Goal: Task Accomplishment & Management: Manage account settings

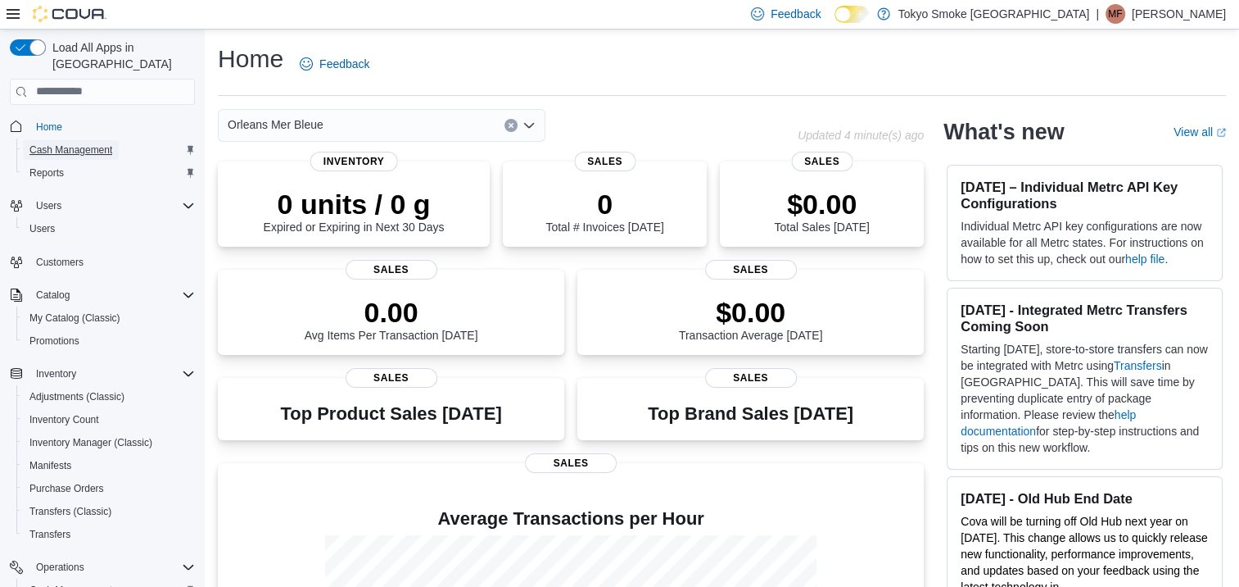
click at [84, 143] on span "Cash Management" at bounding box center [70, 149] width 83 height 13
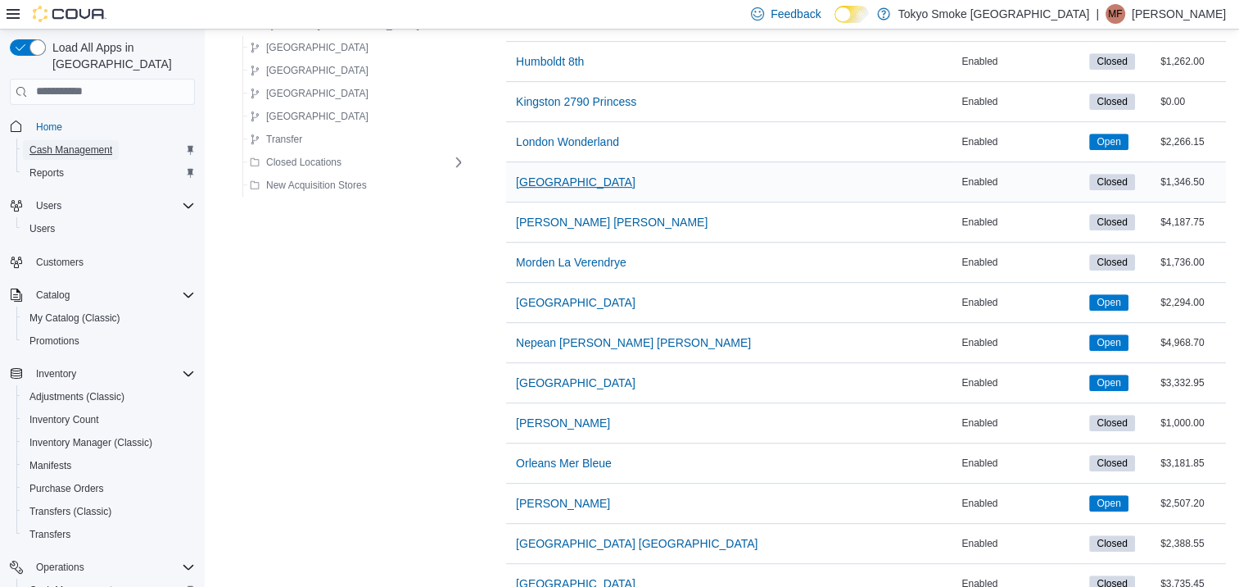
scroll to position [819, 0]
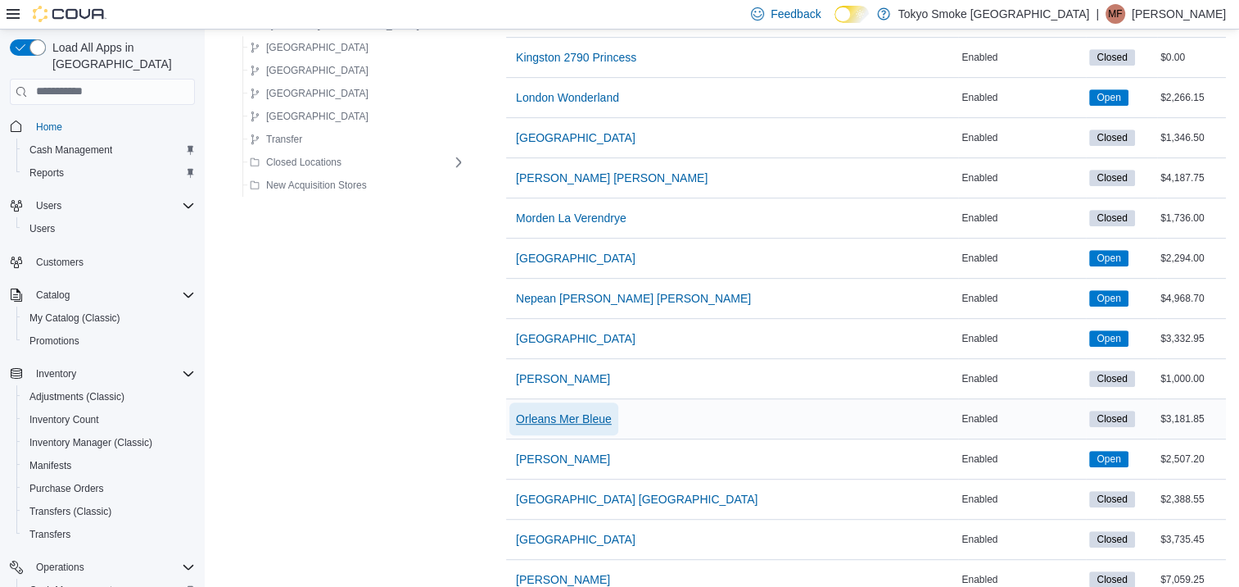
click at [533, 410] on span "Orleans Mer Bleue" at bounding box center [564, 418] width 96 height 16
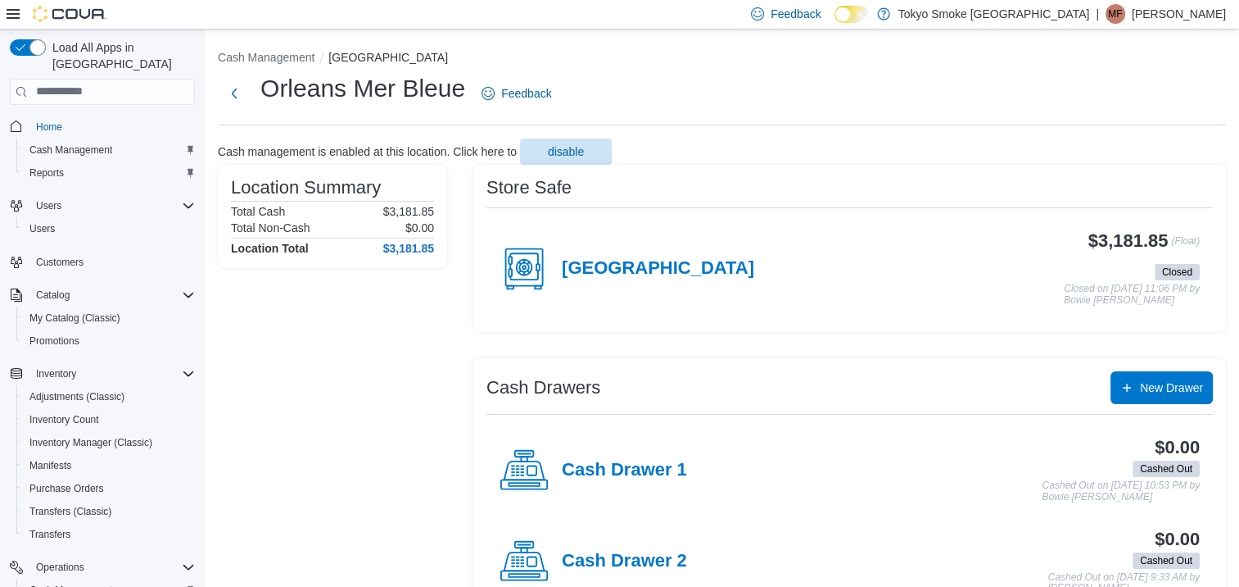
click at [601, 279] on div "[GEOGRAPHIC_DATA]" at bounding box center [627, 268] width 255 height 49
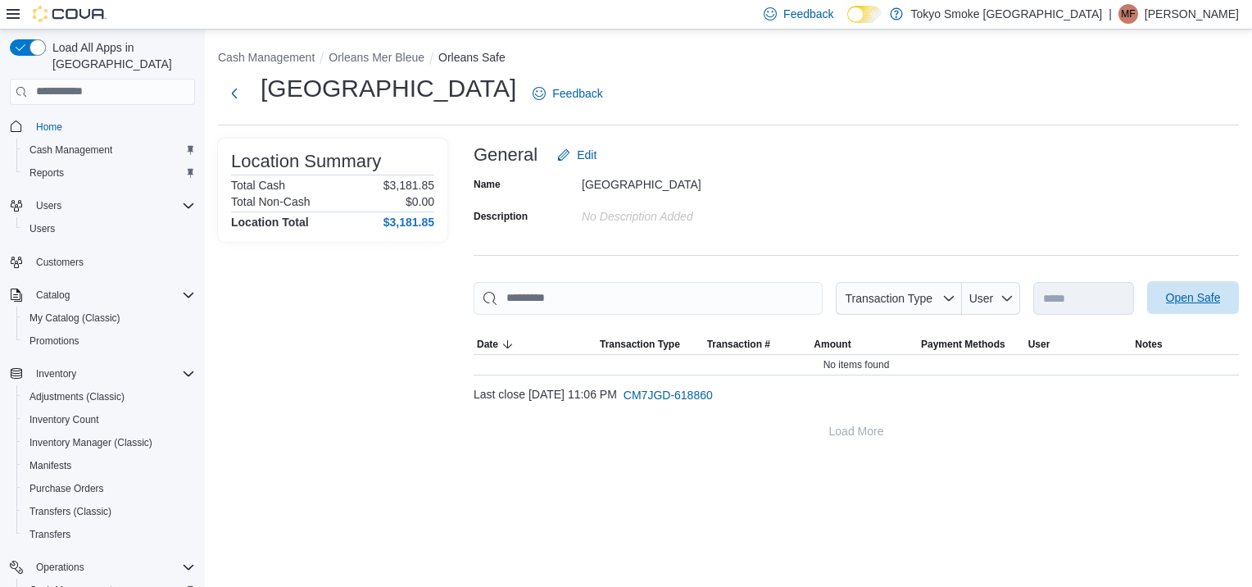
click at [1218, 302] on span "Open Safe" at bounding box center [1193, 297] width 55 height 16
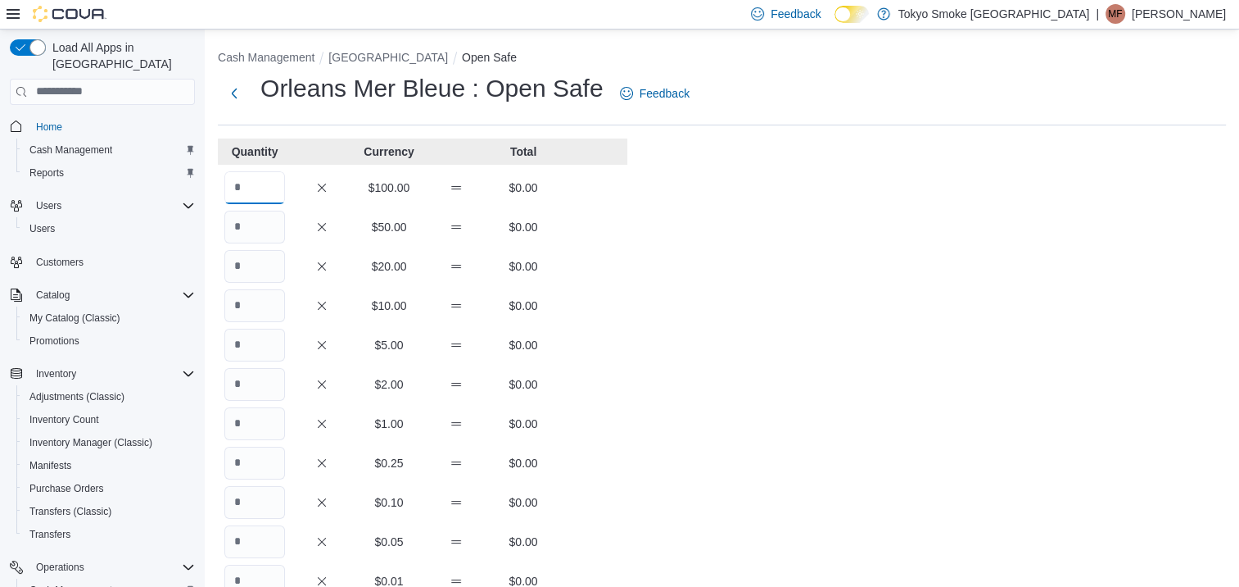
click at [262, 188] on input "Quantity" at bounding box center [254, 187] width 61 height 33
type input "*"
type input "**"
type input "*"
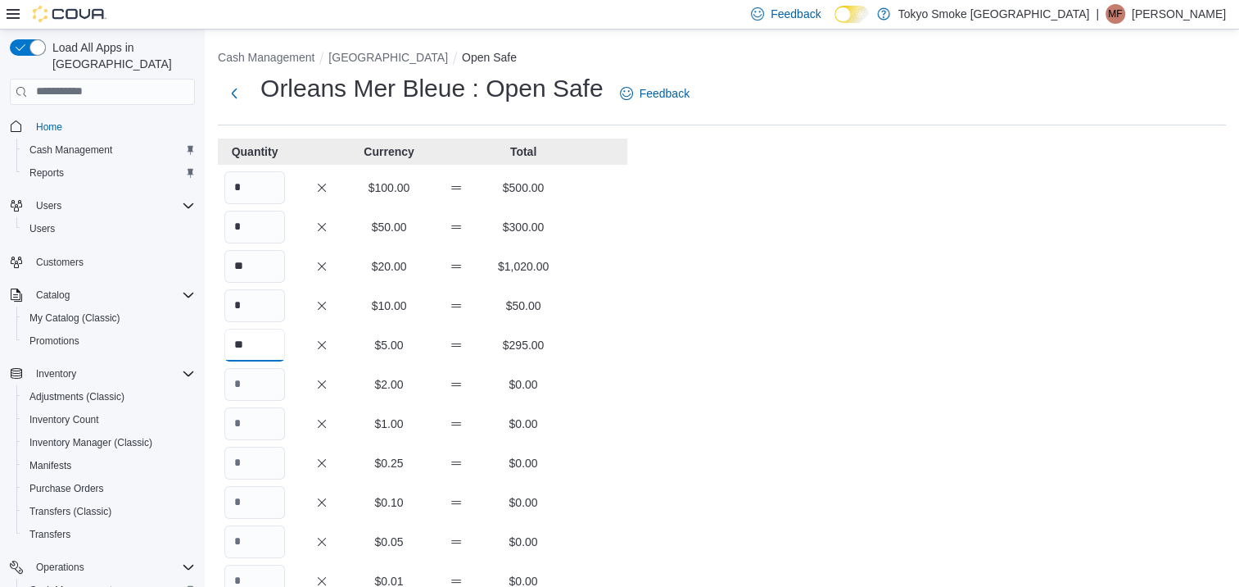
type input "**"
type input "***"
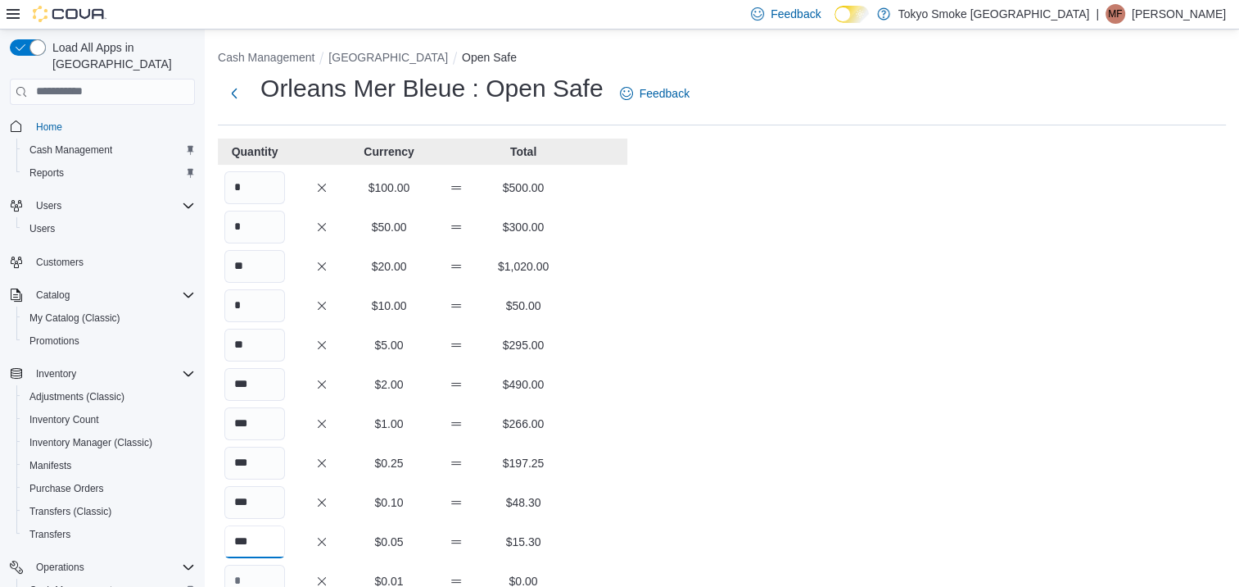
scroll to position [297, 0]
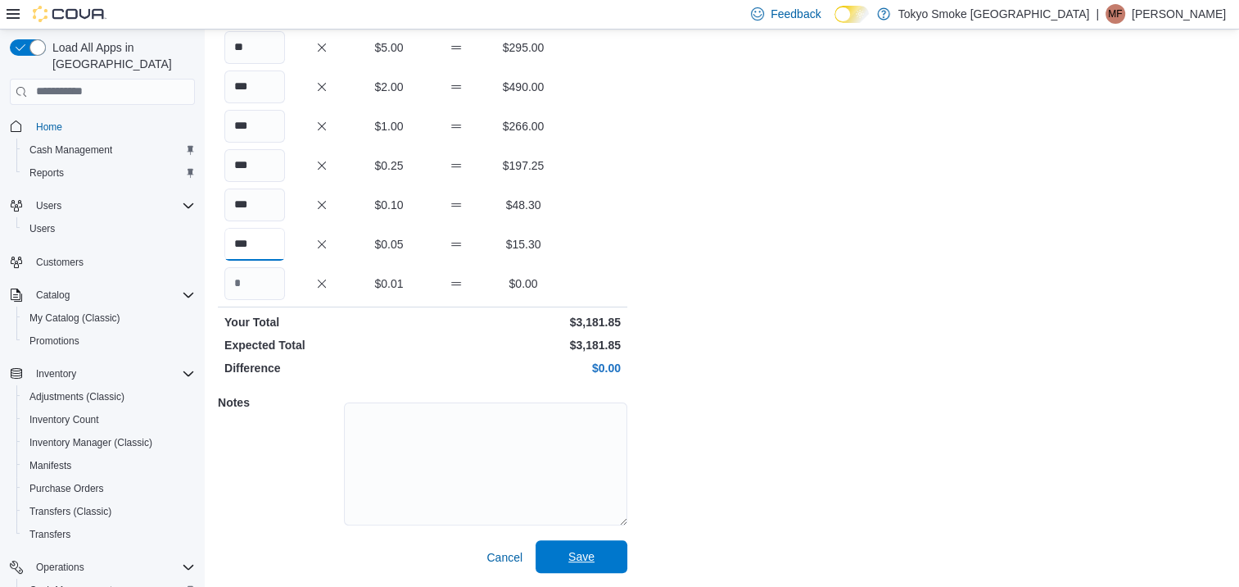
type input "***"
click at [586, 551] on span "Save" at bounding box center [581, 556] width 26 height 16
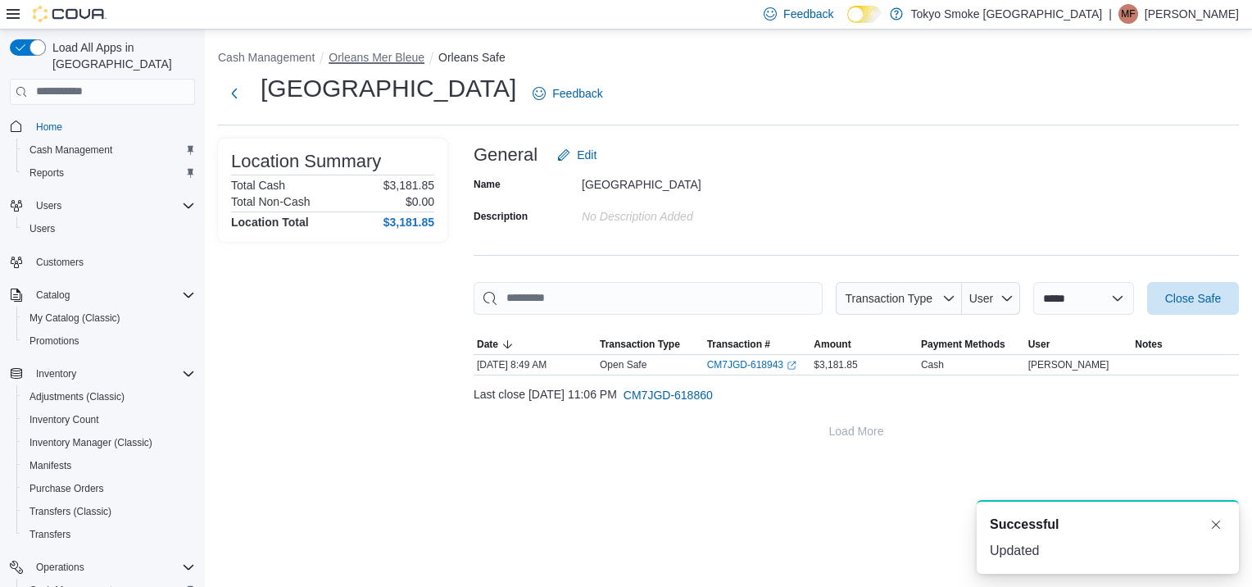
click at [349, 59] on button "Orleans Mer Bleue" at bounding box center [376, 57] width 96 height 13
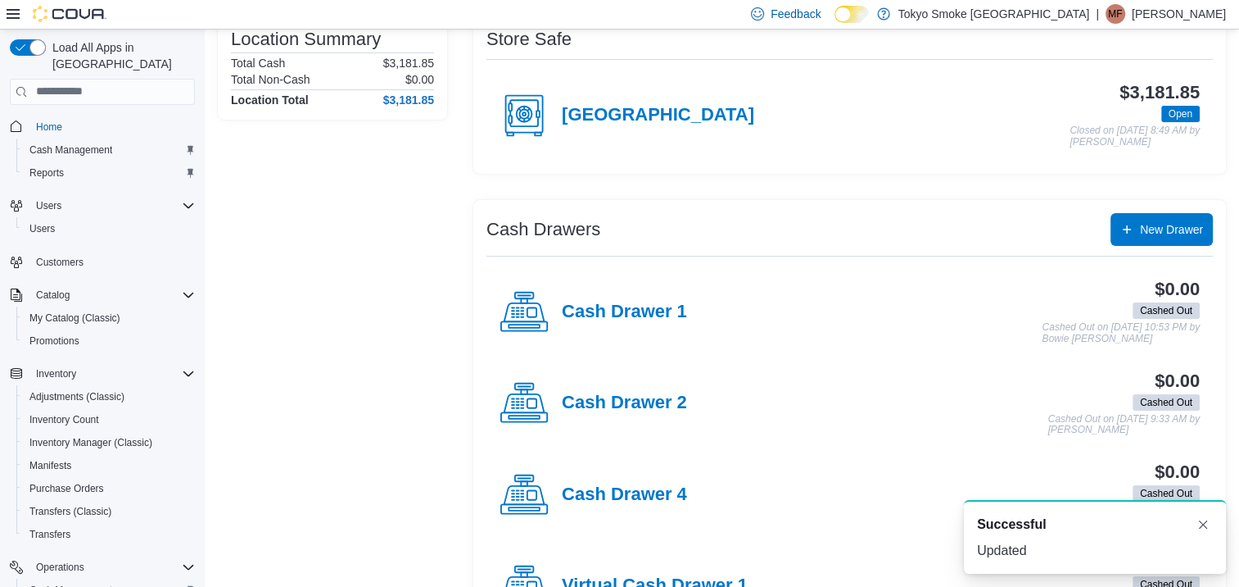
scroll to position [217, 0]
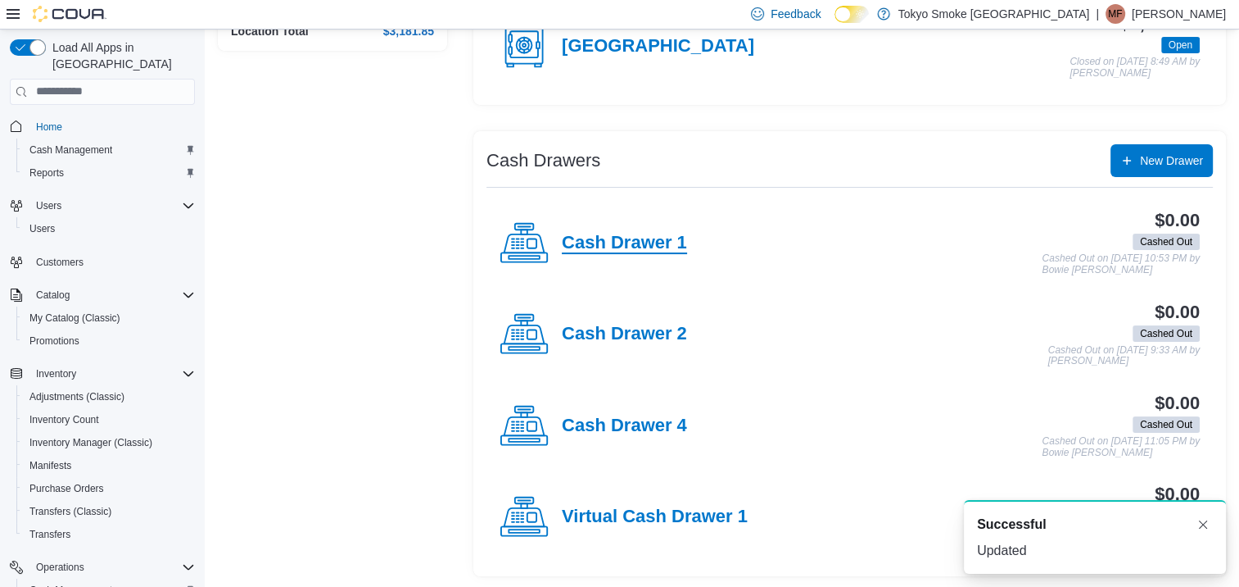
click at [629, 237] on h4 "Cash Drawer 1" at bounding box center [624, 243] width 125 height 21
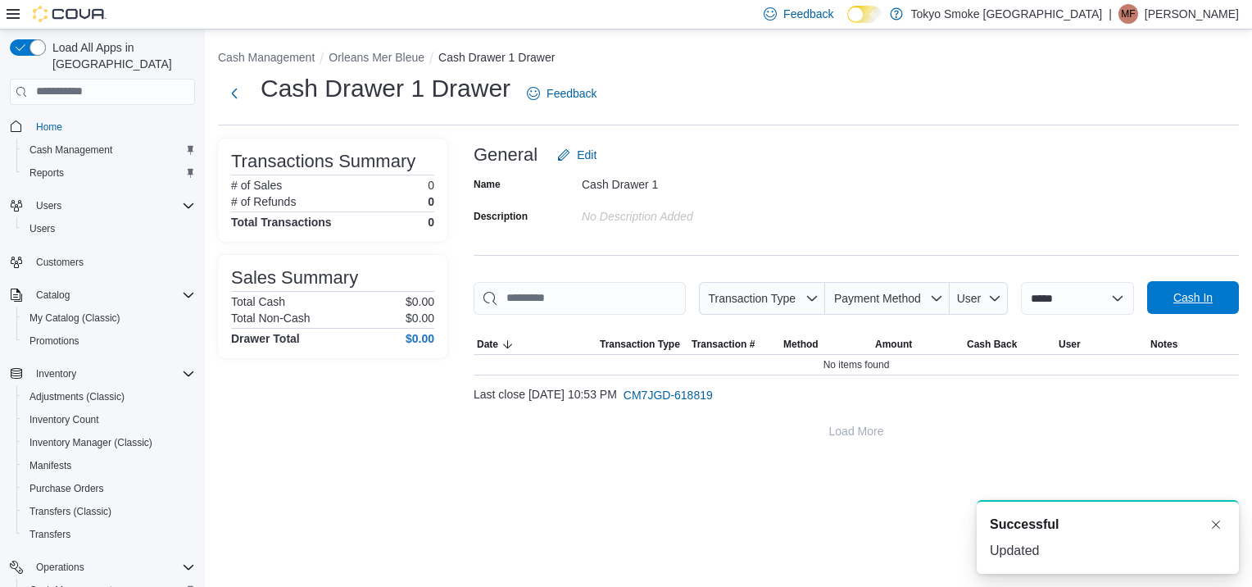
click at [1205, 285] on span "Cash In" at bounding box center [1193, 297] width 72 height 33
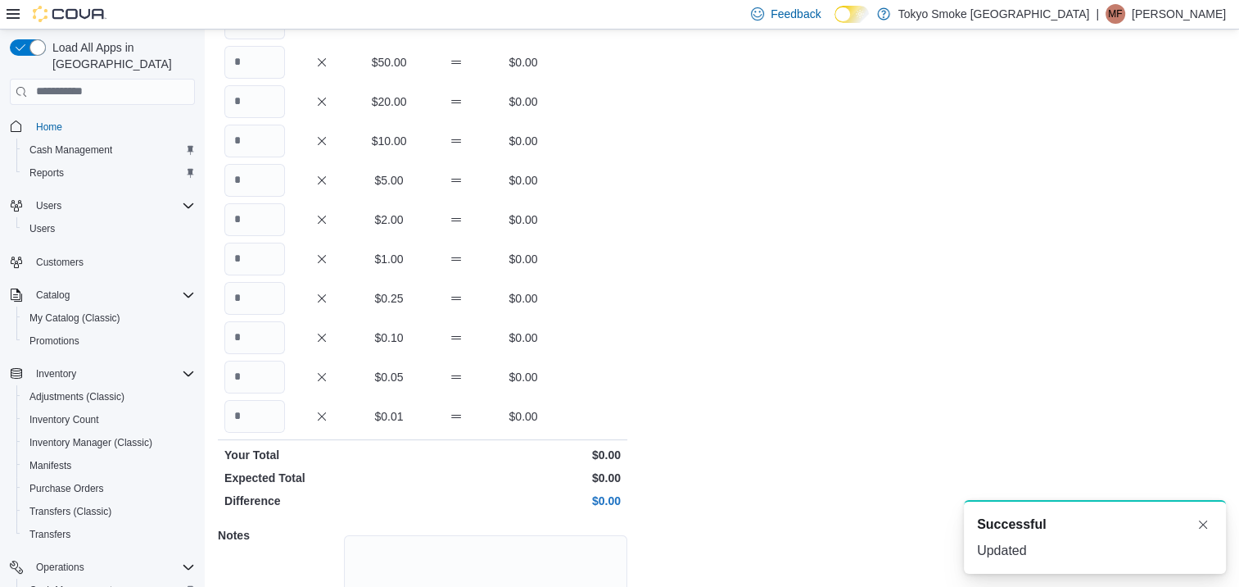
scroll to position [297, 0]
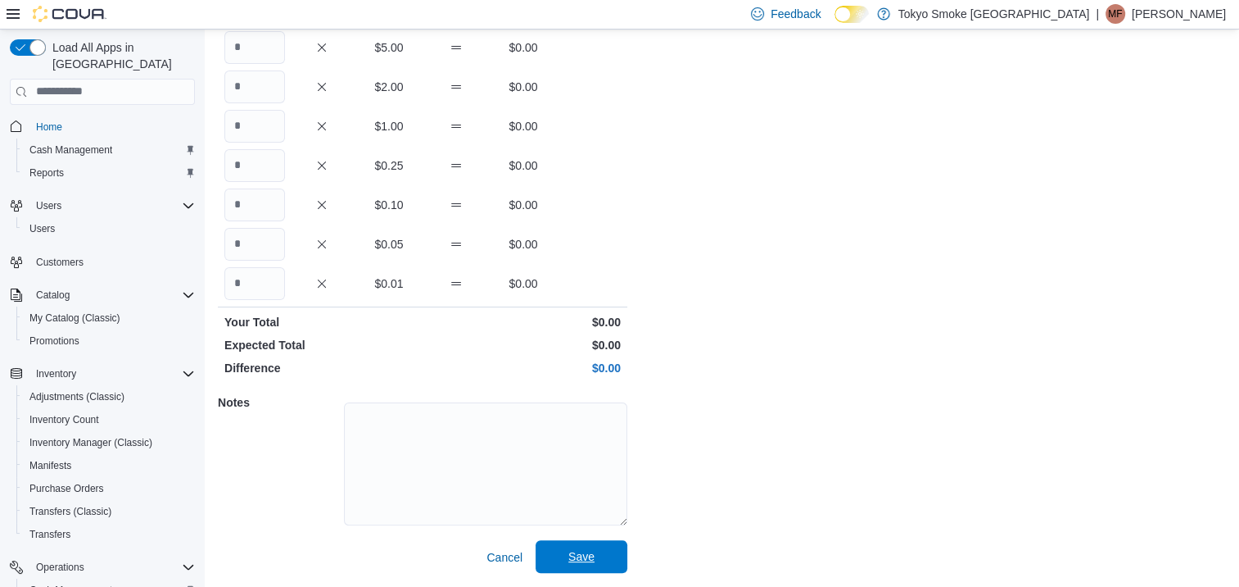
click at [596, 548] on span "Save" at bounding box center [582, 556] width 72 height 33
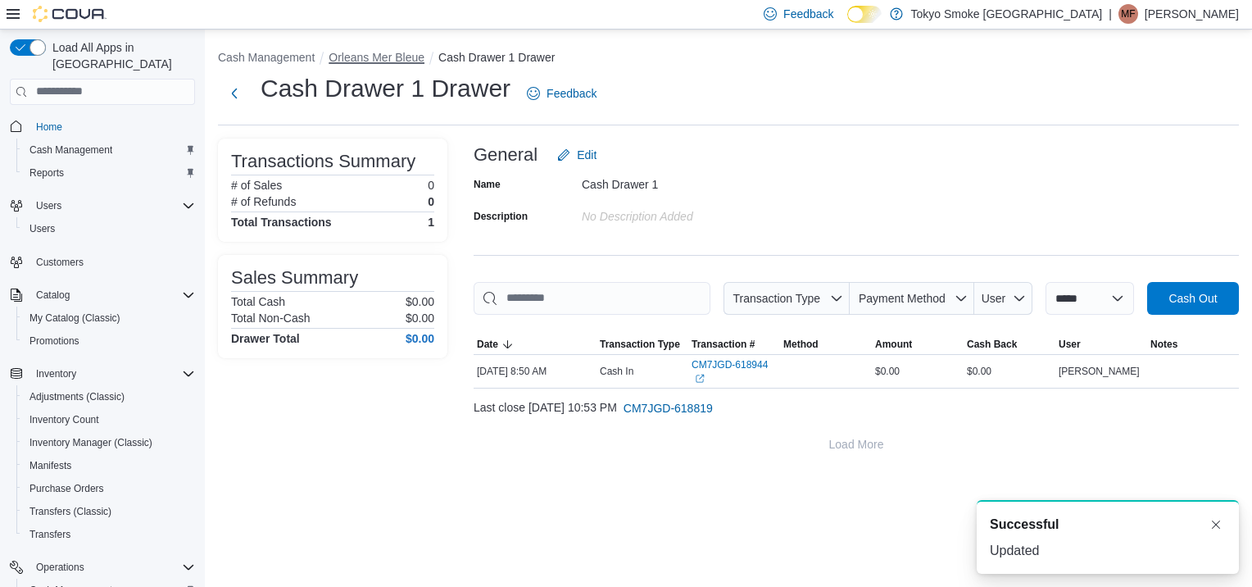
click at [392, 59] on button "Orleans Mer Bleue" at bounding box center [376, 57] width 96 height 13
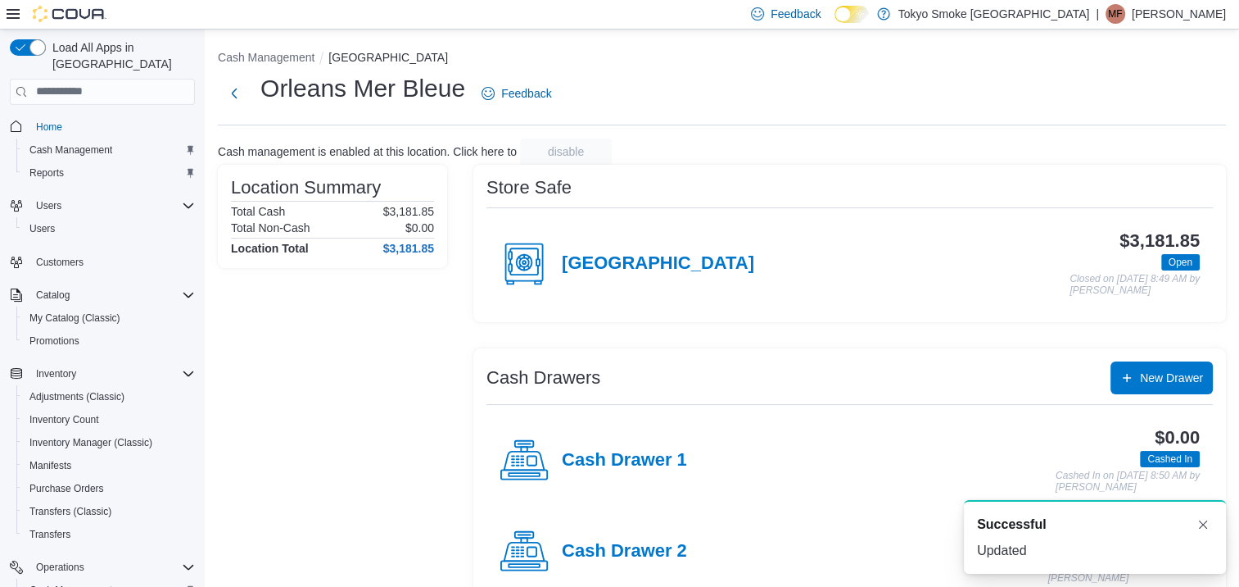
scroll to position [217, 0]
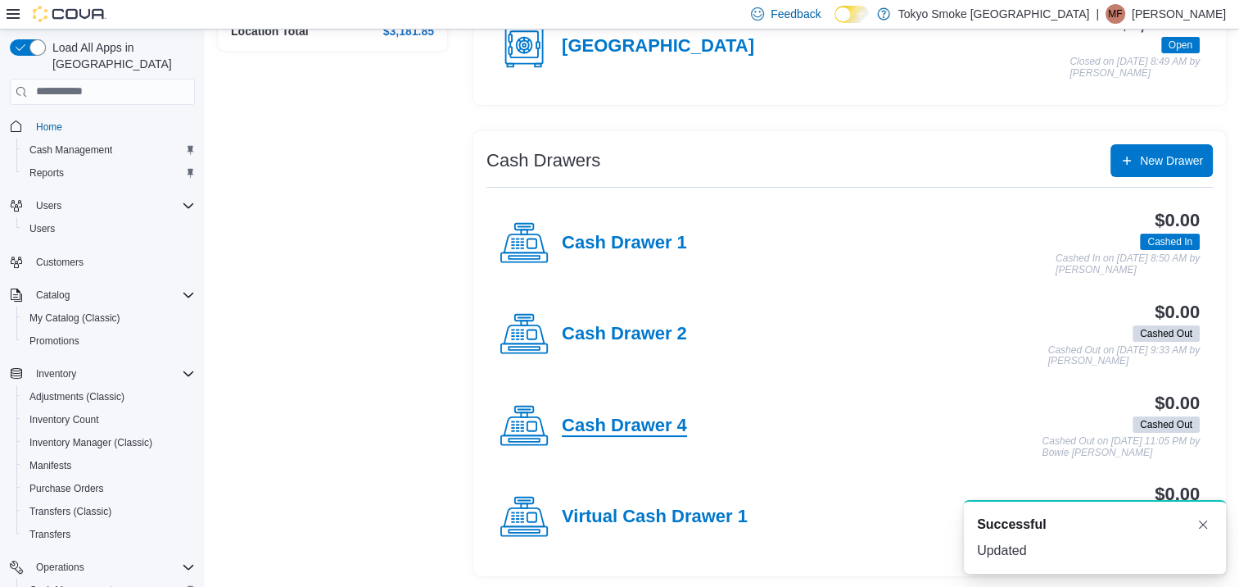
click at [641, 423] on h4 "Cash Drawer 4" at bounding box center [624, 425] width 125 height 21
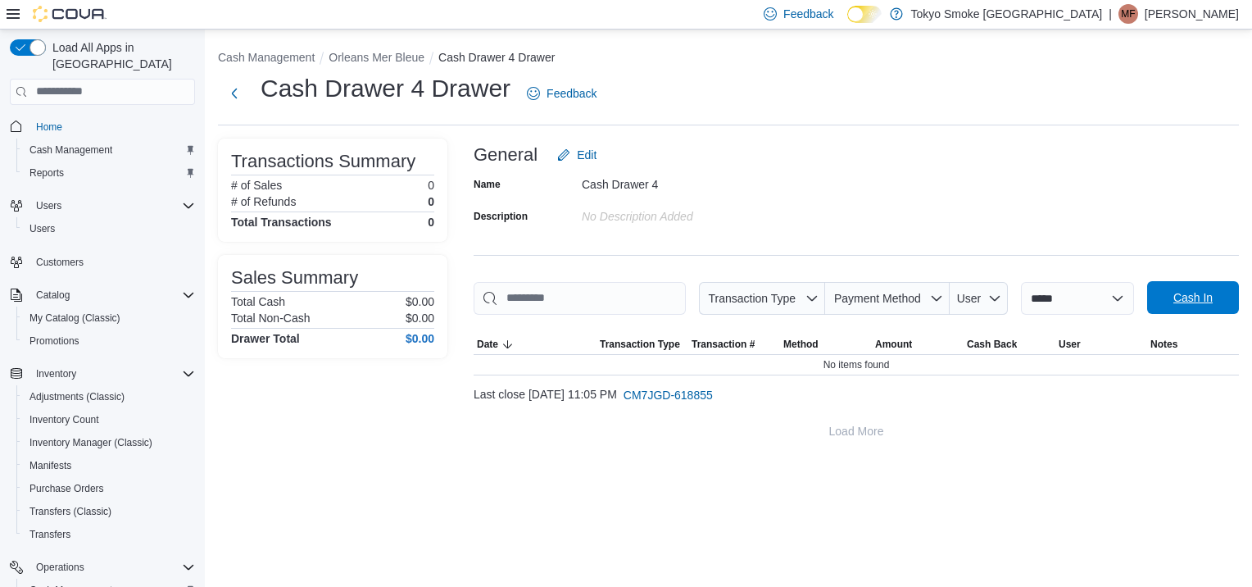
click at [1203, 292] on span "Cash In" at bounding box center [1192, 297] width 39 height 16
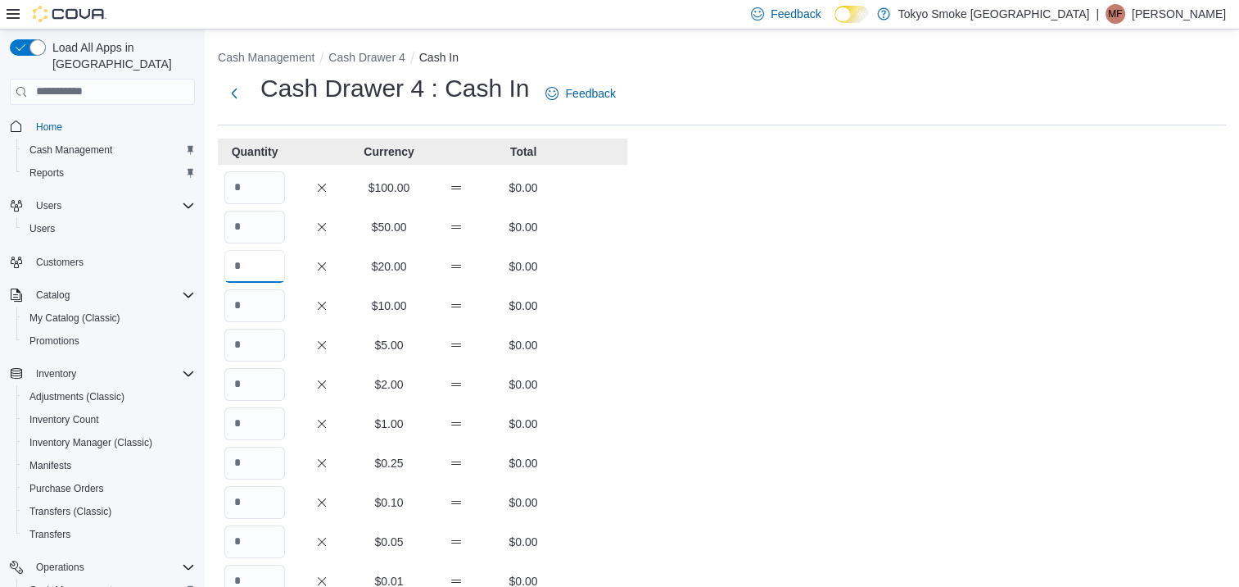
click at [267, 269] on input "Quantity" at bounding box center [254, 266] width 61 height 33
type input "*"
type input "**"
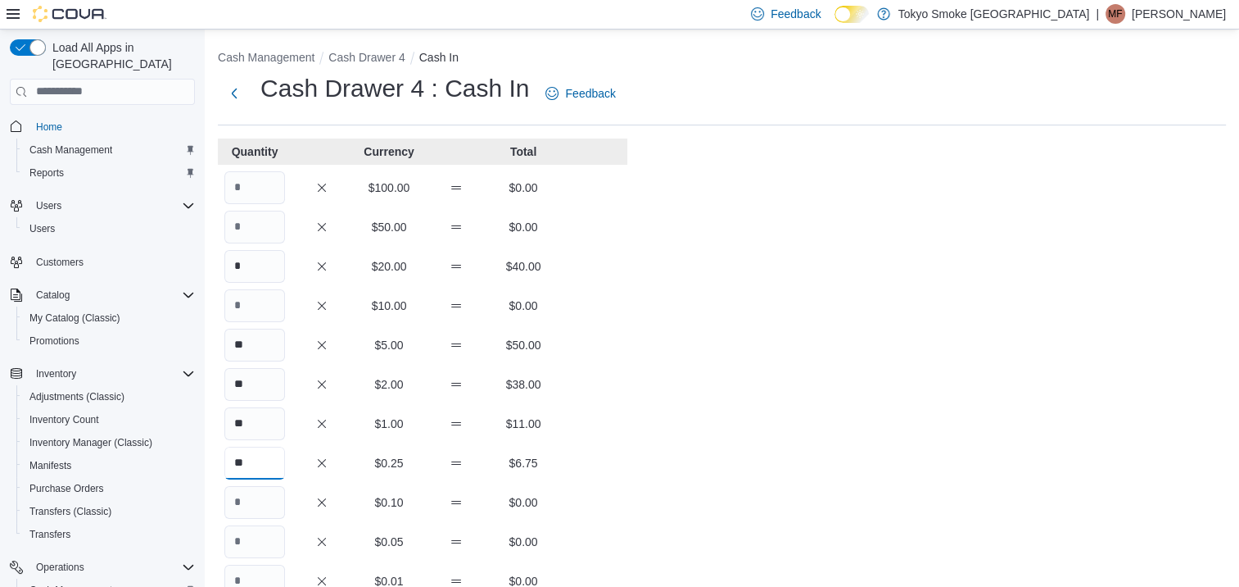
type input "**"
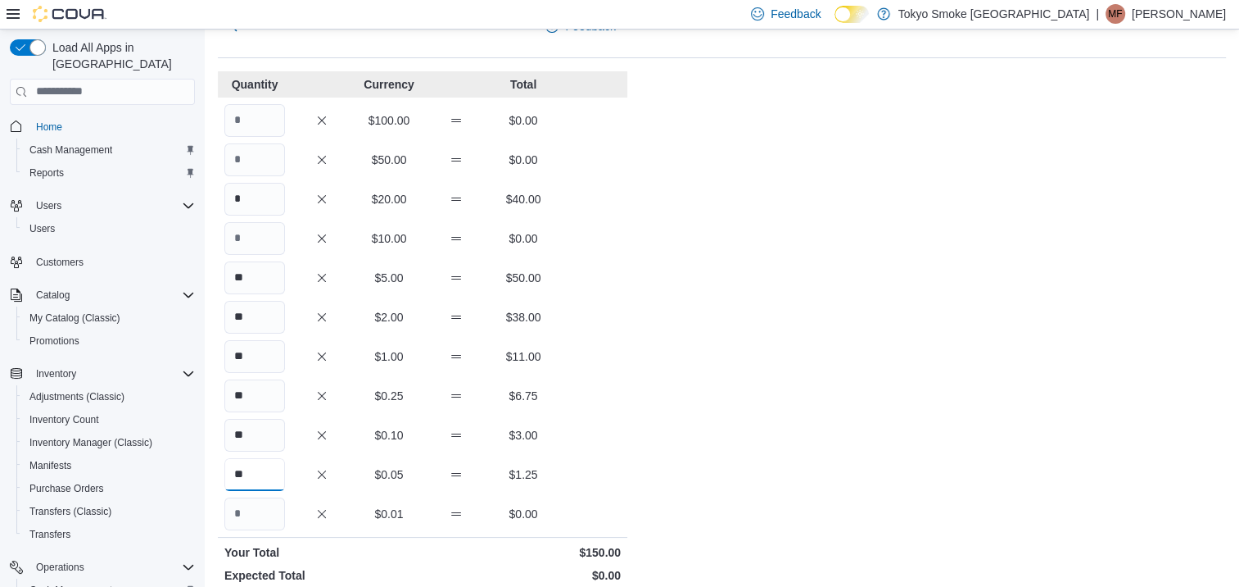
scroll to position [297, 0]
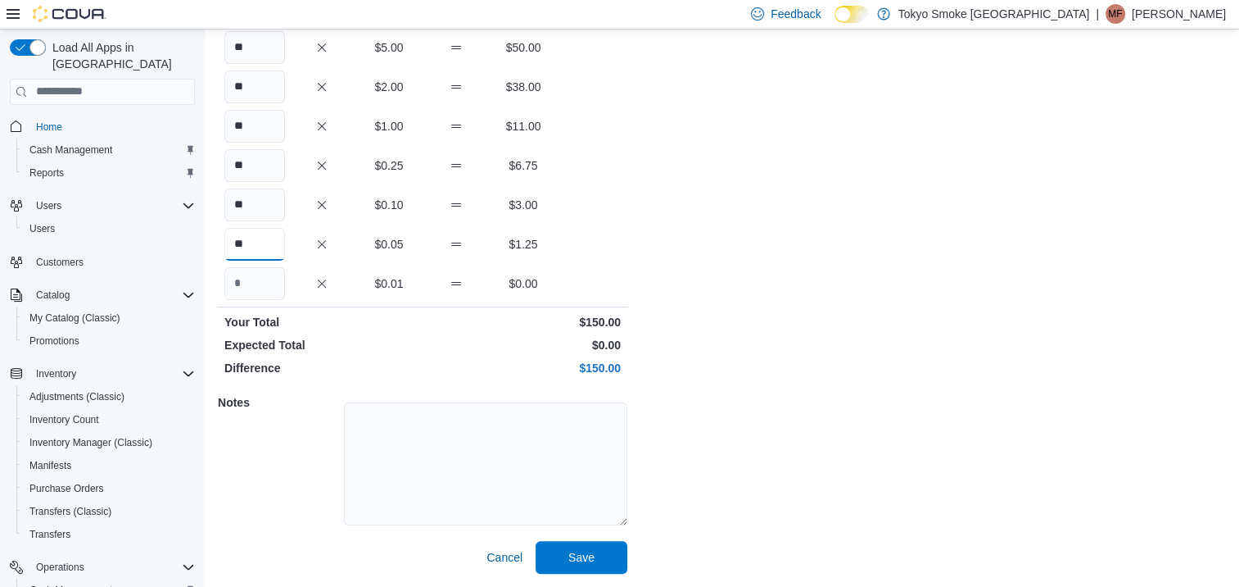
type input "**"
click at [815, 358] on div "Cash Management Cash Drawer 4 Cash In Cash Drawer 4 : Cash In Feedback Quantity…" at bounding box center [722, 159] width 1035 height 854
click at [598, 551] on span "Save" at bounding box center [582, 556] width 72 height 33
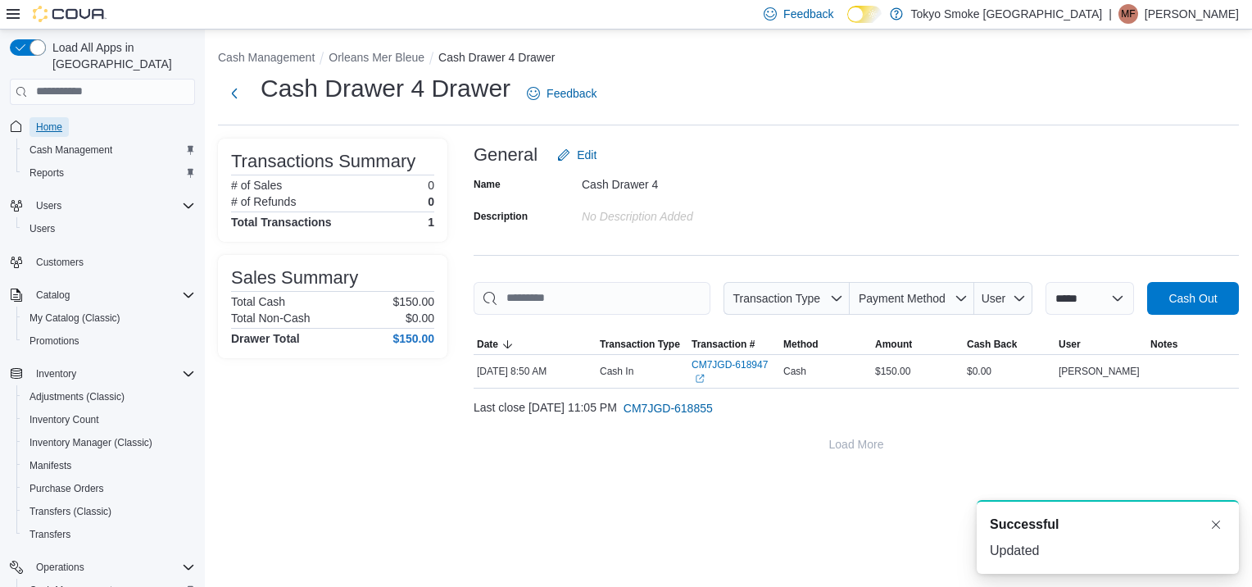
click at [37, 120] on span "Home" at bounding box center [49, 126] width 26 height 13
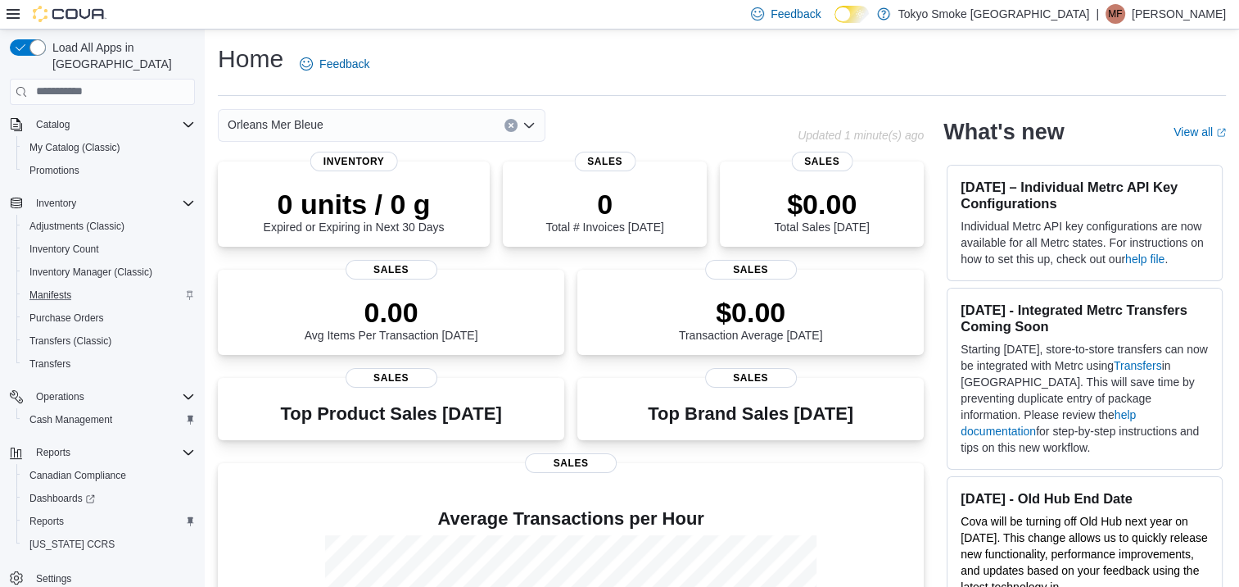
scroll to position [171, 0]
click at [48, 514] on span "Reports" at bounding box center [46, 520] width 34 height 13
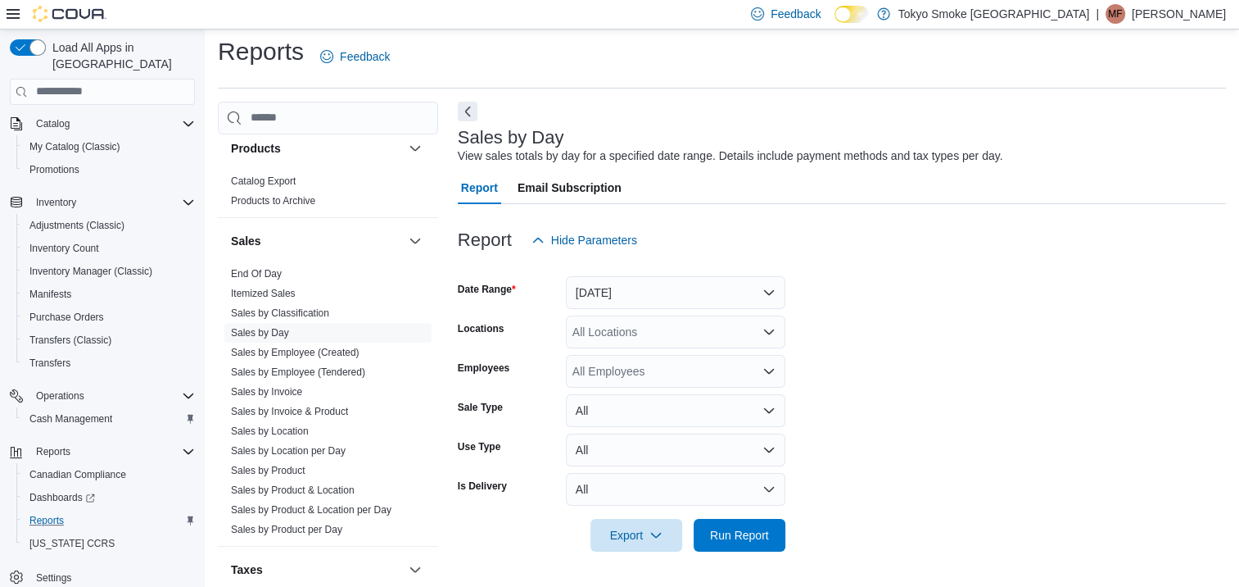
scroll to position [1058, 0]
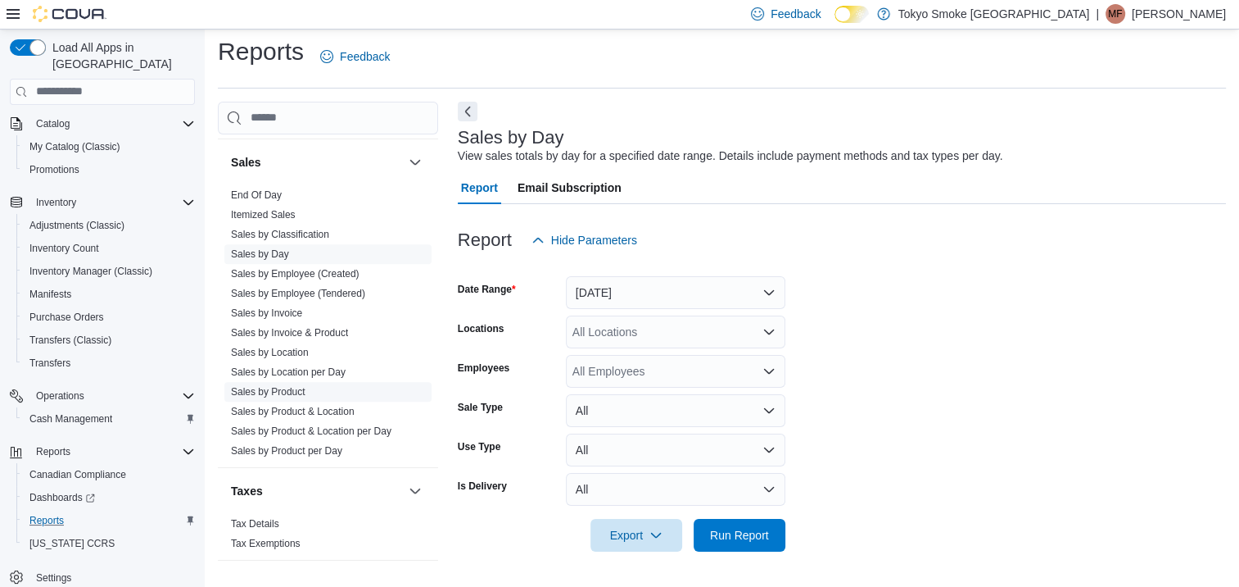
click at [283, 390] on link "Sales by Product" at bounding box center [268, 391] width 75 height 11
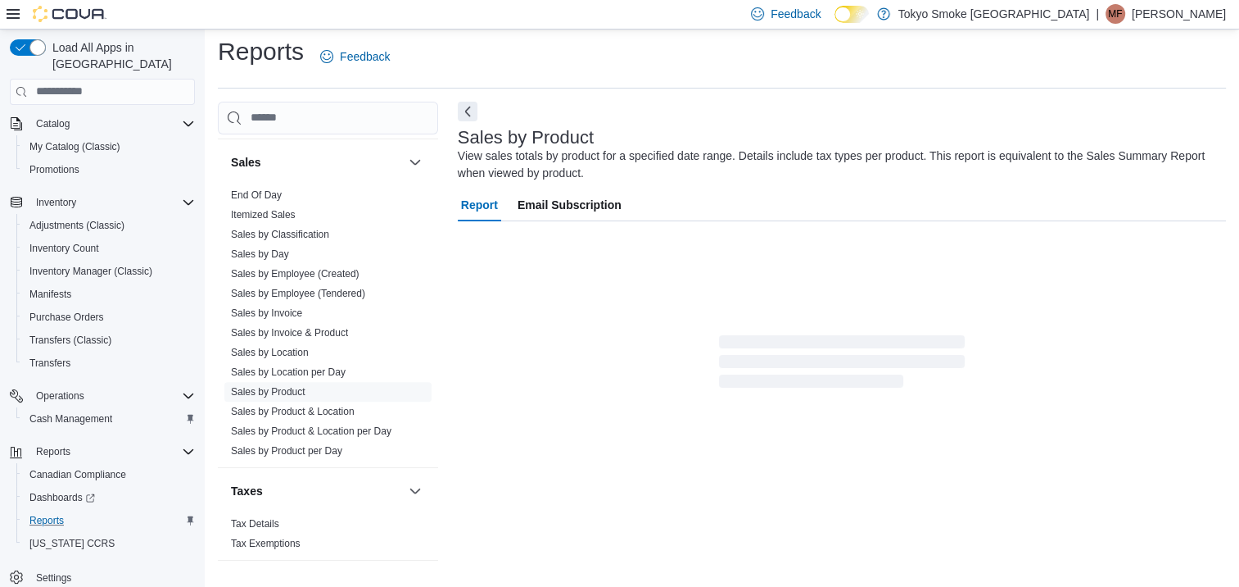
scroll to position [55, 0]
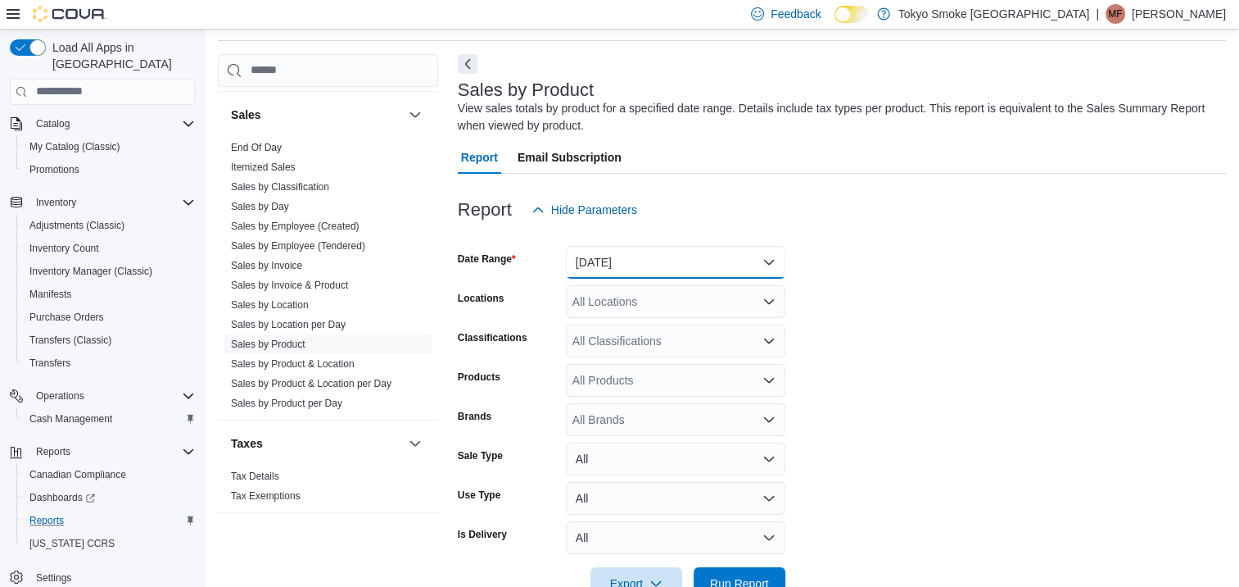
click at [629, 265] on button "Yesterday" at bounding box center [676, 262] width 220 height 33
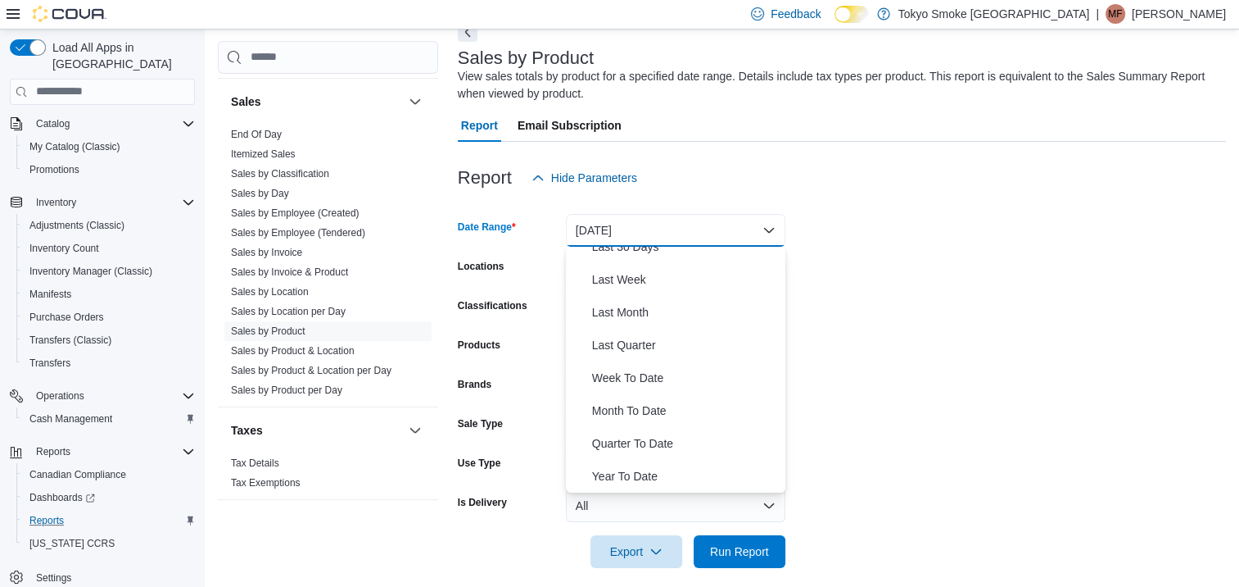
scroll to position [101, 0]
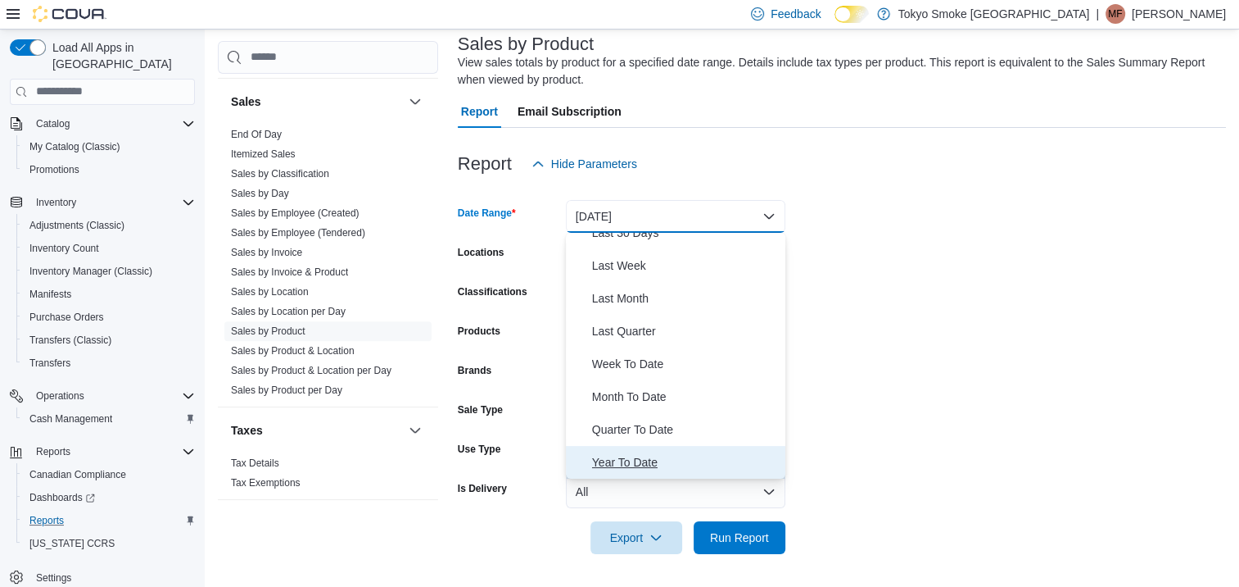
click at [628, 457] on span "Year To Date" at bounding box center [685, 462] width 187 height 20
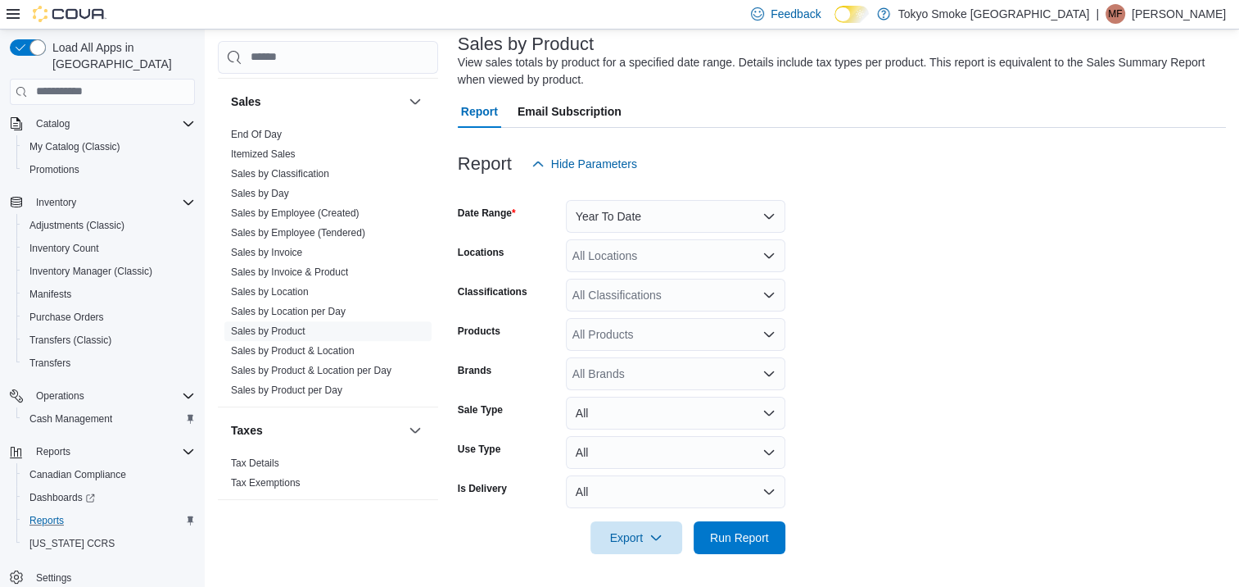
click at [878, 361] on form "Date Range Year To Date Locations All Locations Classifications All Classificat…" at bounding box center [842, 367] width 768 height 374
click at [668, 265] on div "All Locations" at bounding box center [676, 255] width 220 height 33
type input "***"
click at [662, 292] on button "Orleans Mer Bleue" at bounding box center [676, 284] width 220 height 24
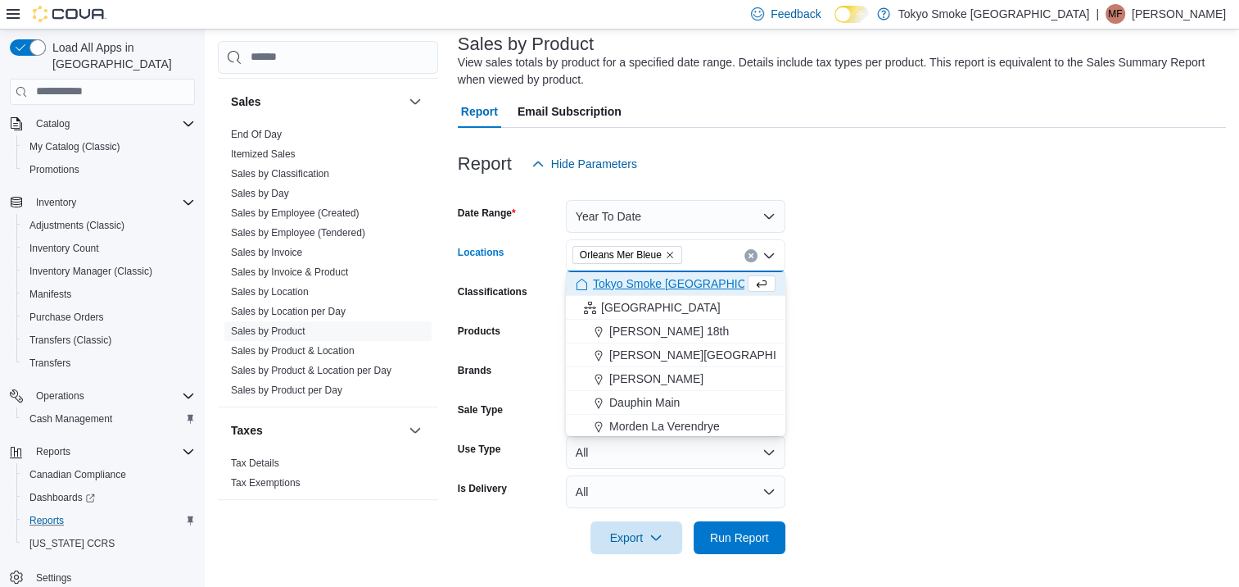
click at [924, 321] on form "Date Range Year To Date Locations Orleans Mer Bleue Combo box. Selected. Orlean…" at bounding box center [842, 367] width 768 height 374
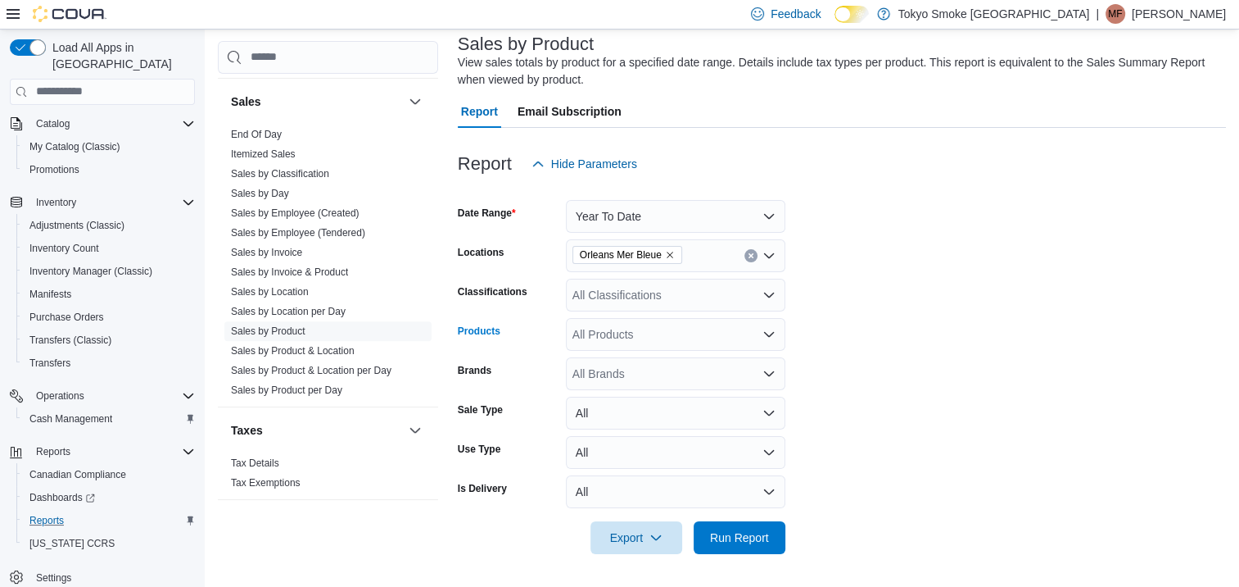
click at [641, 332] on div "All Products" at bounding box center [676, 334] width 220 height 33
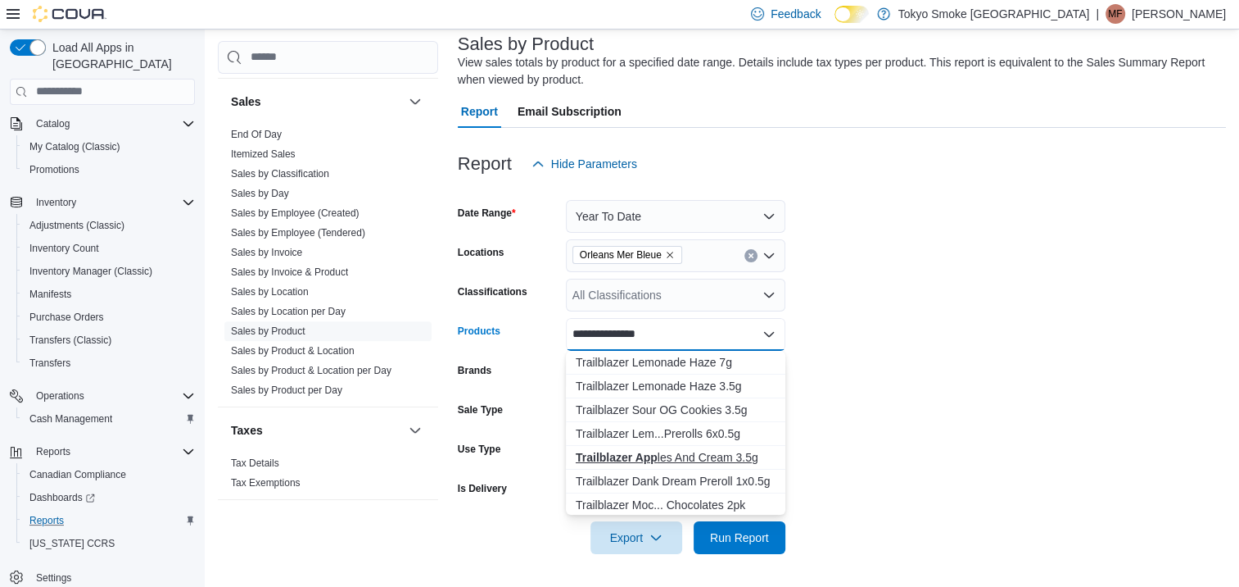
type input "**********"
click at [652, 452] on strong "Trailblazer App" at bounding box center [617, 457] width 82 height 13
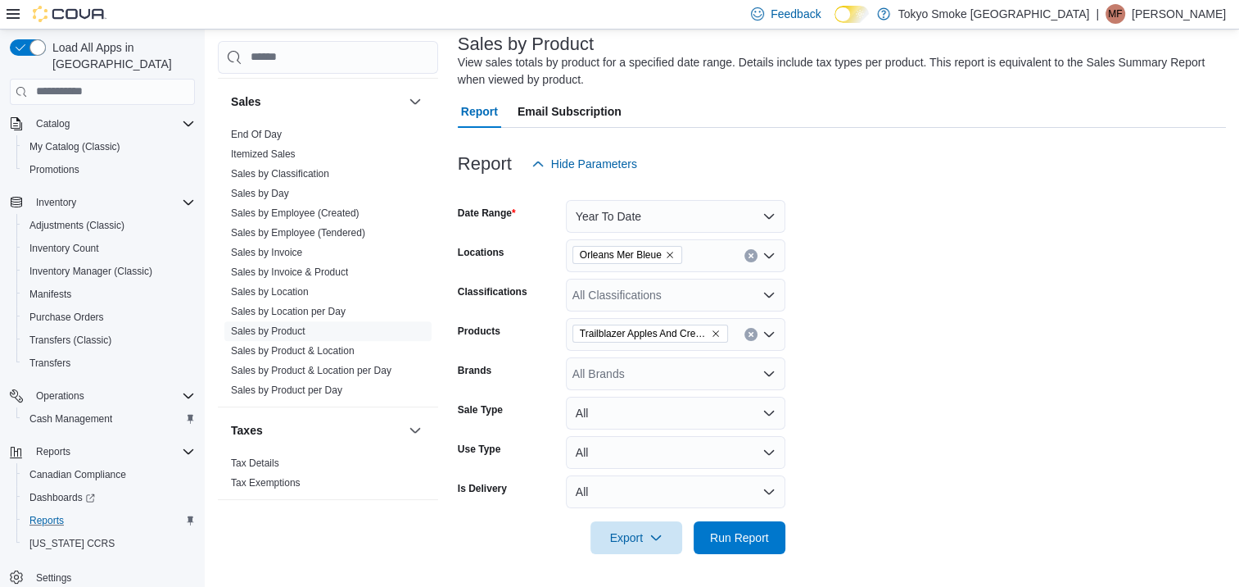
click at [962, 384] on form "Date Range Year To Date Locations Orleans Mer Bleue Classifications All Classif…" at bounding box center [842, 367] width 768 height 374
click at [736, 541] on span "Run Report" at bounding box center [739, 536] width 59 height 16
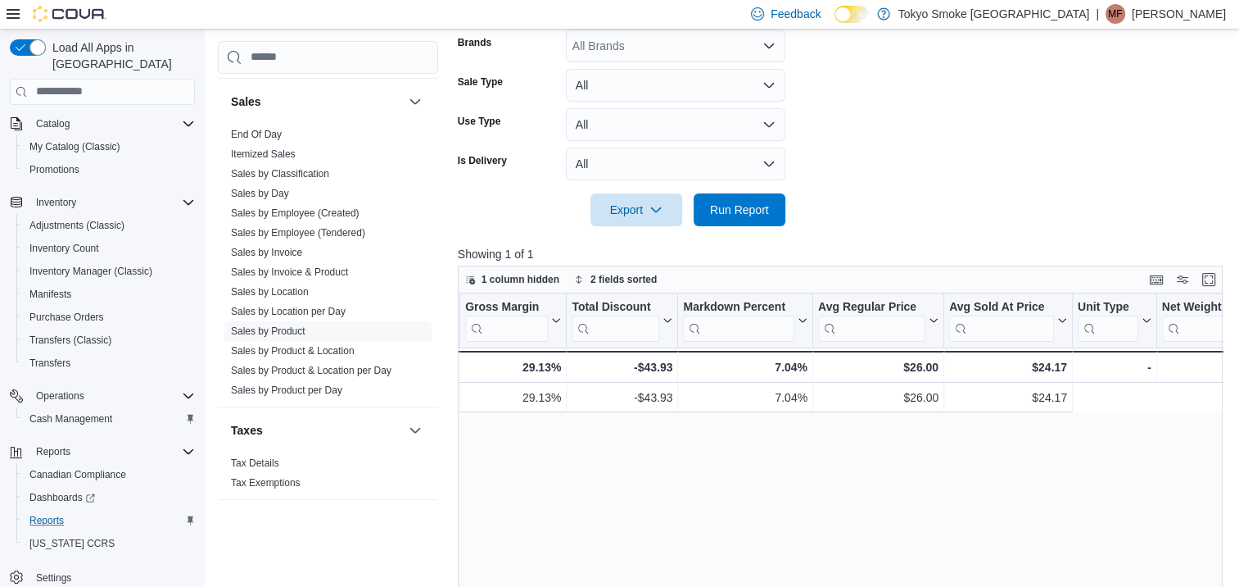
scroll to position [0, 2083]
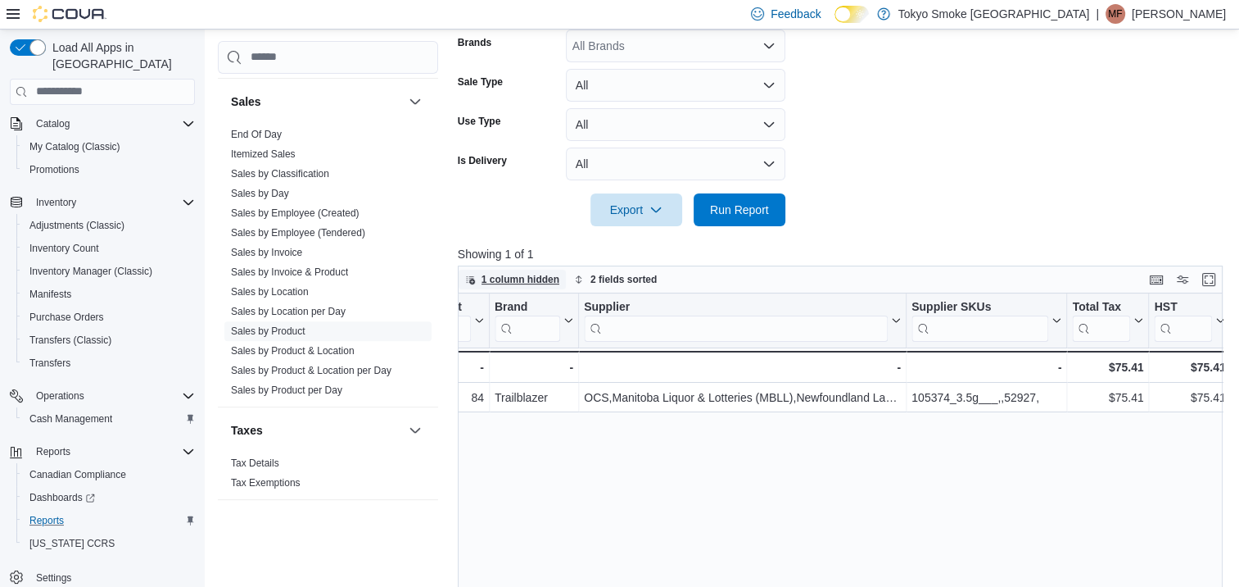
click at [508, 277] on span "1 column hidden" at bounding box center [521, 279] width 78 height 13
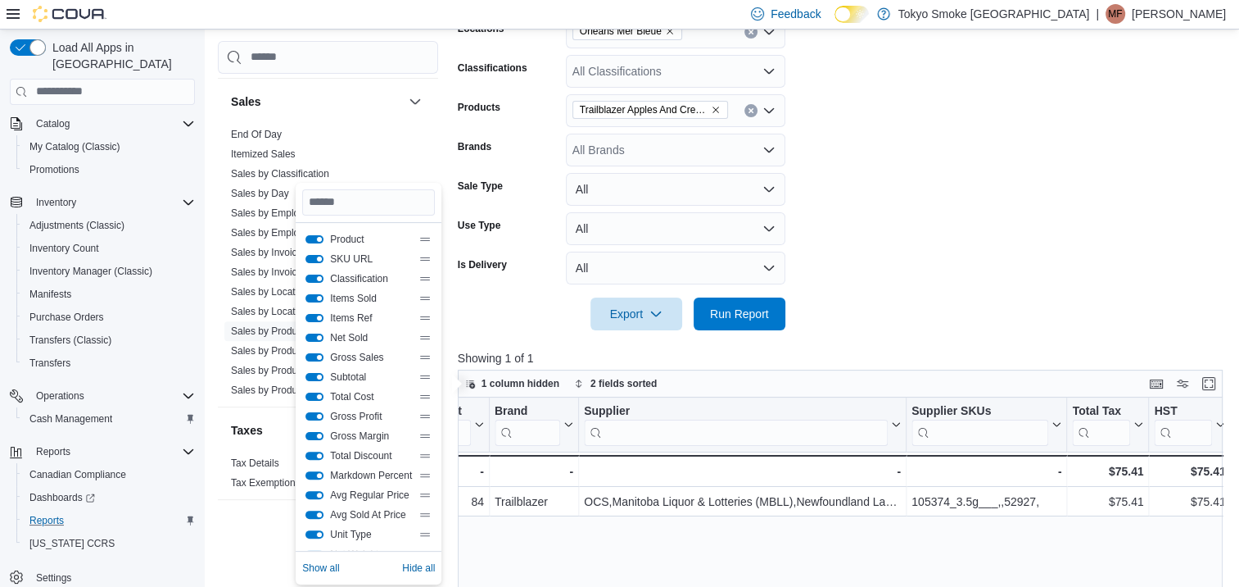
scroll to position [265, 0]
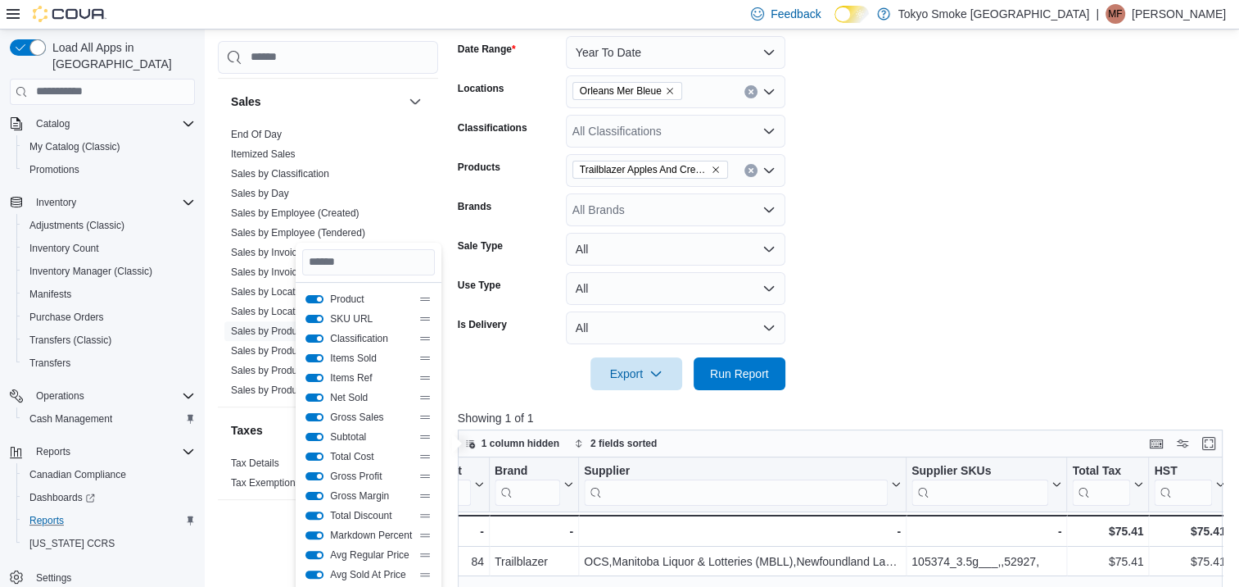
click at [1073, 363] on form "Date Range Year To Date Locations Orleans Mer Bleue Classifications All Classif…" at bounding box center [844, 203] width 773 height 374
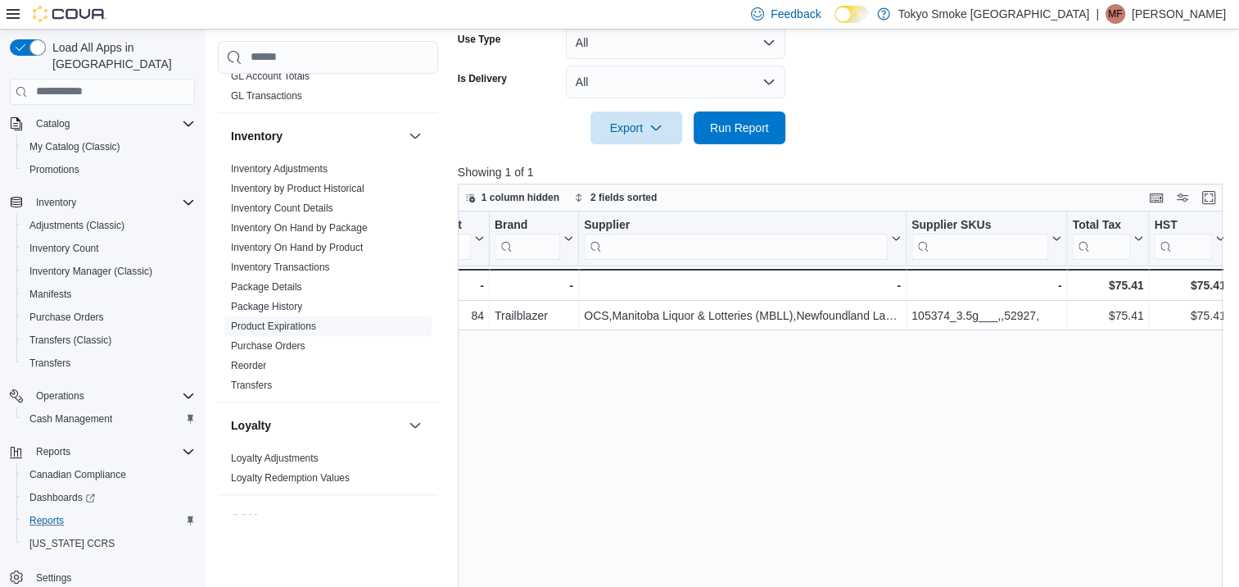
scroll to position [403, 0]
click at [291, 190] on link "Inventory by Product Historical" at bounding box center [298, 188] width 134 height 11
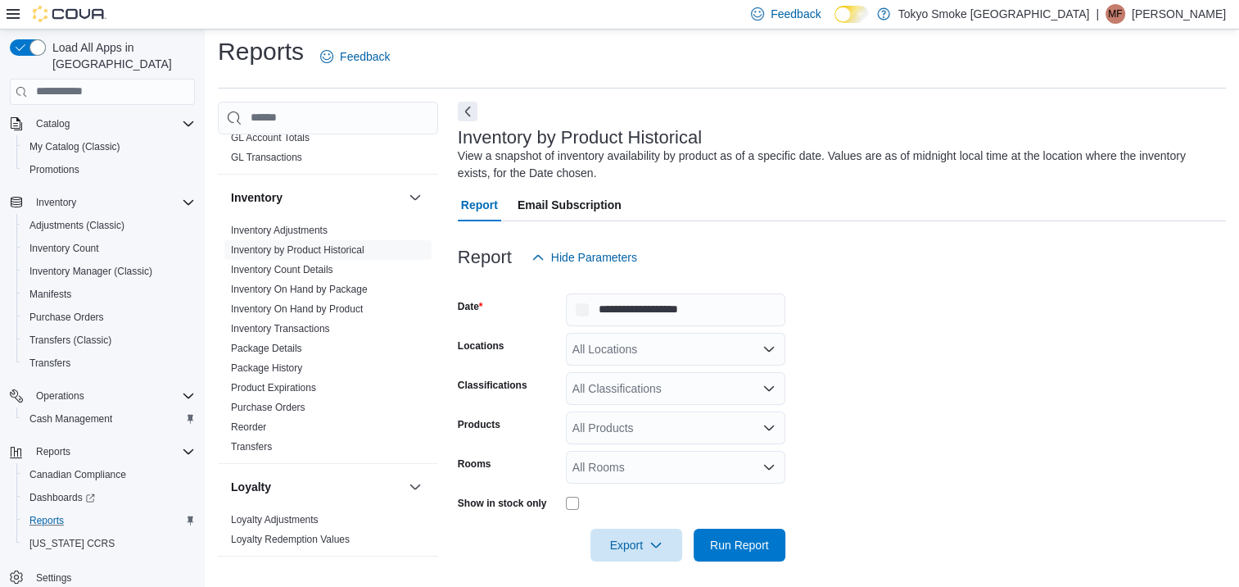
scroll to position [14, 0]
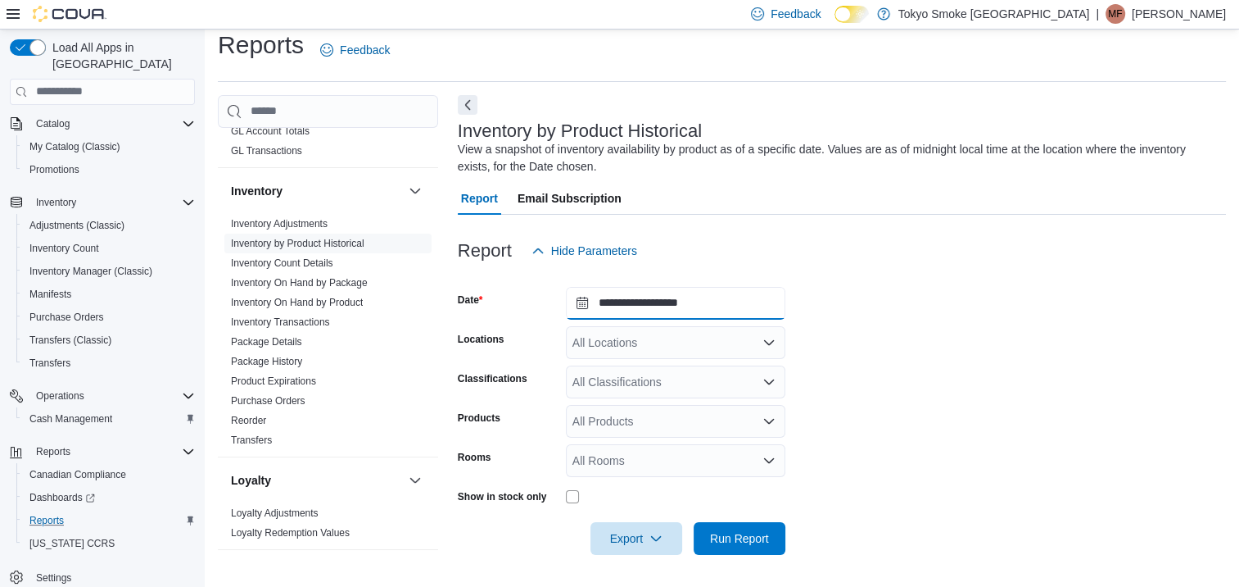
click at [686, 299] on input "**********" at bounding box center [676, 303] width 220 height 33
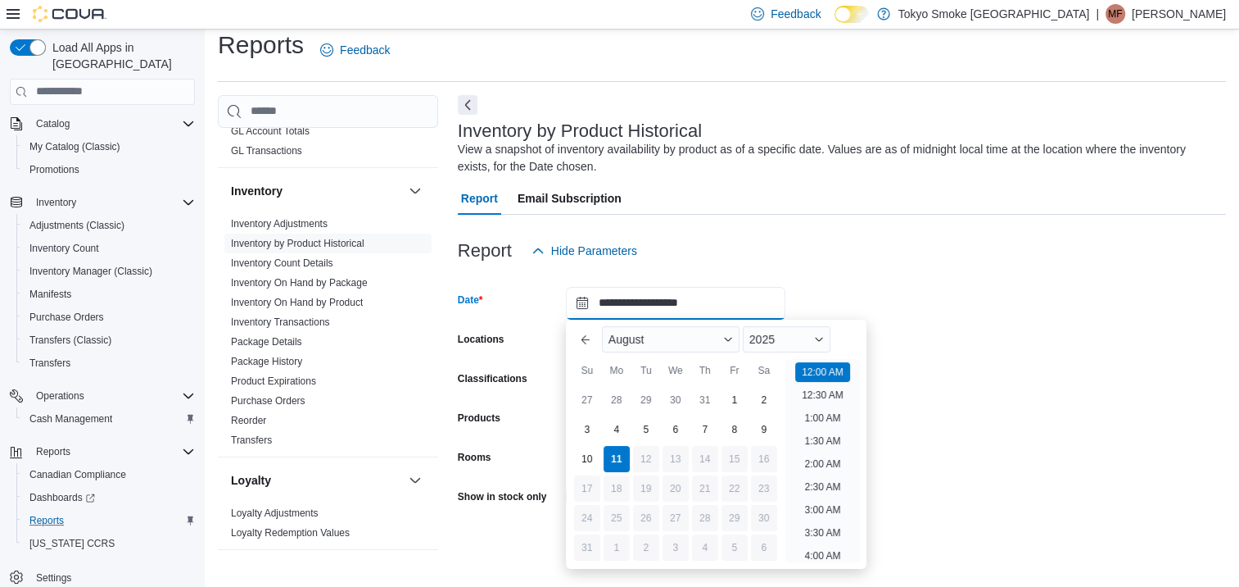
scroll to position [51, 0]
click at [876, 259] on div "Report Hide Parameters" at bounding box center [842, 250] width 768 height 33
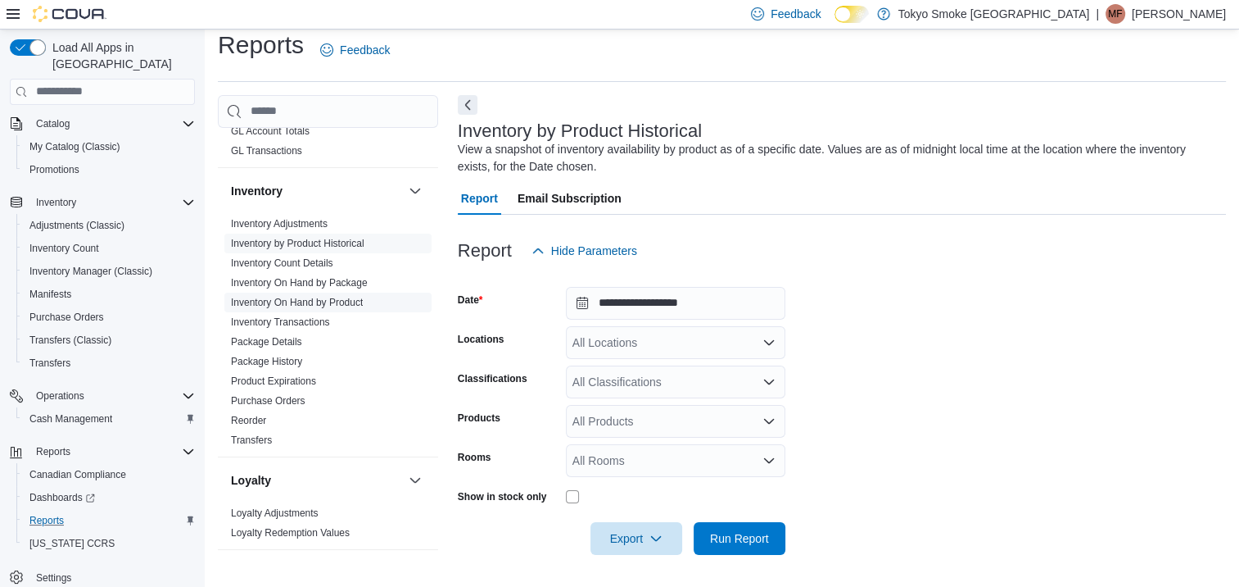
click at [319, 302] on link "Inventory On Hand by Product" at bounding box center [297, 302] width 132 height 11
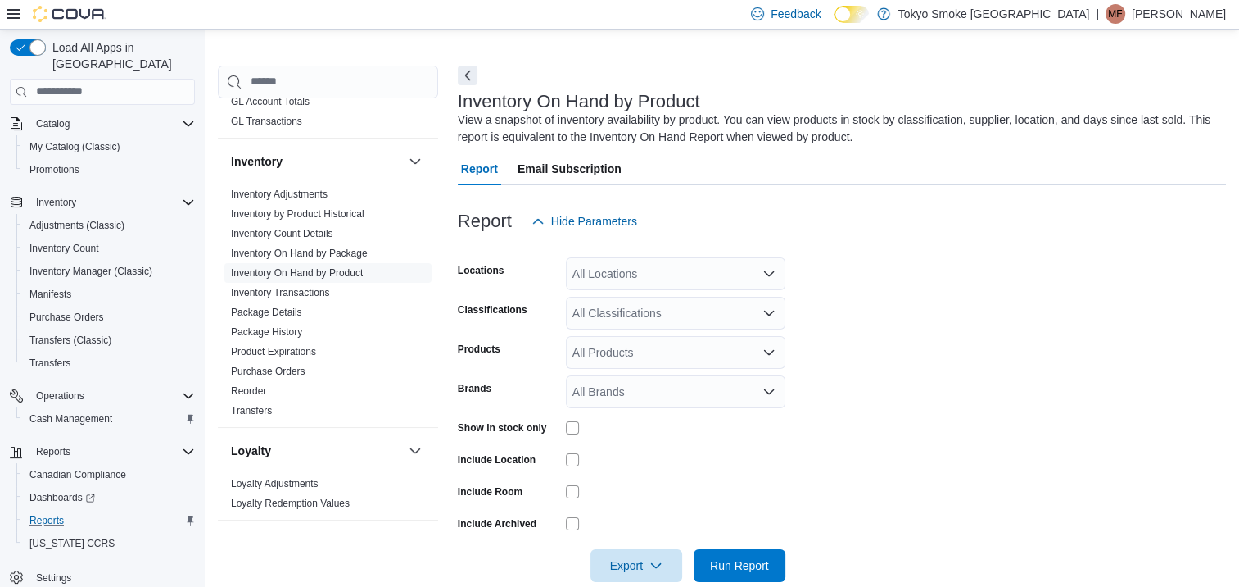
scroll to position [55, 0]
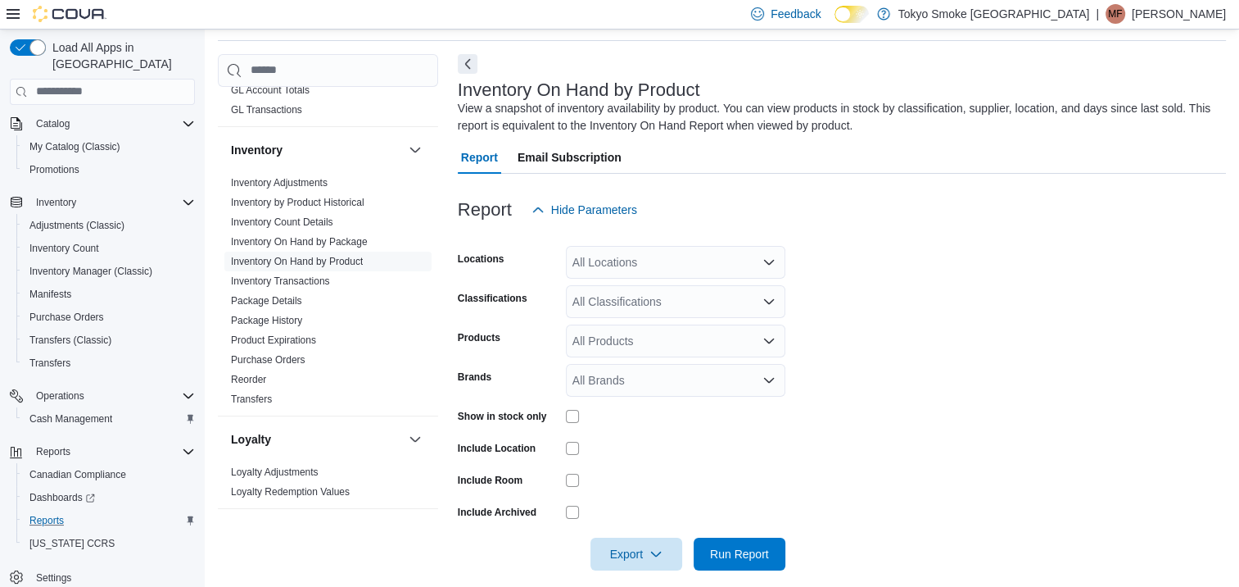
click at [701, 269] on div "All Locations" at bounding box center [676, 262] width 220 height 33
type input "***"
click at [677, 285] on span "Orleans Mer Bleue" at bounding box center [657, 290] width 96 height 16
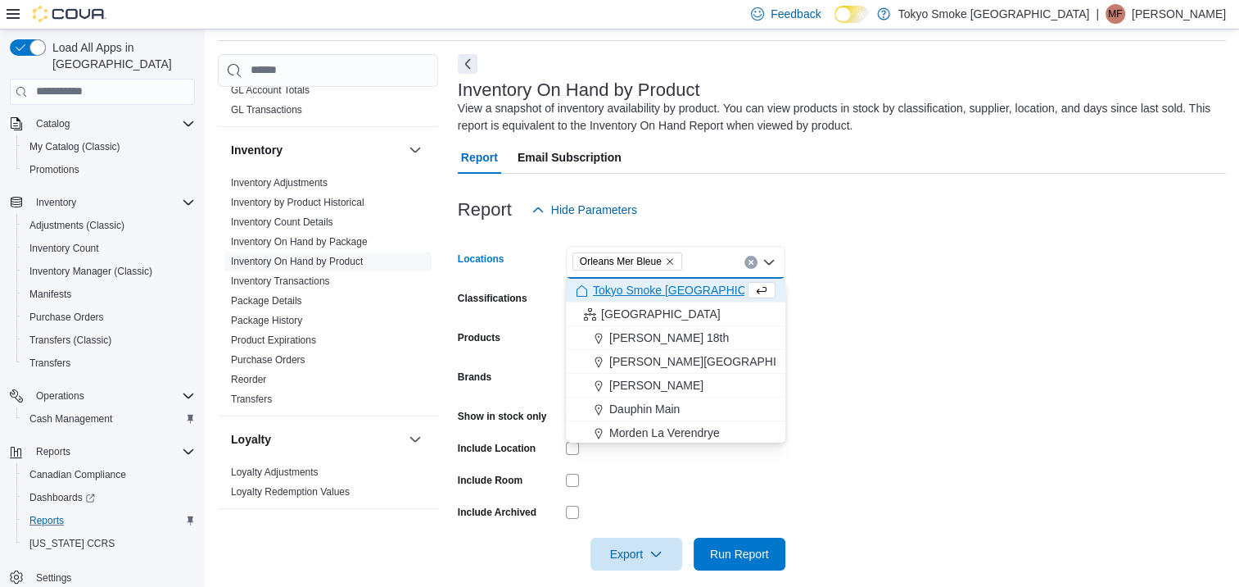
drag, startPoint x: 851, startPoint y: 292, endPoint x: 727, endPoint y: 307, distance: 125.5
click at [852, 292] on form "Locations Orleans Mer Bleue Combo box. Selected. Orleans Mer Bleue. Press Backs…" at bounding box center [842, 398] width 768 height 344
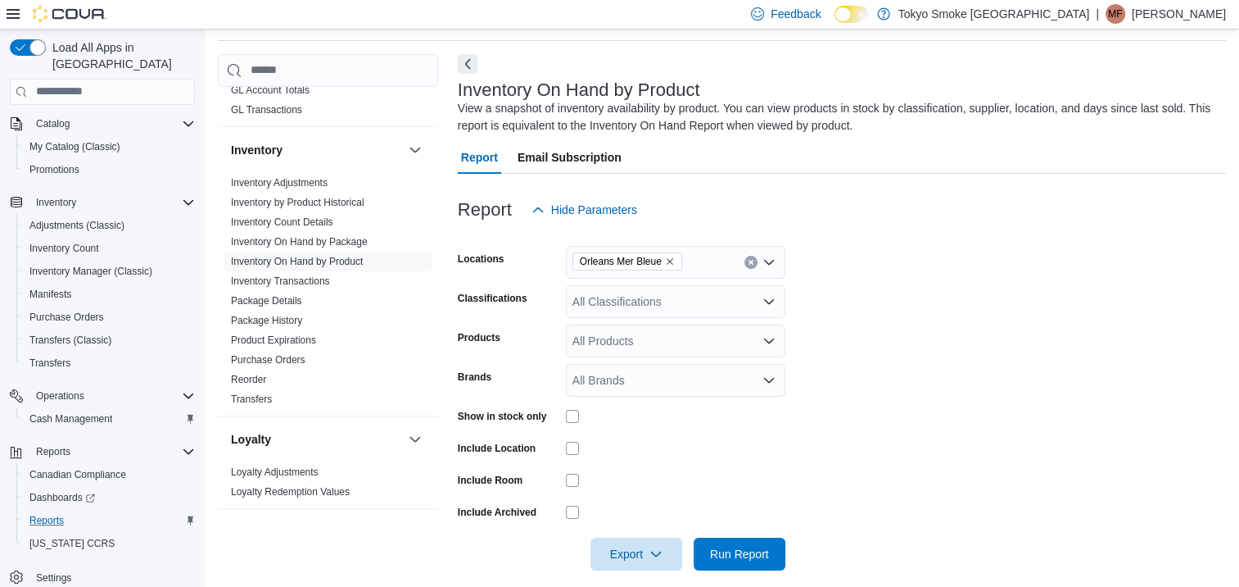
click at [645, 334] on div "All Products" at bounding box center [676, 340] width 220 height 33
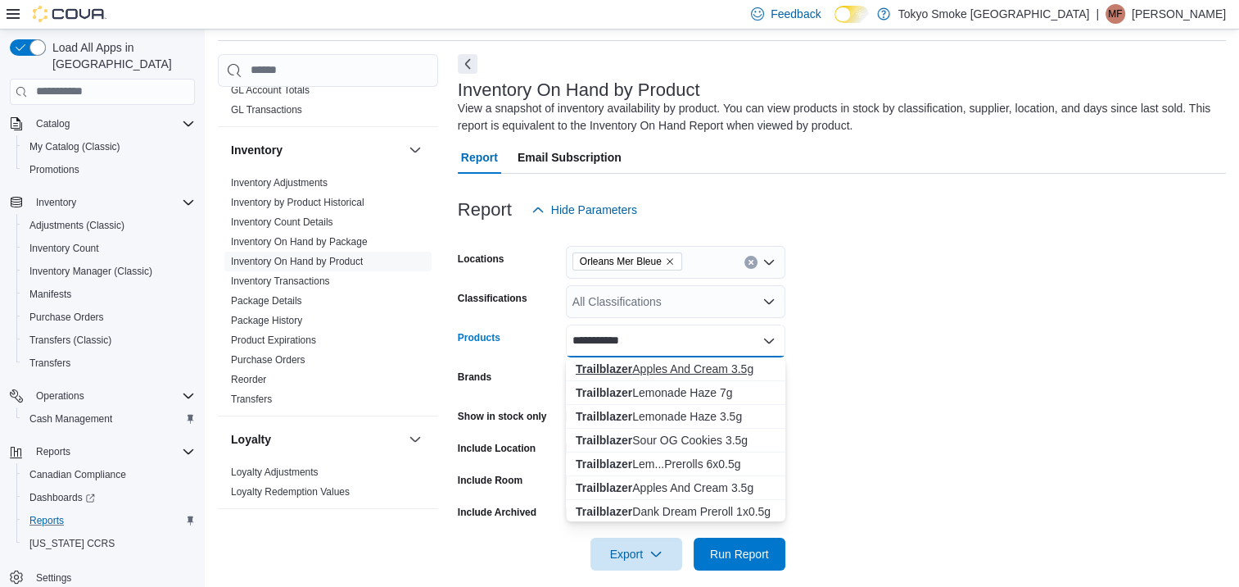
type input "**********"
click at [662, 359] on button "Trailblazer Apples And Cream 3.5g" at bounding box center [676, 369] width 220 height 24
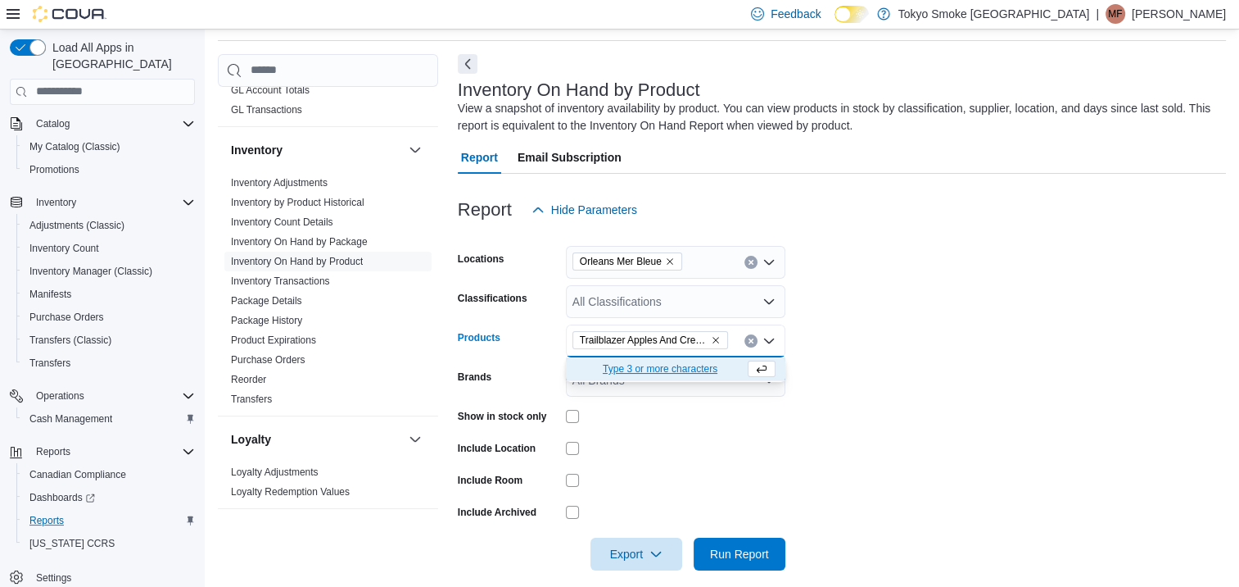
click at [898, 340] on form "Locations Orleans Mer Bleue Classifications All Classifications Products Trailb…" at bounding box center [842, 398] width 768 height 344
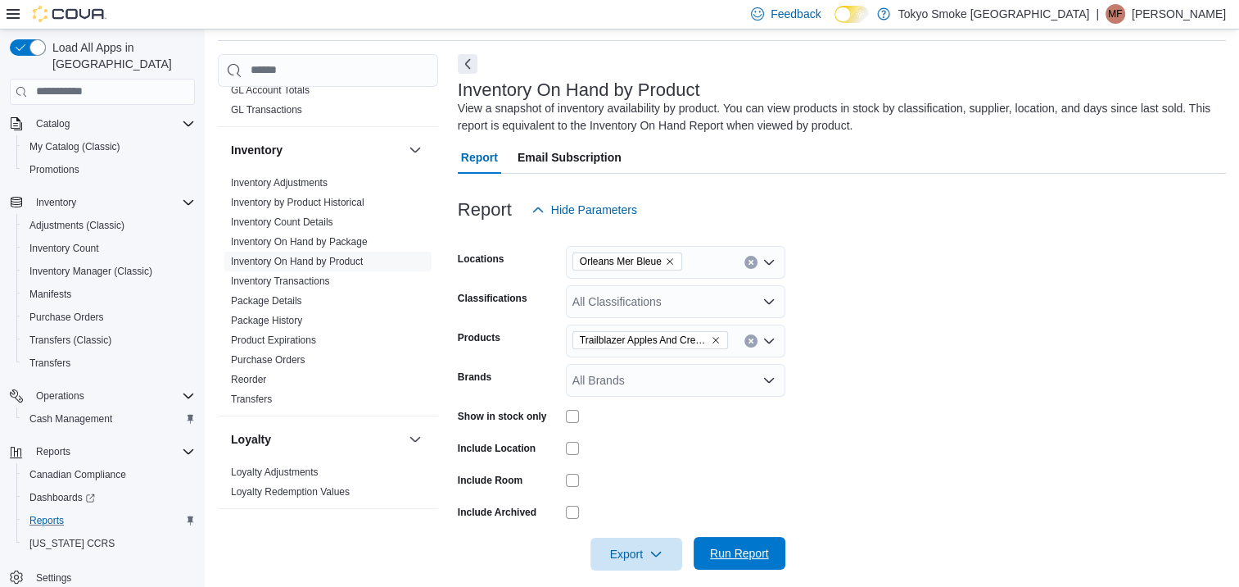
click at [732, 551] on span "Run Report" at bounding box center [739, 553] width 59 height 16
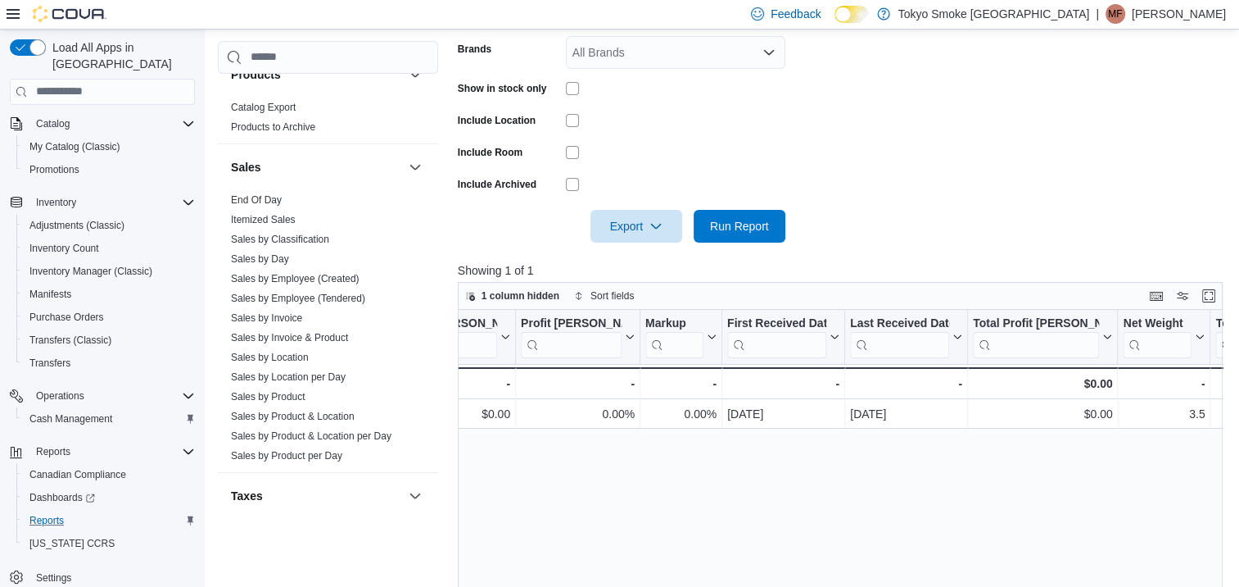
scroll to position [1058, 0]
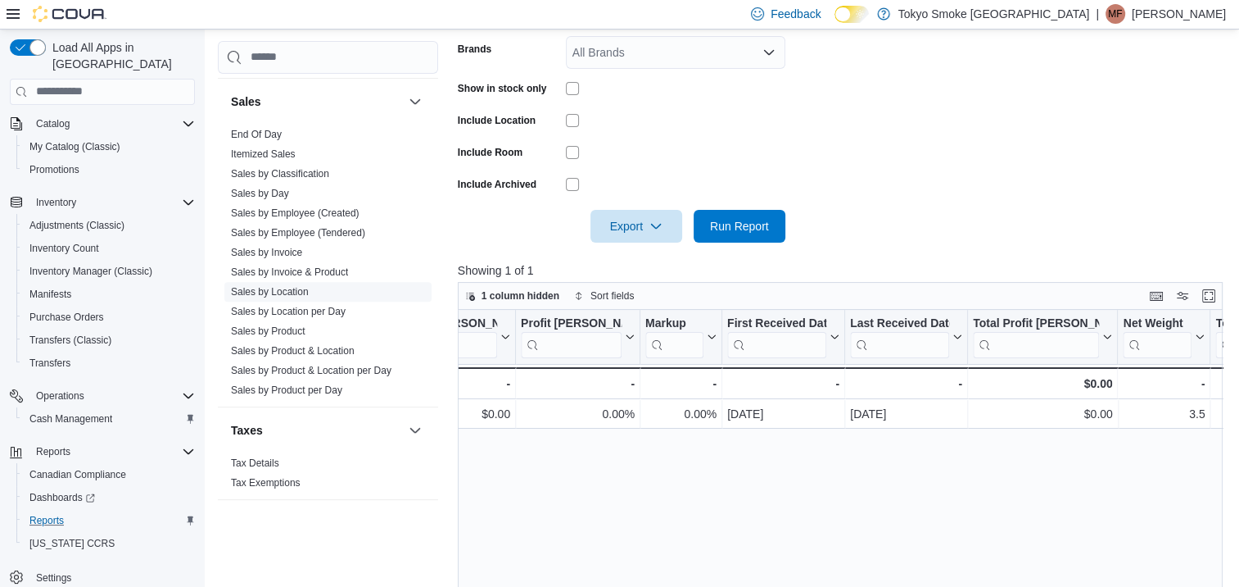
click at [279, 292] on link "Sales by Location" at bounding box center [270, 291] width 78 height 11
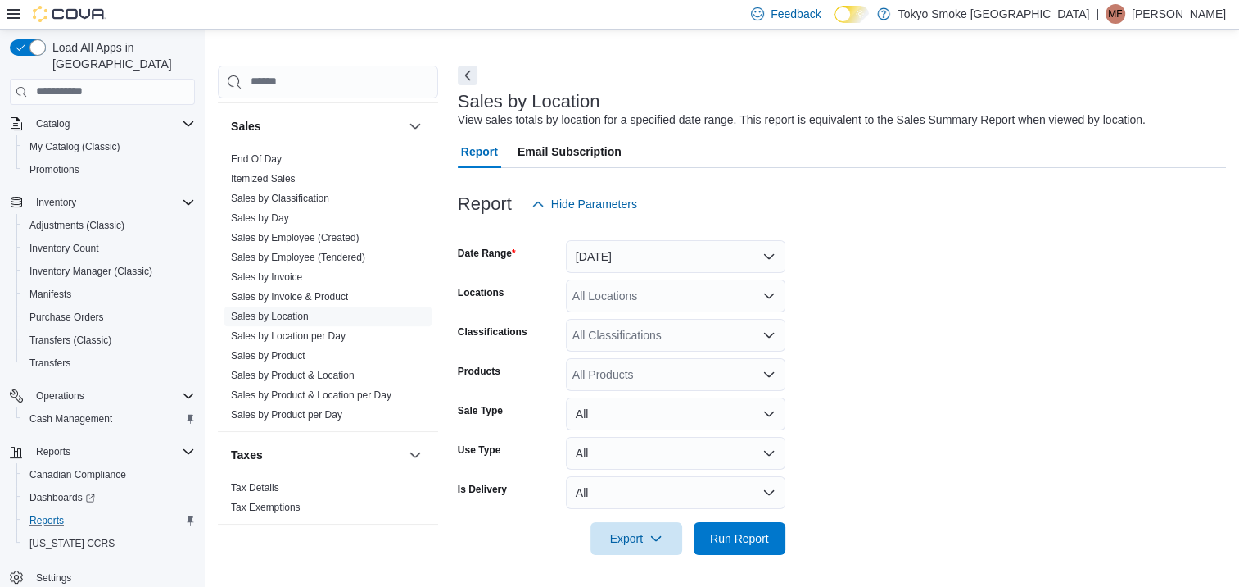
scroll to position [38, 0]
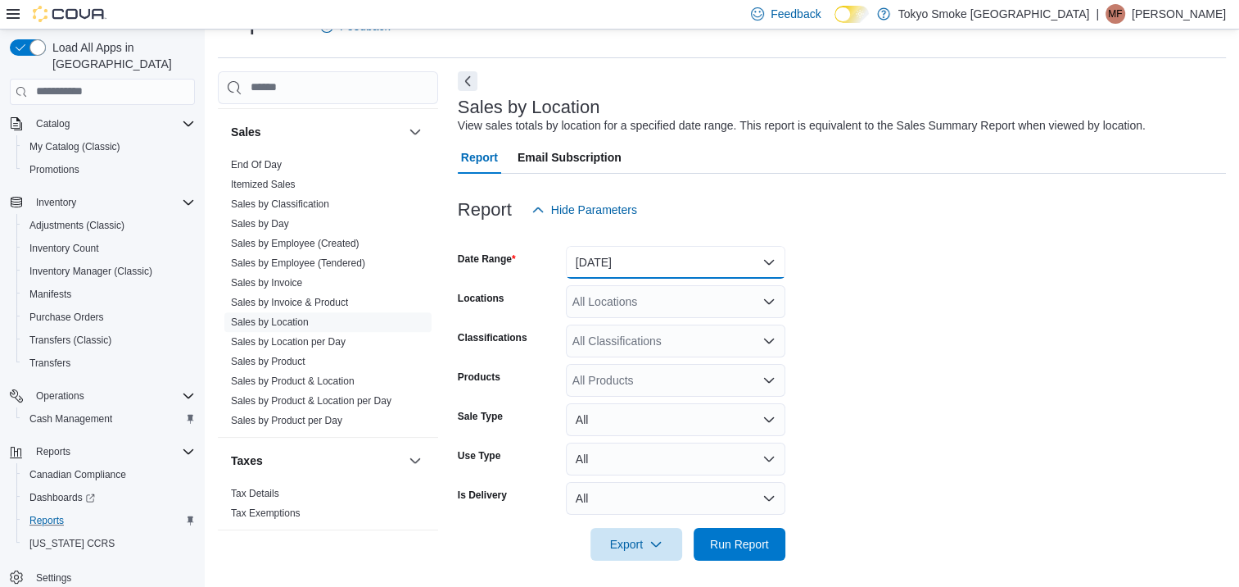
click at [635, 263] on button "Yesterday" at bounding box center [676, 262] width 220 height 33
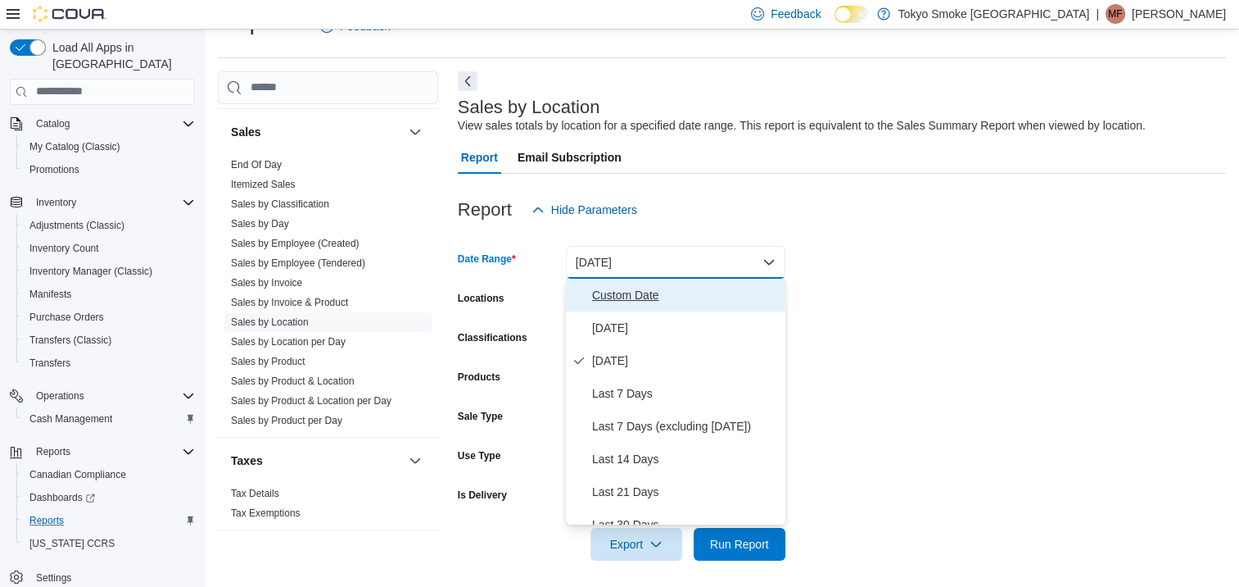
click at [632, 288] on span "Custom Date" at bounding box center [685, 295] width 187 height 20
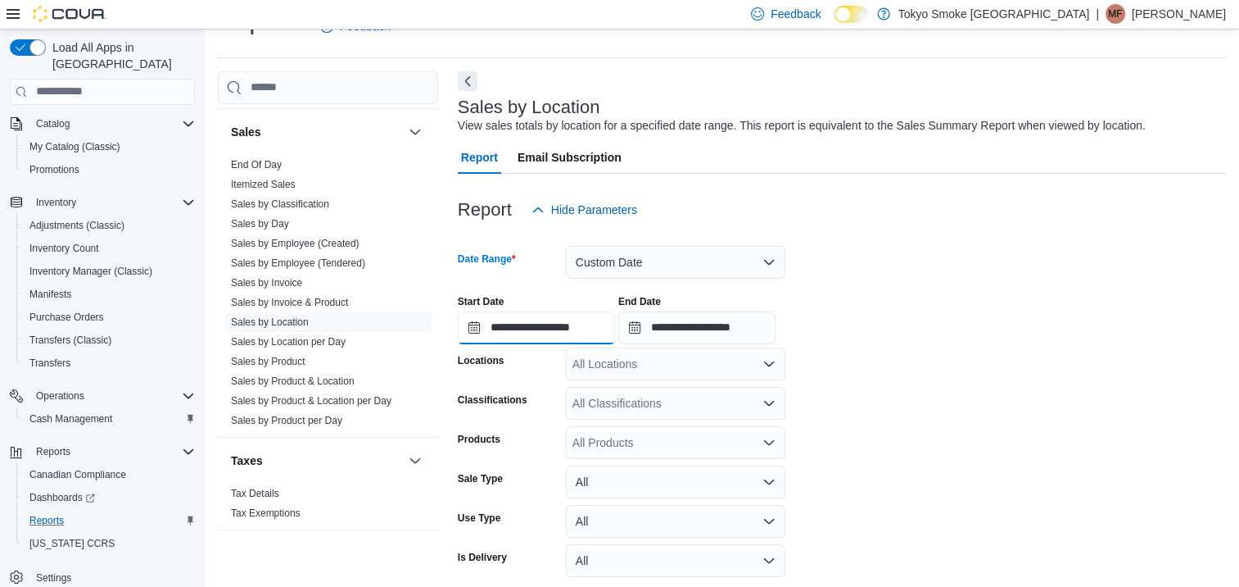
click at [553, 339] on input "**********" at bounding box center [536, 327] width 157 height 33
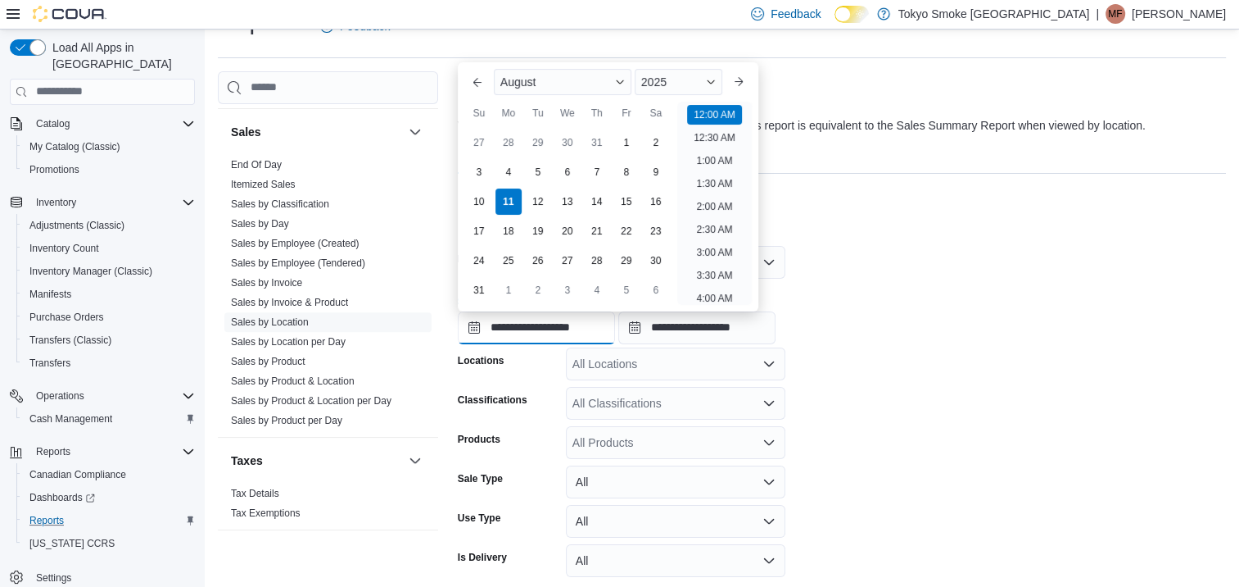
scroll to position [51, 0]
click at [478, 171] on div "3" at bounding box center [478, 171] width 29 height 29
type input "**********"
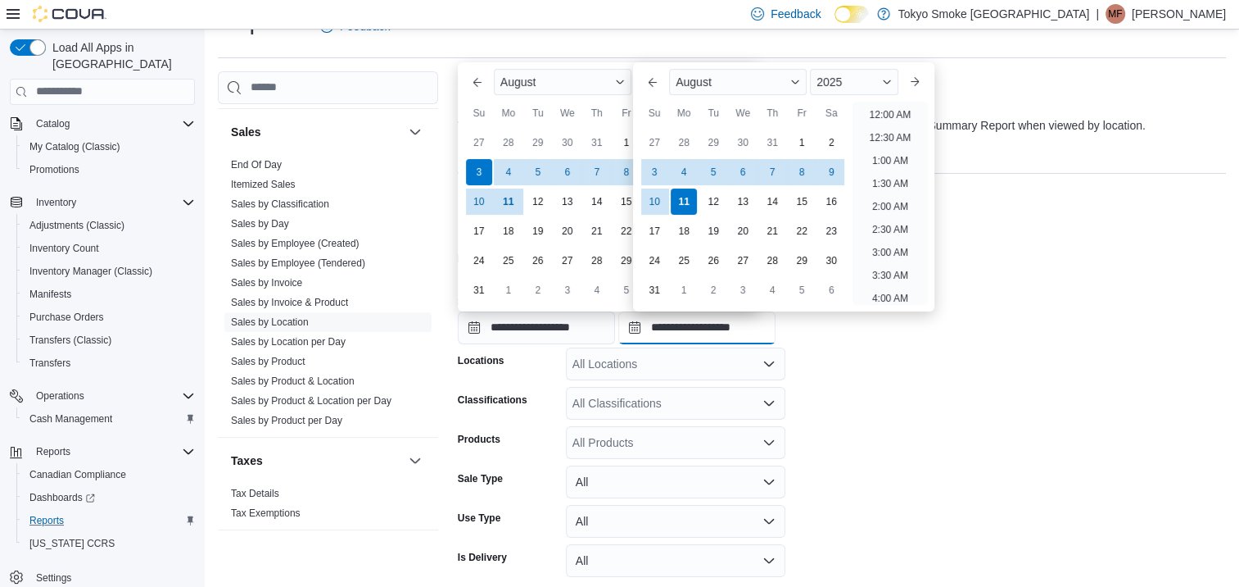
click at [750, 327] on input "**********" at bounding box center [696, 327] width 157 height 33
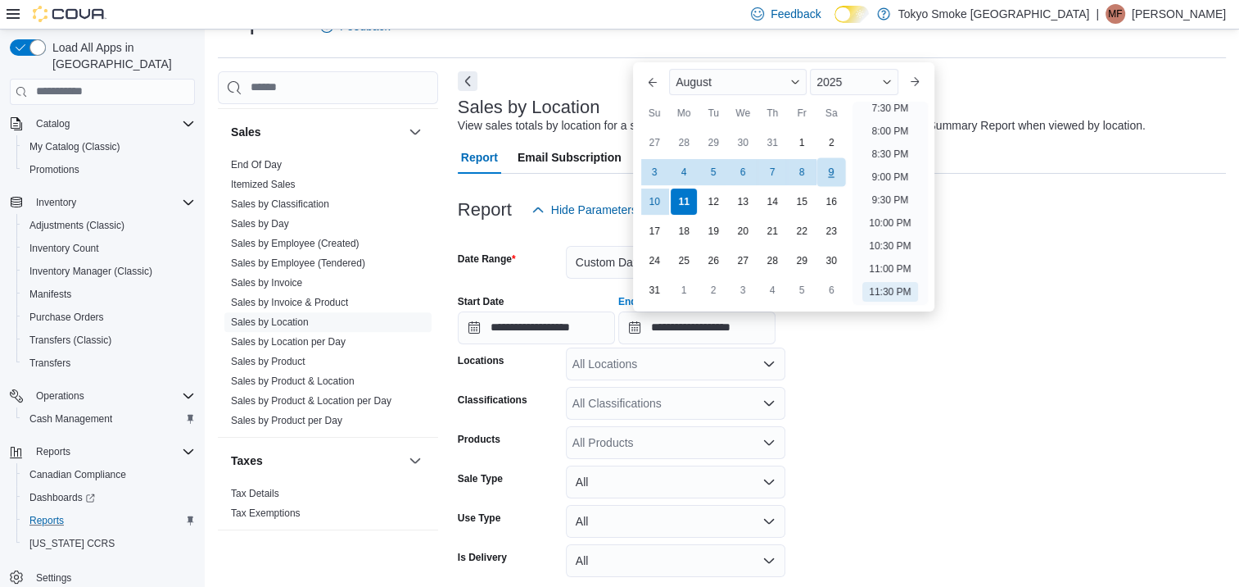
click at [839, 174] on div "9" at bounding box center [832, 171] width 29 height 29
type input "**********"
click at [1006, 446] on form "**********" at bounding box center [842, 424] width 768 height 396
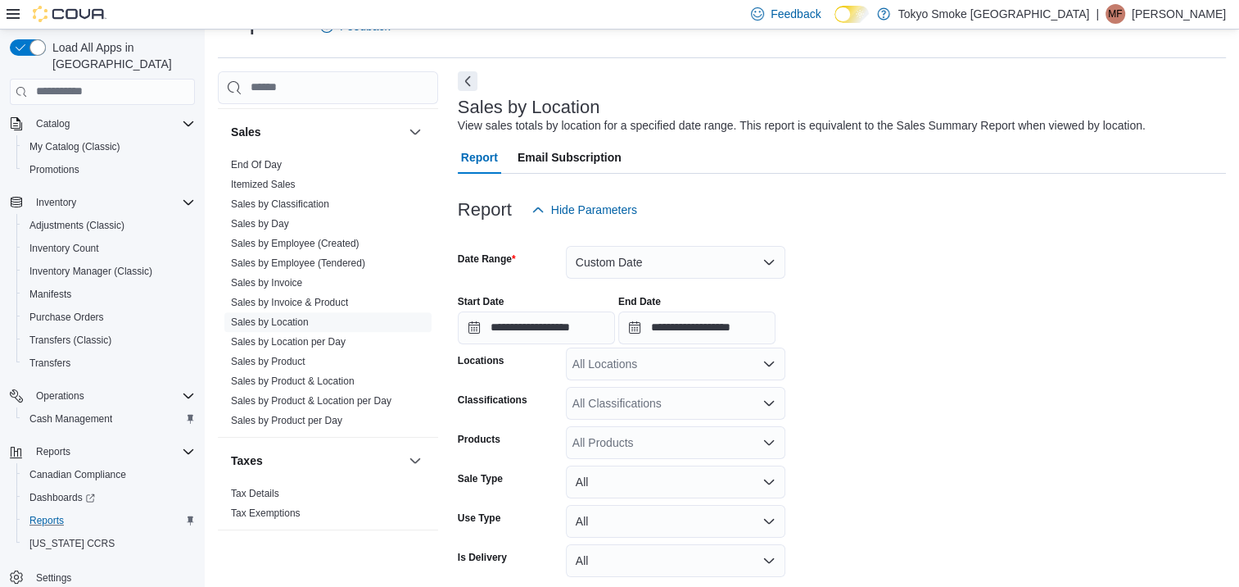
scroll to position [106, 0]
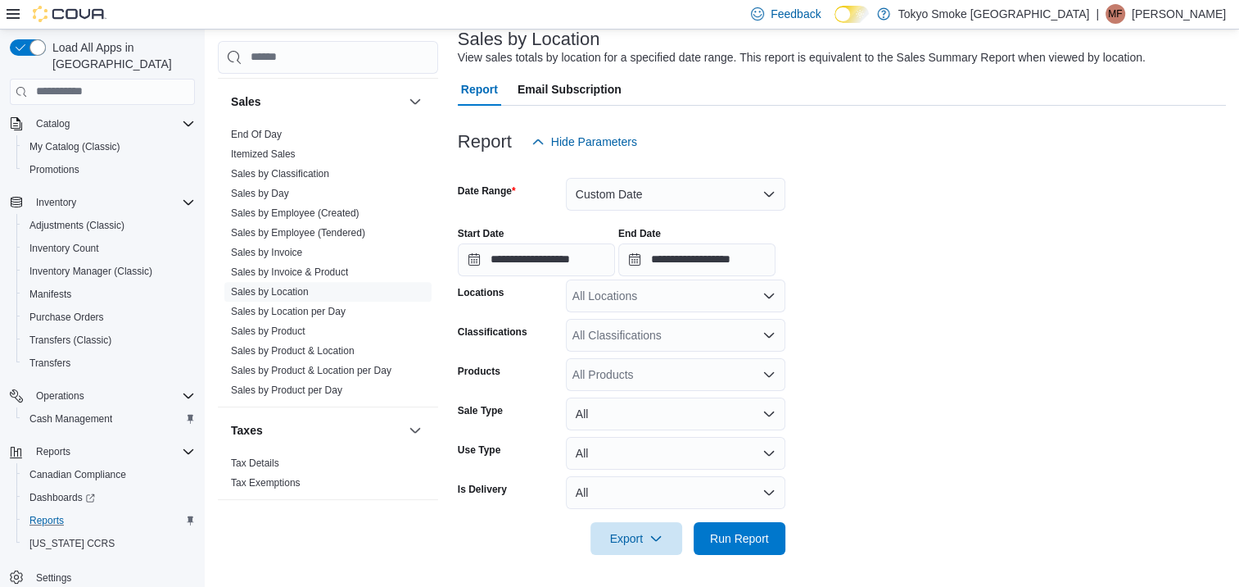
click at [700, 305] on div "All Locations" at bounding box center [676, 295] width 220 height 33
type input "***"
click at [685, 329] on span "Orleans Mer Bleue" at bounding box center [657, 323] width 96 height 16
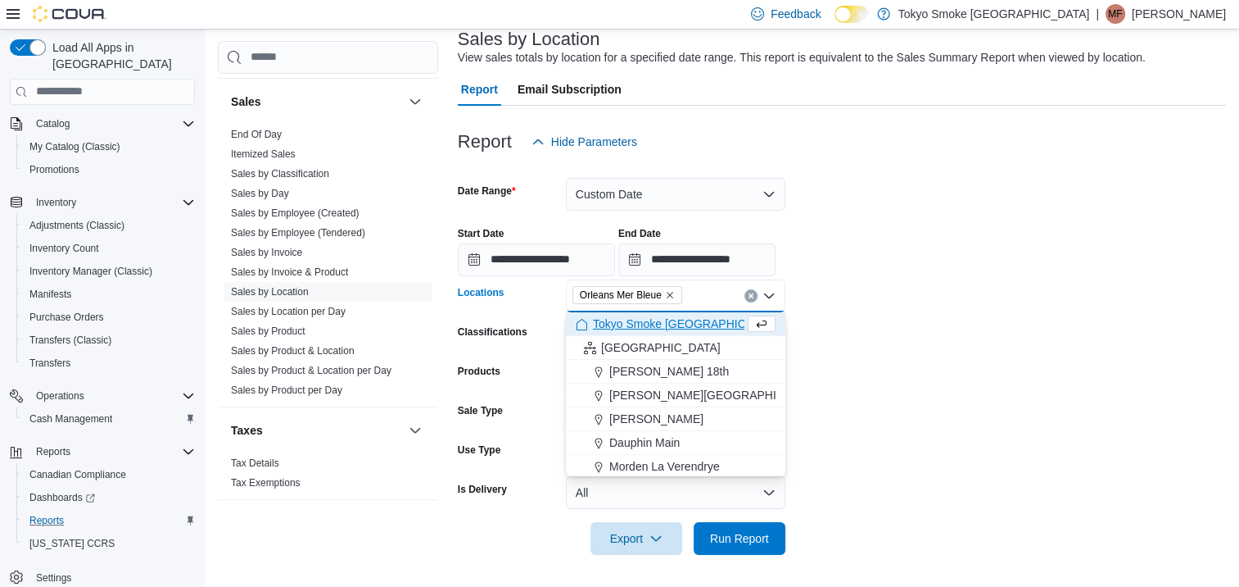
click at [1078, 366] on form "**********" at bounding box center [842, 356] width 768 height 396
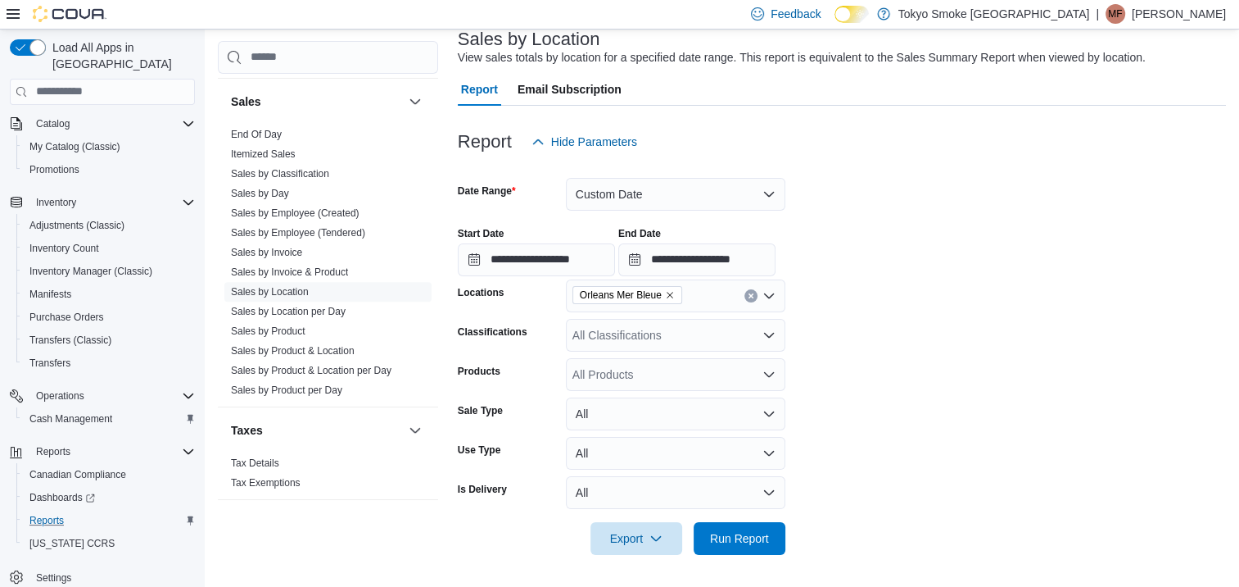
click at [874, 454] on form "**********" at bounding box center [842, 356] width 768 height 396
click at [762, 524] on span "Run Report" at bounding box center [740, 537] width 72 height 33
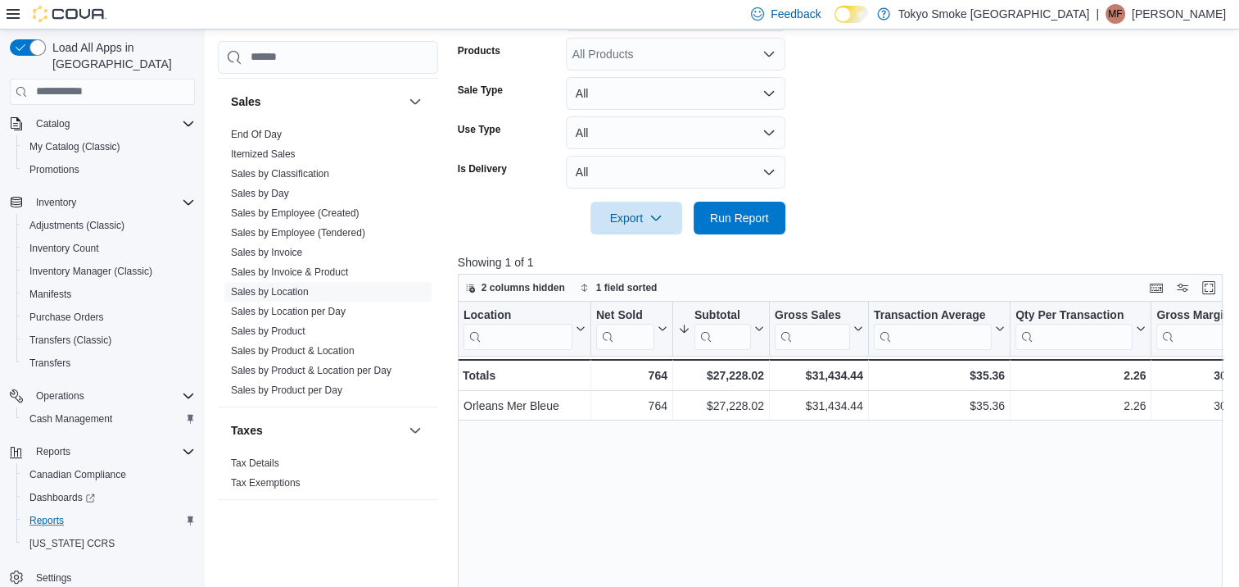
scroll to position [433, 0]
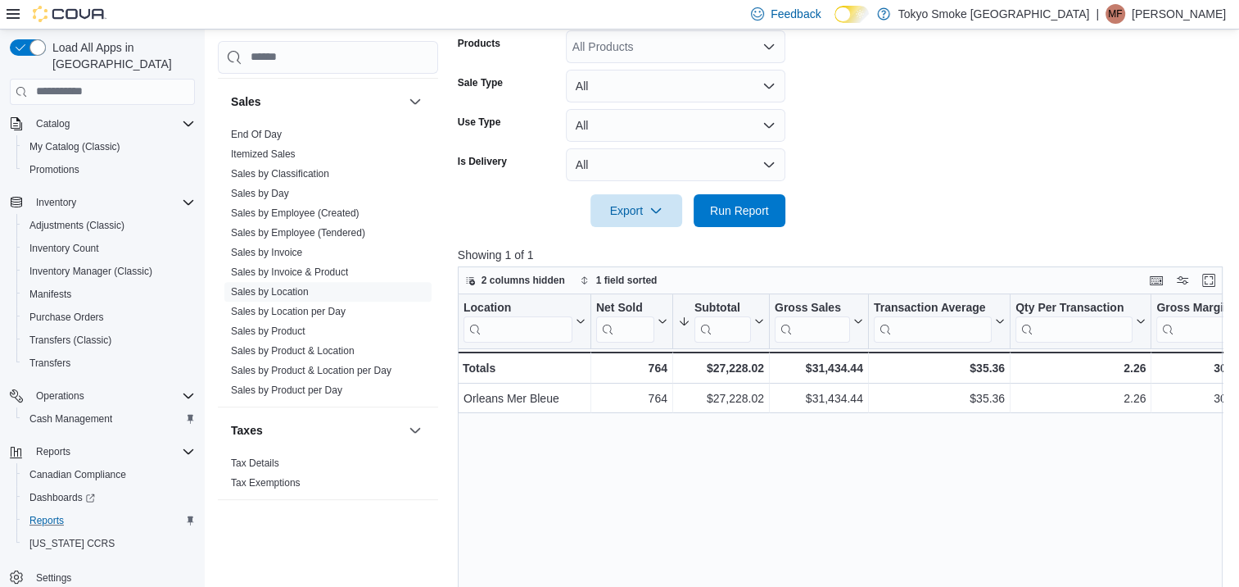
scroll to position [106, 0]
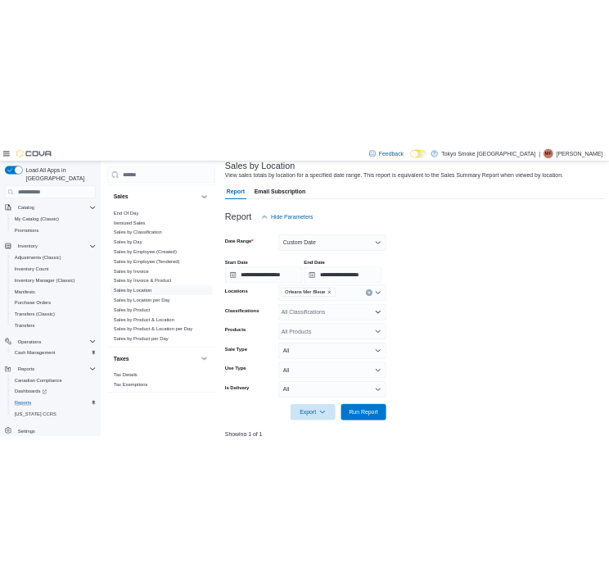
scroll to position [433, 0]
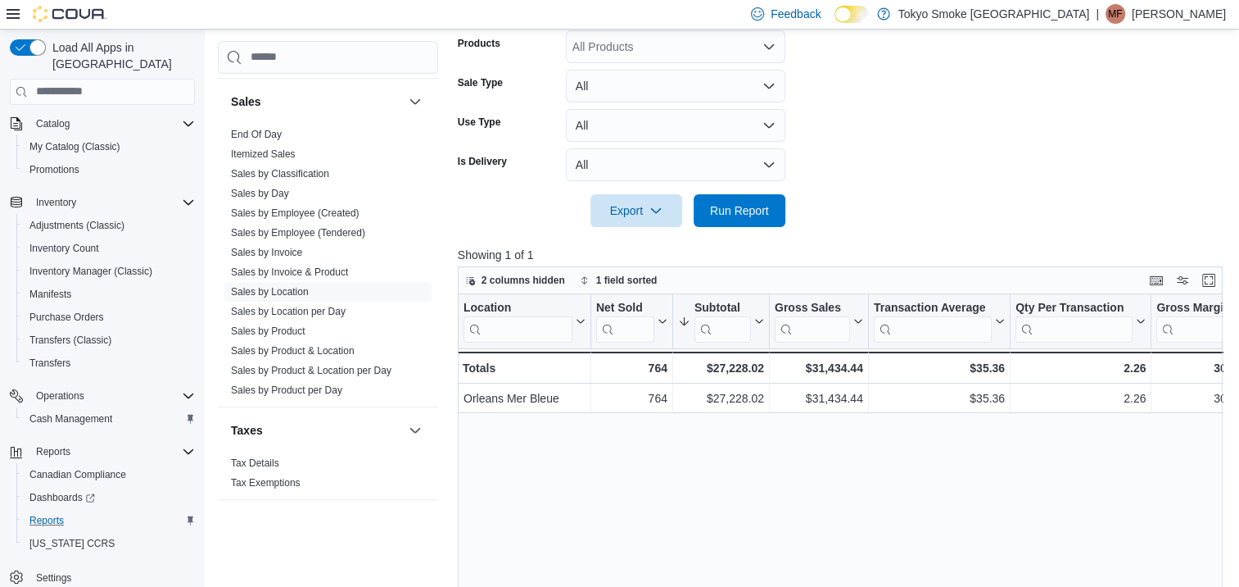
click at [927, 175] on form "**********" at bounding box center [844, 28] width 773 height 396
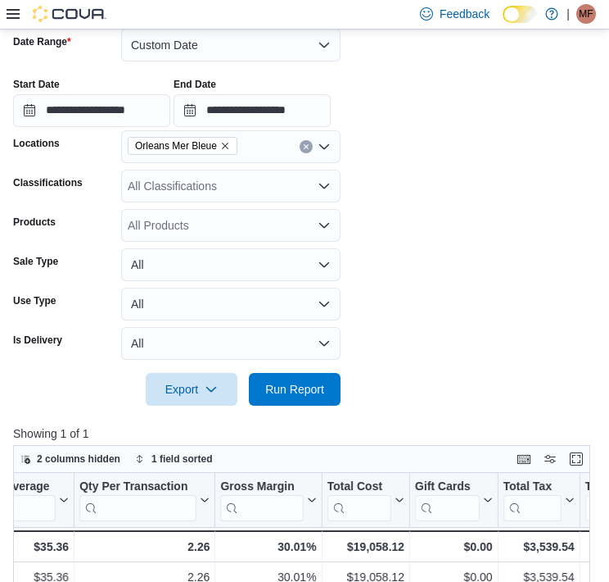
scroll to position [269, 0]
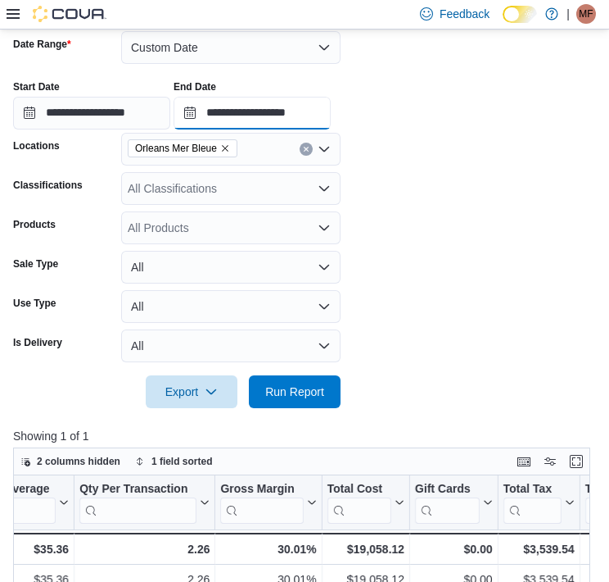
click at [283, 104] on input "**********" at bounding box center [252, 113] width 157 height 33
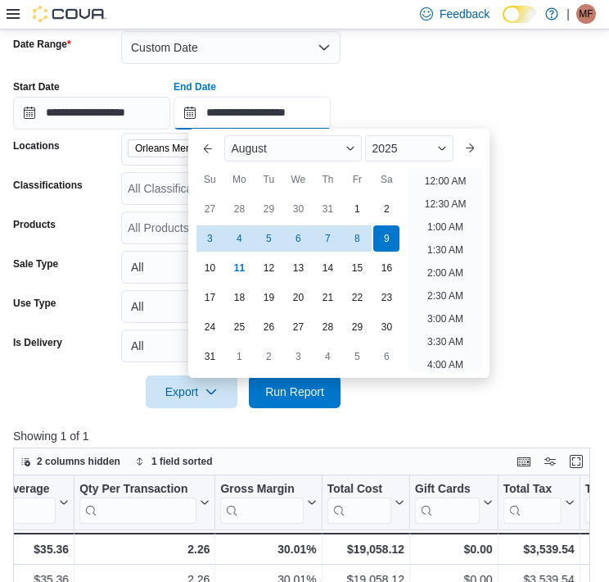
scroll to position [901, 0]
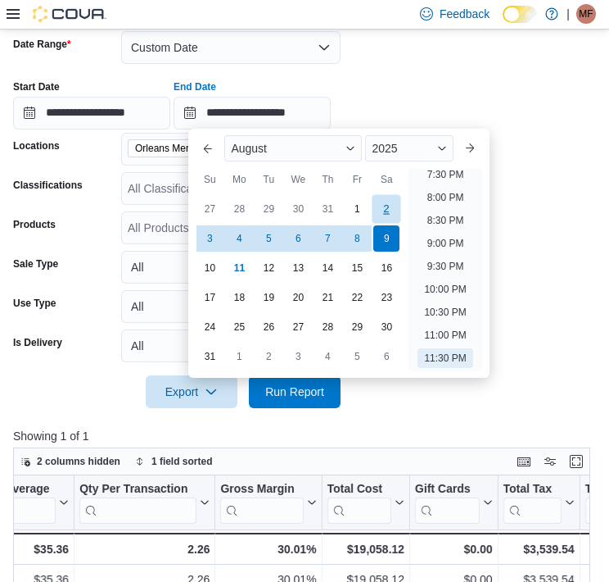
click at [387, 211] on div "2" at bounding box center [387, 209] width 29 height 29
type input "**********"
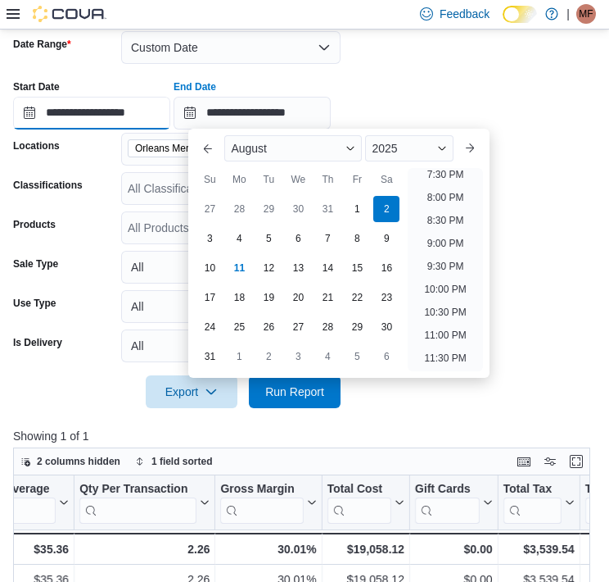
click at [111, 106] on input "**********" at bounding box center [91, 113] width 157 height 33
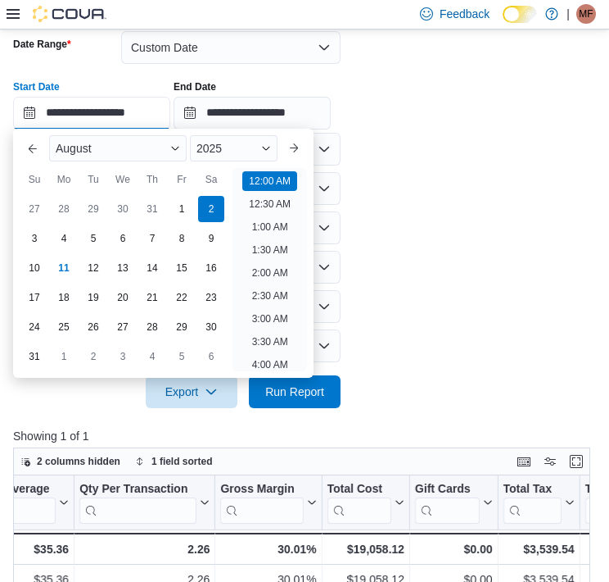
scroll to position [51, 0]
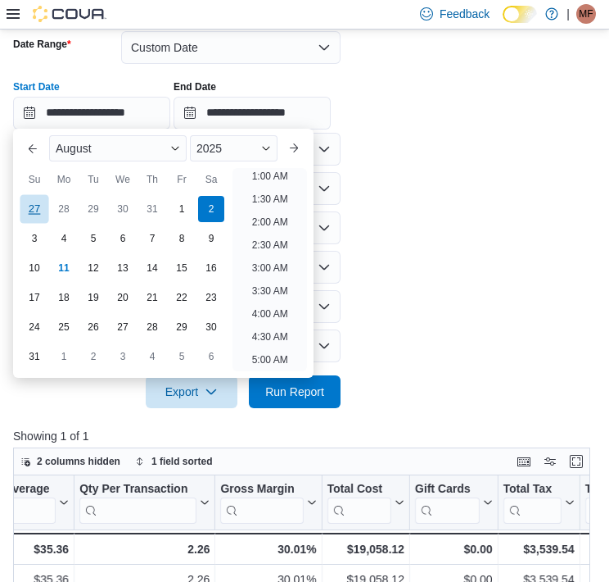
click at [40, 210] on div "27" at bounding box center [34, 209] width 29 height 29
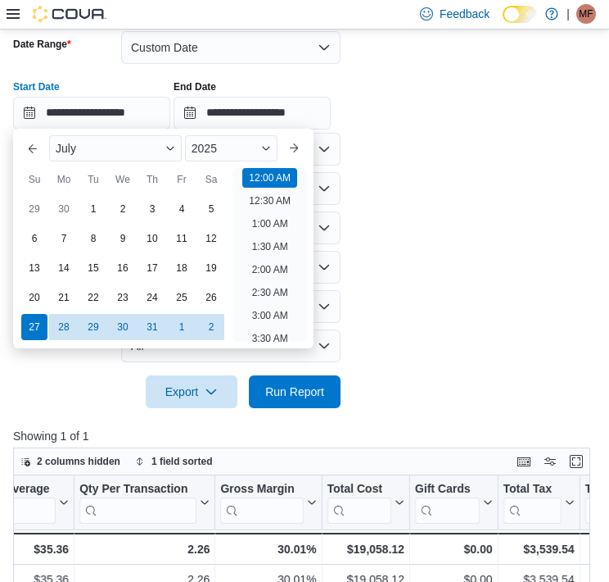
click at [444, 341] on form "**********" at bounding box center [304, 209] width 583 height 396
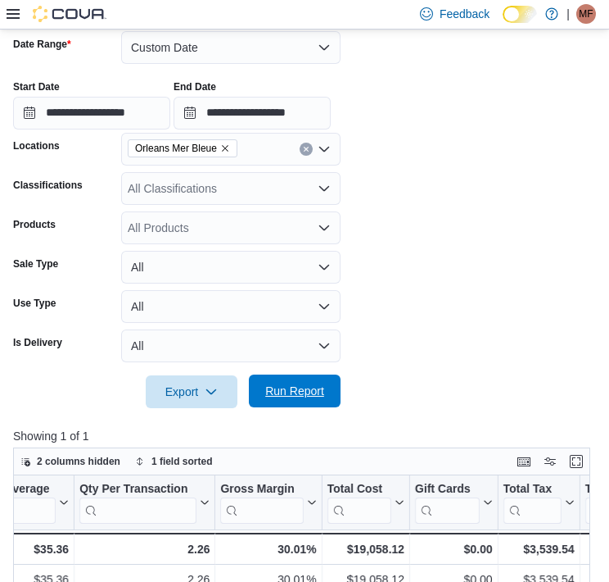
click at [302, 394] on span "Run Report" at bounding box center [294, 391] width 59 height 16
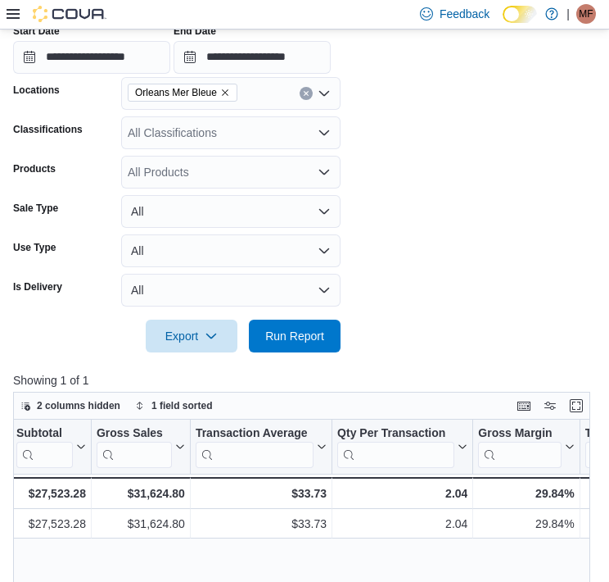
scroll to position [269, 0]
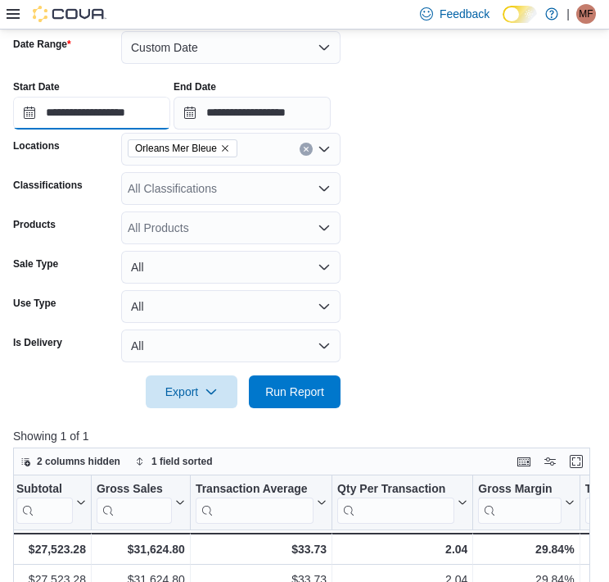
click at [88, 107] on input "**********" at bounding box center [91, 113] width 157 height 33
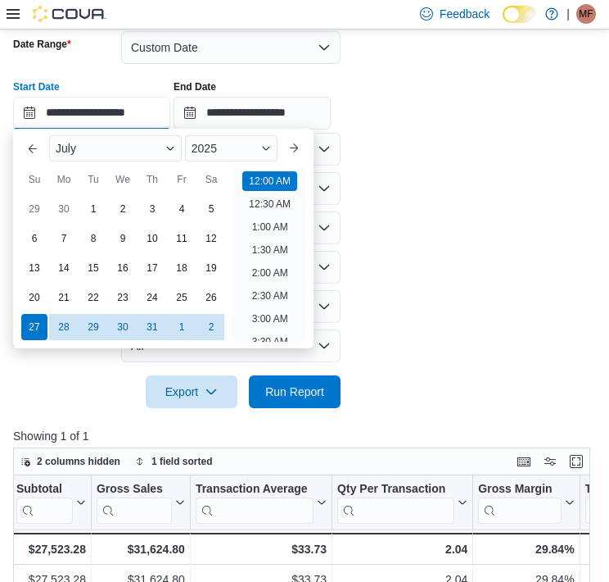
scroll to position [51, 0]
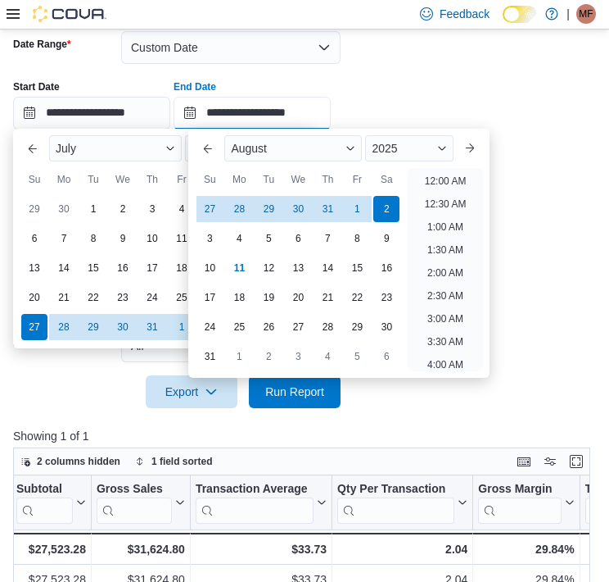
click at [308, 113] on input "**********" at bounding box center [252, 113] width 157 height 33
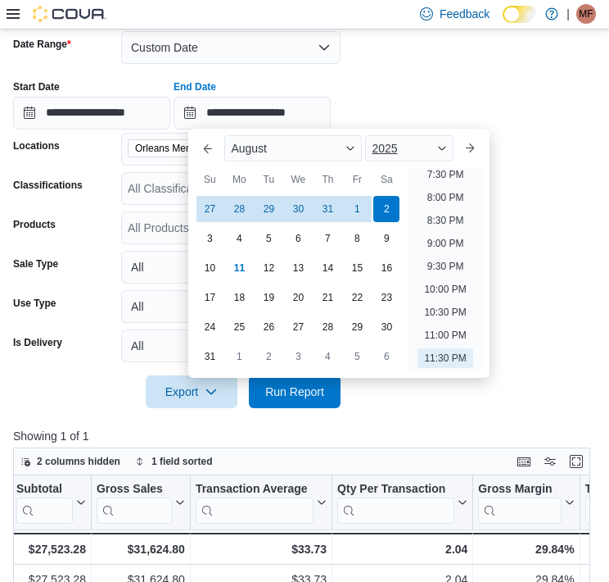
click at [419, 147] on div "2025" at bounding box center [409, 148] width 88 height 26
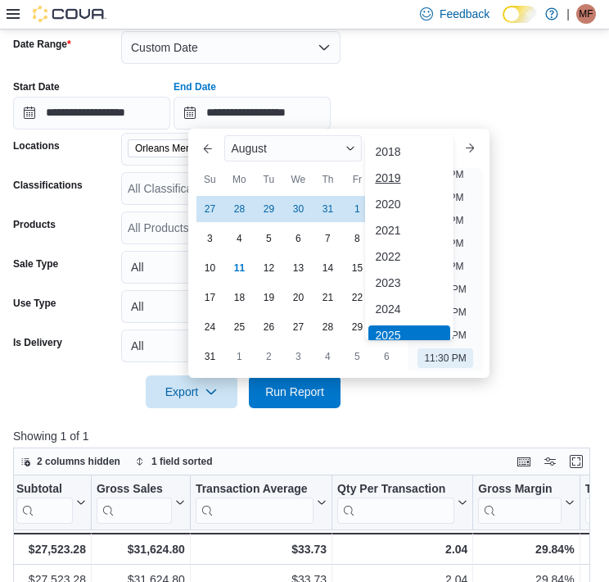
scroll to position [5, 0]
click at [405, 300] on div "2024" at bounding box center [409, 304] width 81 height 20
type input "**********"
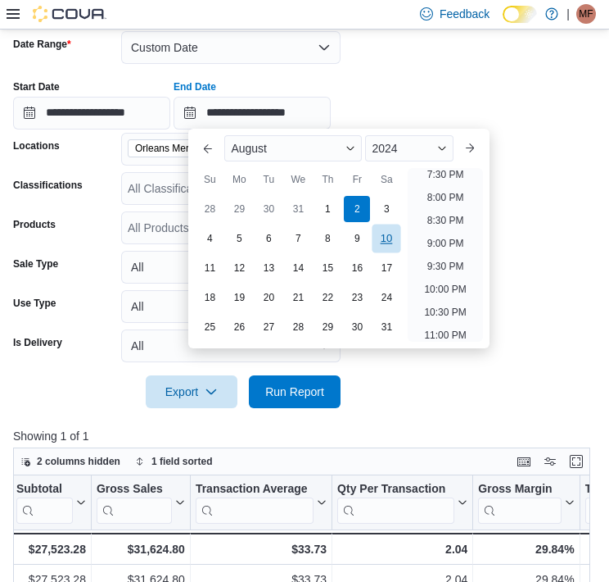
click at [392, 244] on div "10" at bounding box center [387, 238] width 29 height 29
type input "**********"
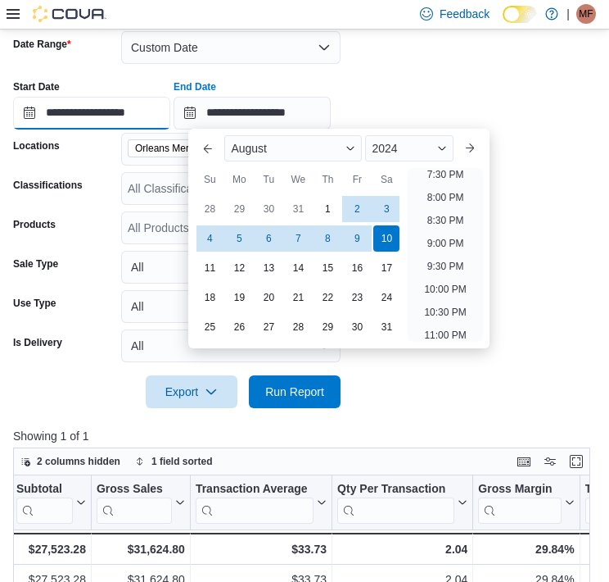
click at [125, 106] on input "**********" at bounding box center [91, 113] width 157 height 33
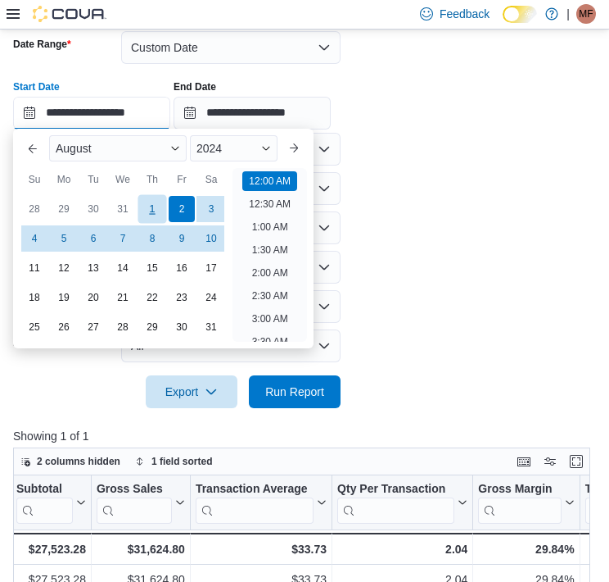
scroll to position [51, 0]
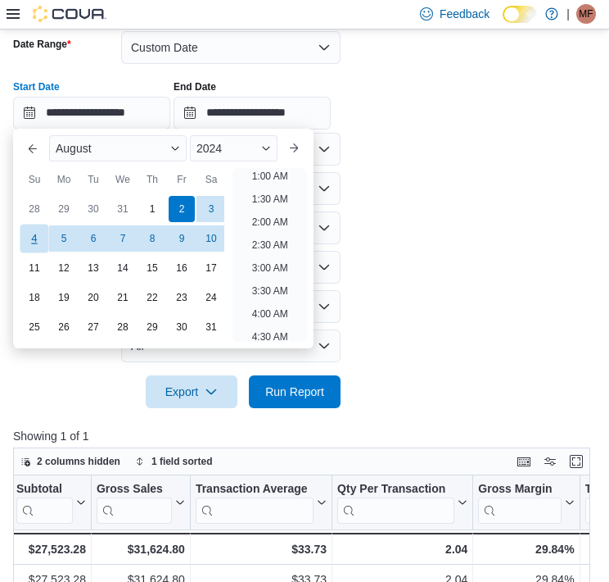
click at [33, 237] on div "4" at bounding box center [34, 238] width 29 height 29
type input "**********"
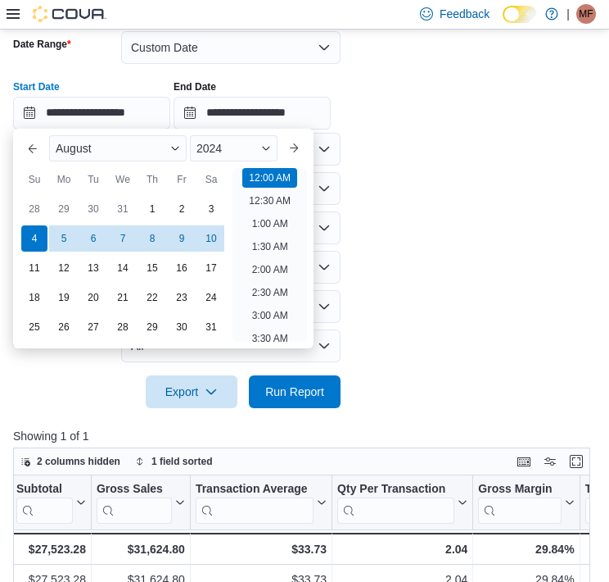
click at [500, 262] on form "**********" at bounding box center [304, 209] width 583 height 396
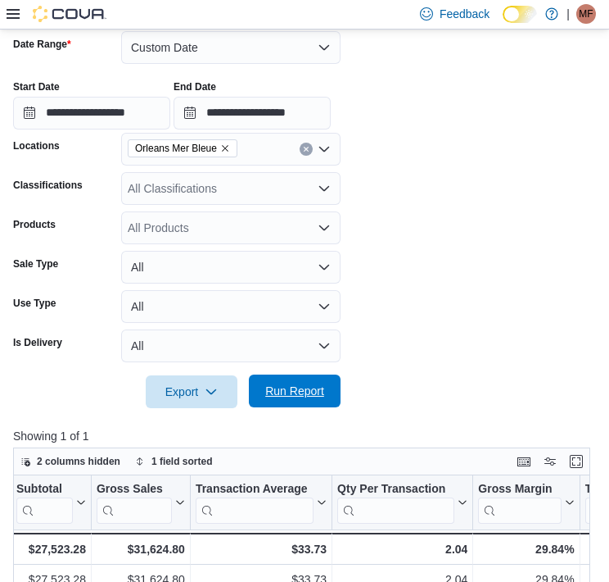
click at [318, 384] on span "Run Report" at bounding box center [294, 391] width 59 height 16
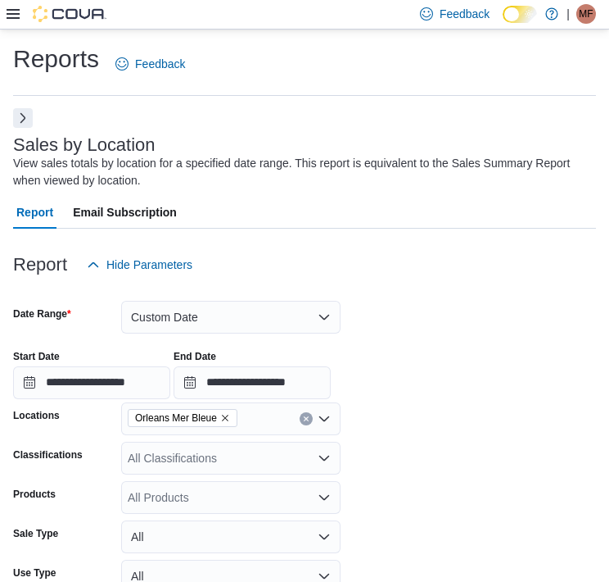
click at [25, 120] on button "Next" at bounding box center [23, 118] width 20 height 20
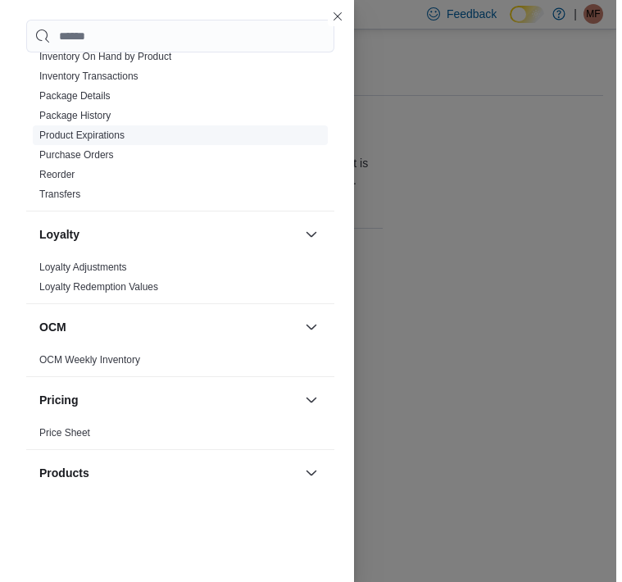
scroll to position [491, 0]
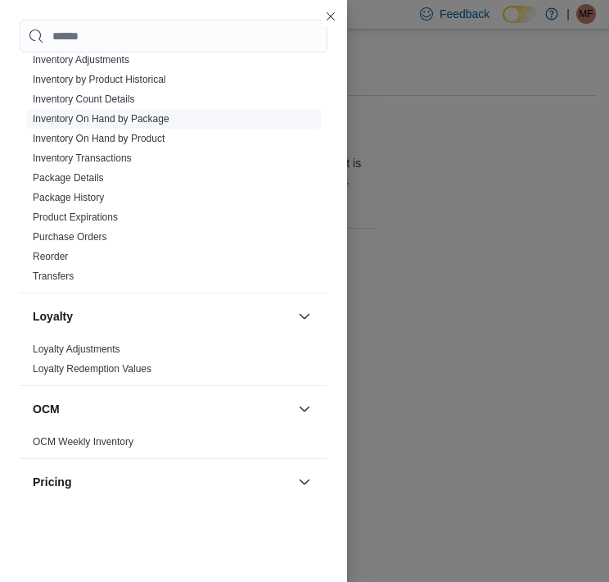
click at [111, 112] on span "Inventory On Hand by Package" at bounding box center [101, 118] width 137 height 13
click at [111, 115] on link "Inventory On Hand by Package" at bounding box center [101, 118] width 137 height 11
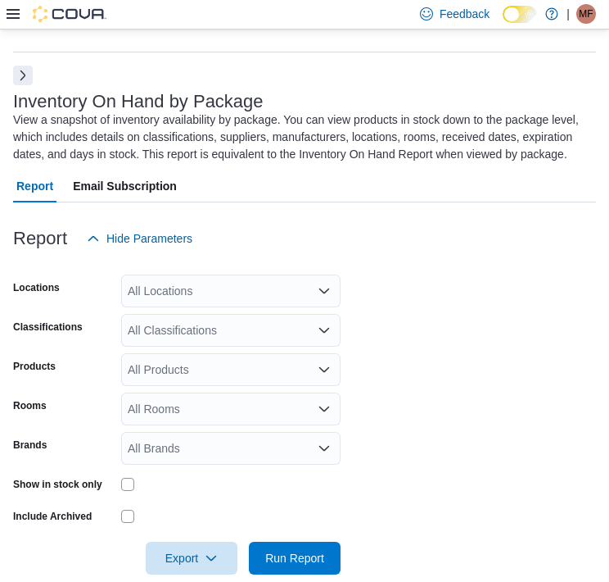
scroll to position [69, 0]
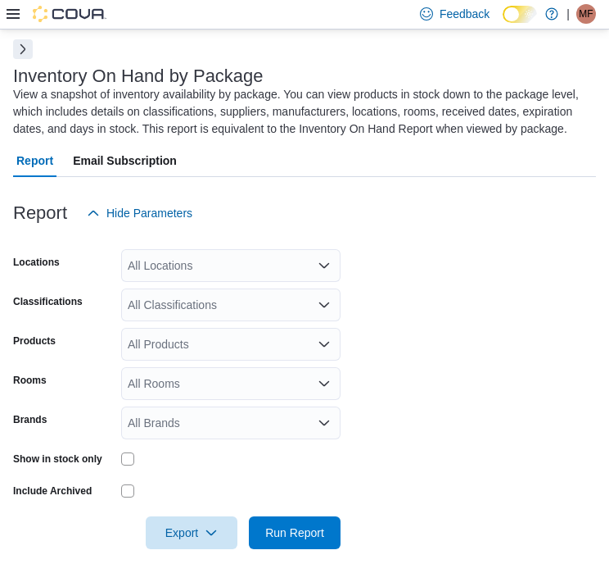
click at [21, 49] on button "Next" at bounding box center [23, 49] width 20 height 20
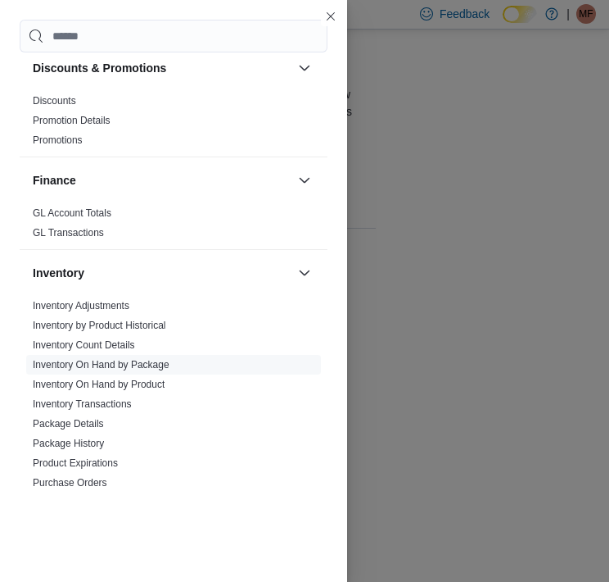
scroll to position [328, 0]
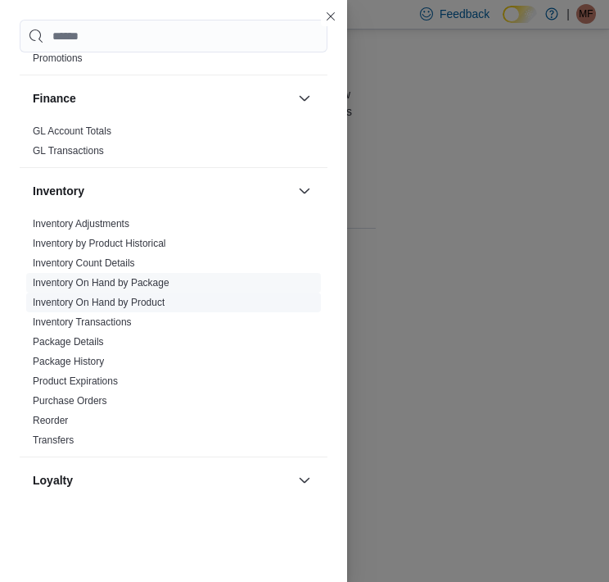
click at [105, 300] on link "Inventory On Hand by Product" at bounding box center [99, 302] width 132 height 11
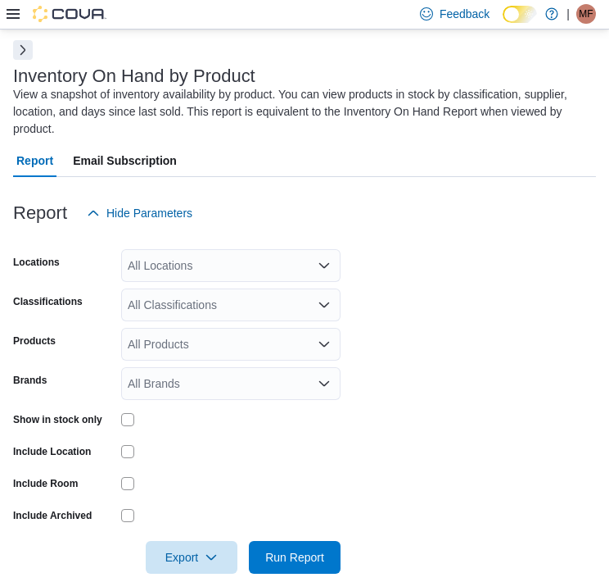
scroll to position [72, 0]
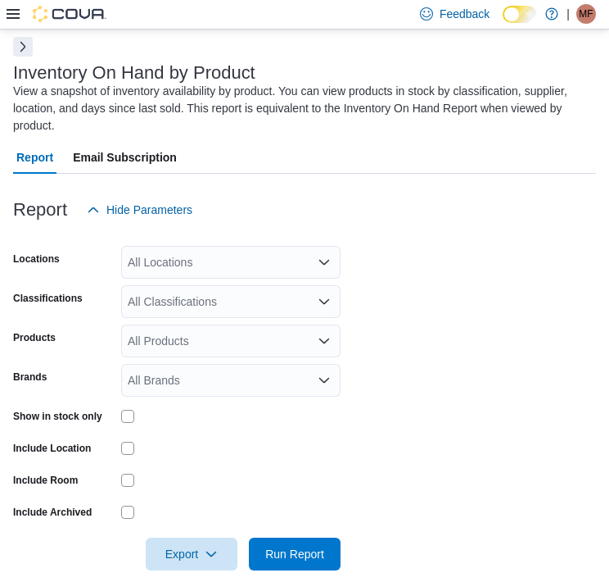
click at [269, 274] on div "All Locations" at bounding box center [231, 262] width 220 height 33
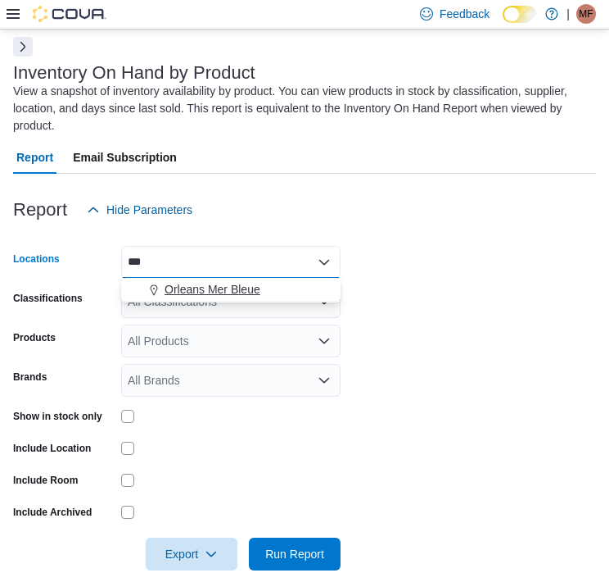
type input "***"
click at [250, 282] on span "Orleans Mer Bleue" at bounding box center [213, 289] width 96 height 16
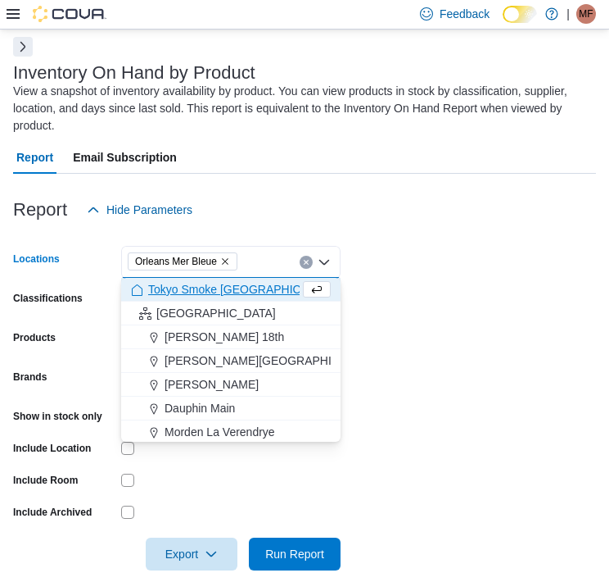
click at [449, 269] on form "Locations Orleans Mer Bleue Combo box. Selected. Orleans Mer Bleue. Press Backs…" at bounding box center [304, 398] width 583 height 344
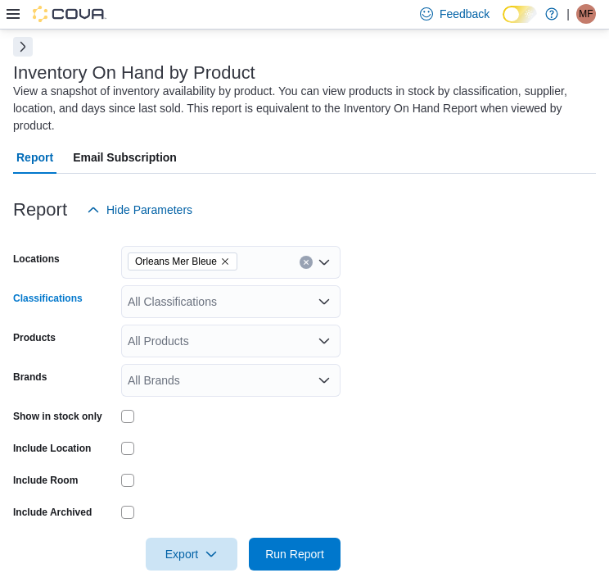
click at [212, 308] on div "All Classifications" at bounding box center [231, 301] width 220 height 33
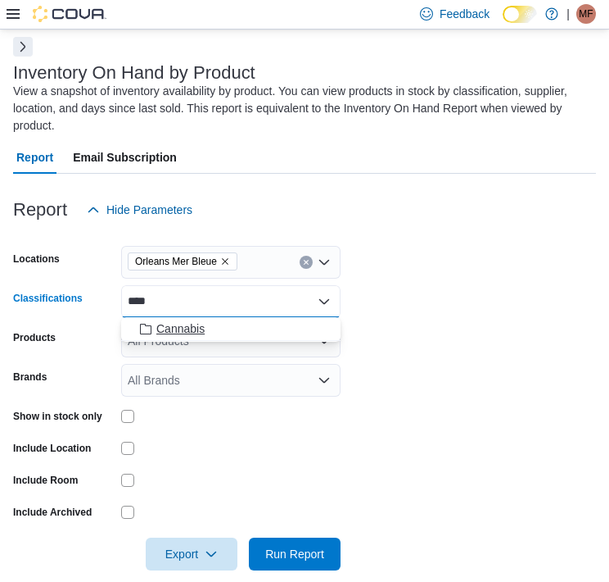
type input "****"
click at [179, 328] on span "Cannabis" at bounding box center [180, 328] width 48 height 16
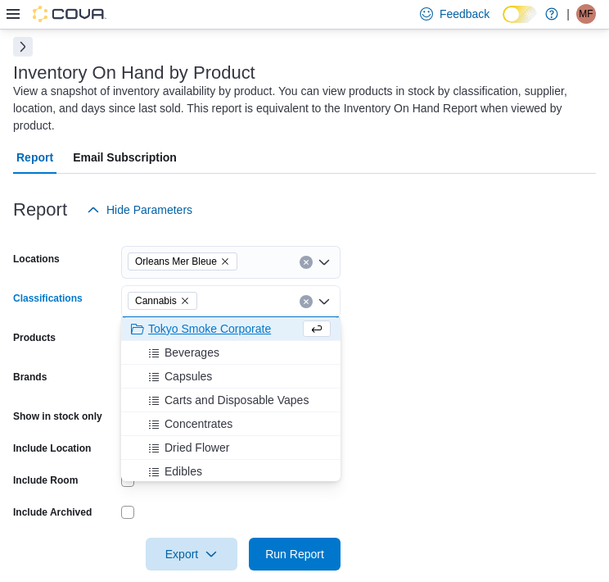
click at [82, 423] on div "Show in stock only" at bounding box center [64, 415] width 102 height 25
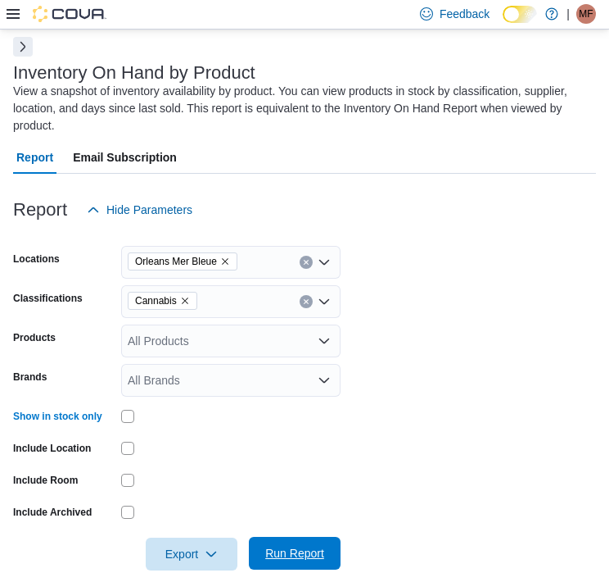
click at [278, 550] on span "Run Report" at bounding box center [294, 553] width 59 height 16
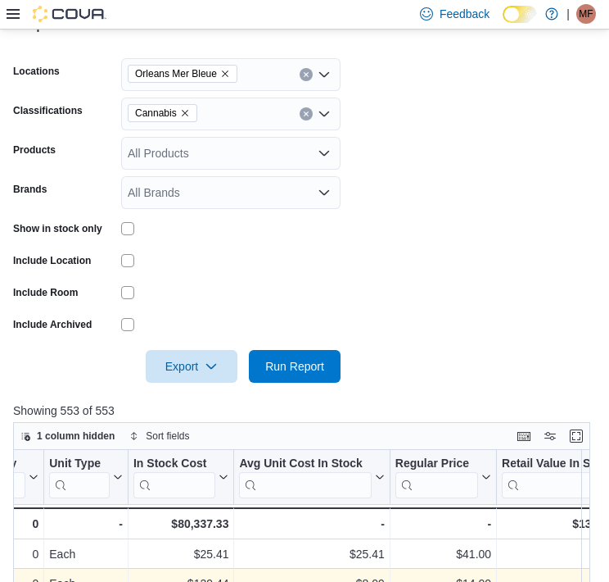
scroll to position [236, 0]
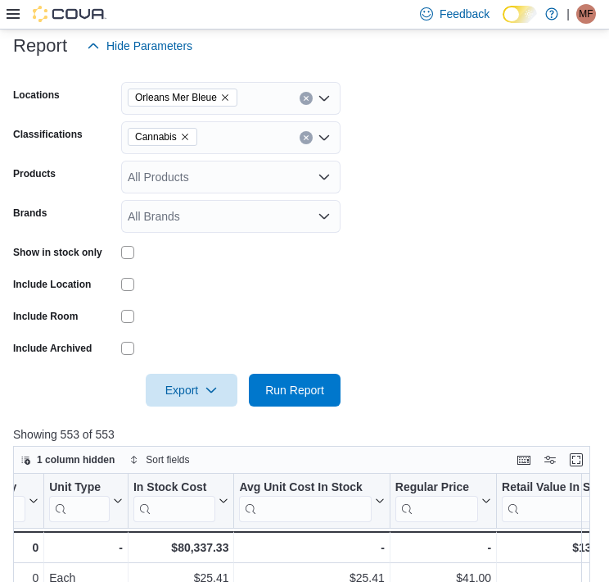
click at [189, 138] on span "Cannabis" at bounding box center [163, 137] width 70 height 18
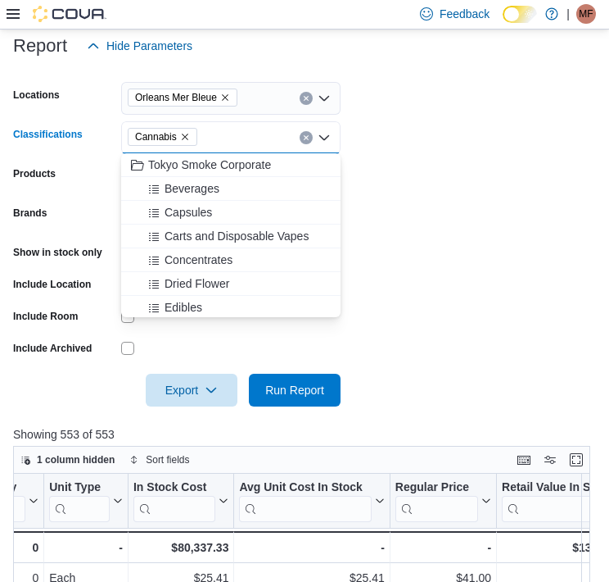
click at [183, 138] on icon "Remove Cannabis from selection in this group" at bounding box center [185, 137] width 10 height 10
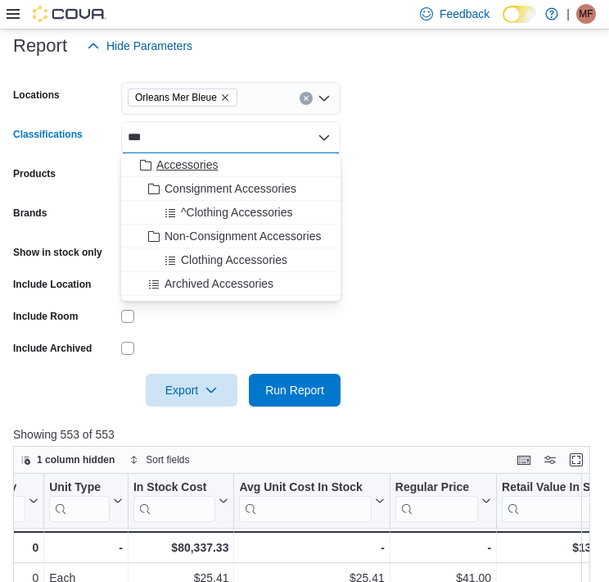
type input "***"
click at [183, 161] on span "Accessories" at bounding box center [186, 164] width 61 height 16
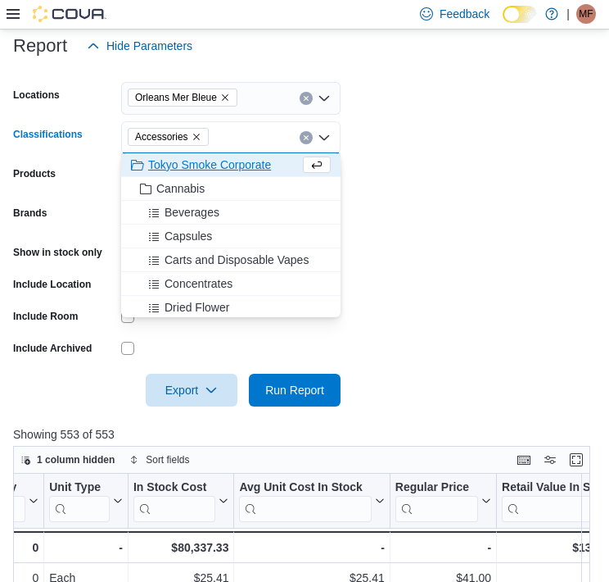
click at [537, 189] on form "Locations Orleans Mer Bleue Classifications Accessories Combo box. Selected. Ac…" at bounding box center [304, 234] width 583 height 344
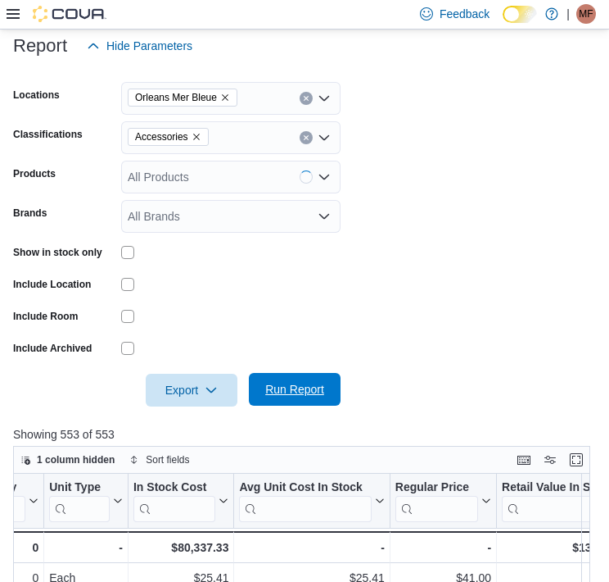
click at [303, 387] on span "Run Report" at bounding box center [294, 389] width 59 height 16
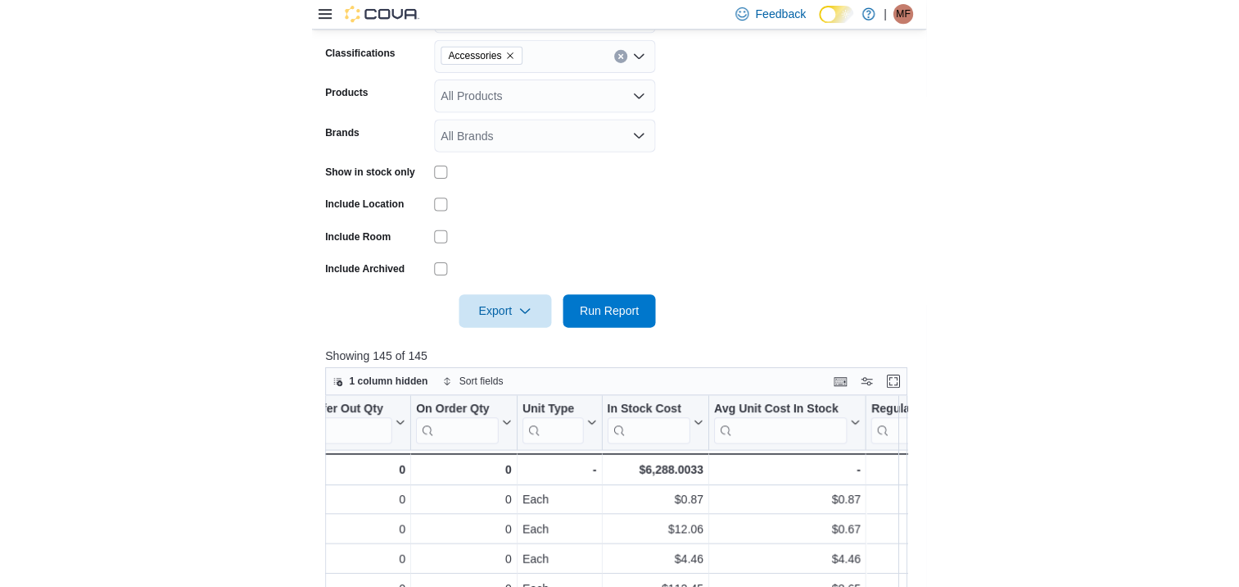
scroll to position [1, 1011]
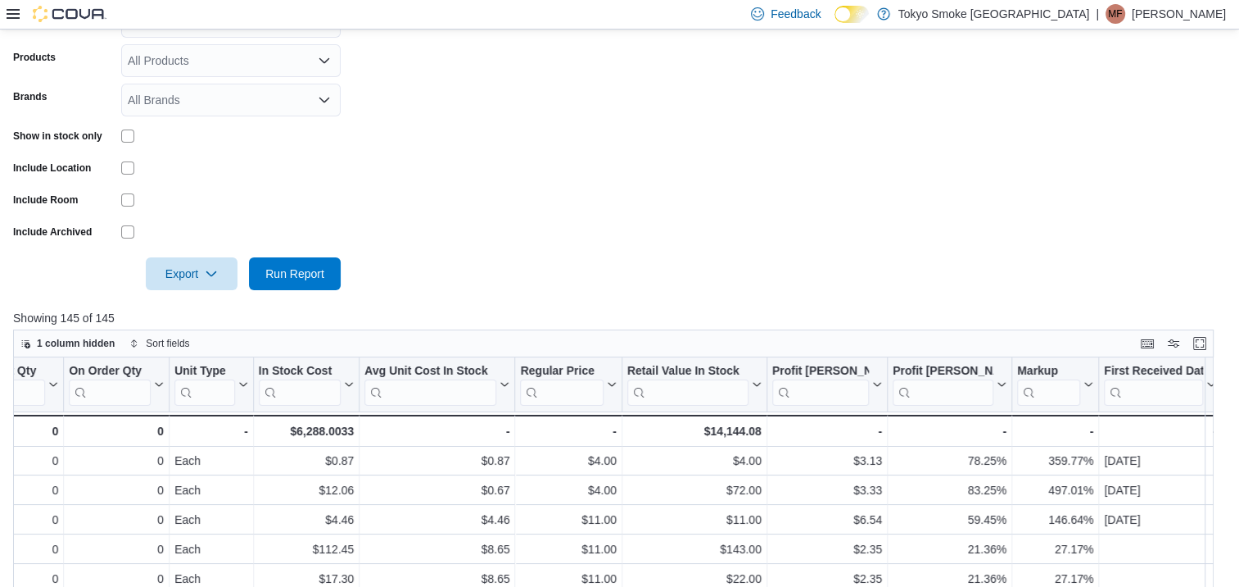
drag, startPoint x: 623, startPoint y: 0, endPoint x: 700, endPoint y: 101, distance: 126.8
click at [666, 213] on form "Locations Orleans Mer Bleue Classifications Accessories Products All Products B…" at bounding box center [619, 118] width 1213 height 344
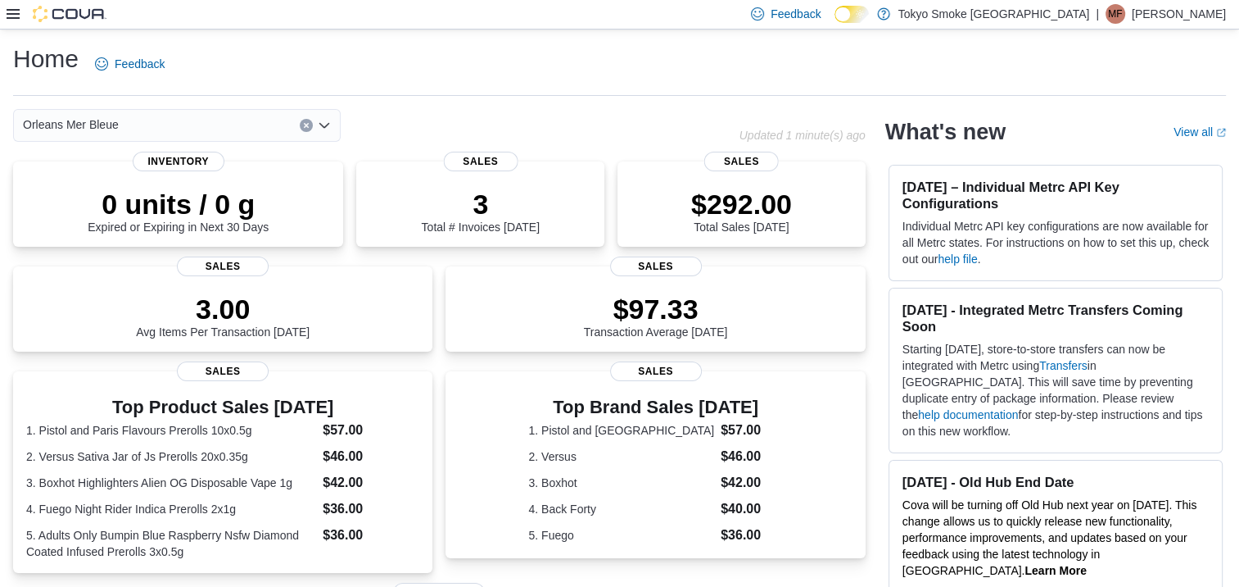
click at [7, 19] on icon at bounding box center [13, 14] width 13 height 10
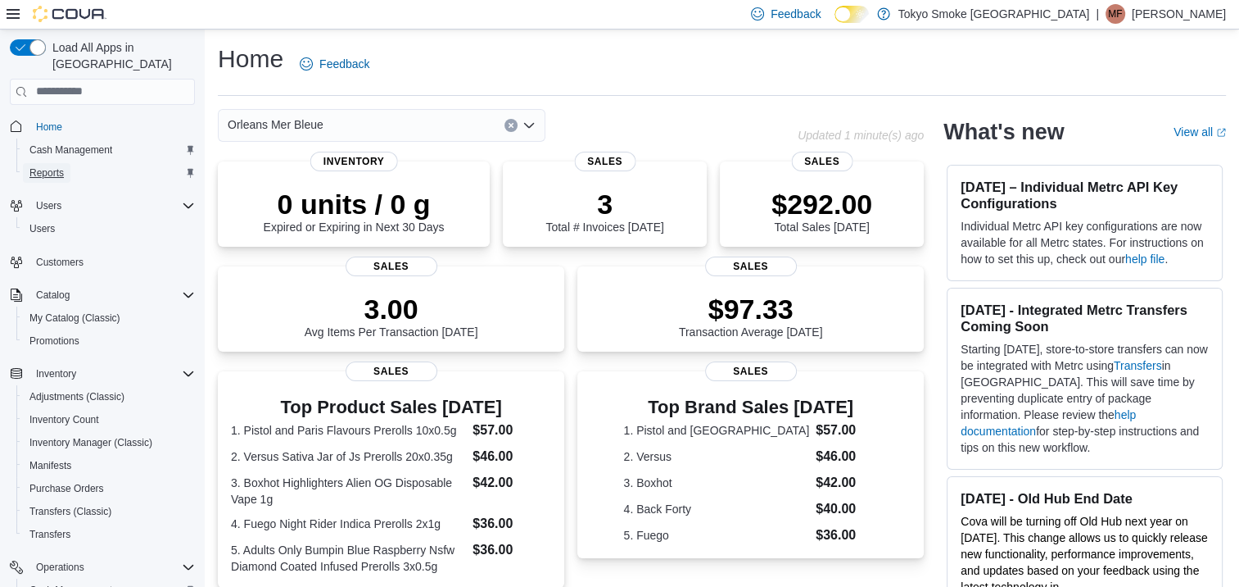
click at [28, 163] on link "Reports" at bounding box center [47, 173] width 48 height 20
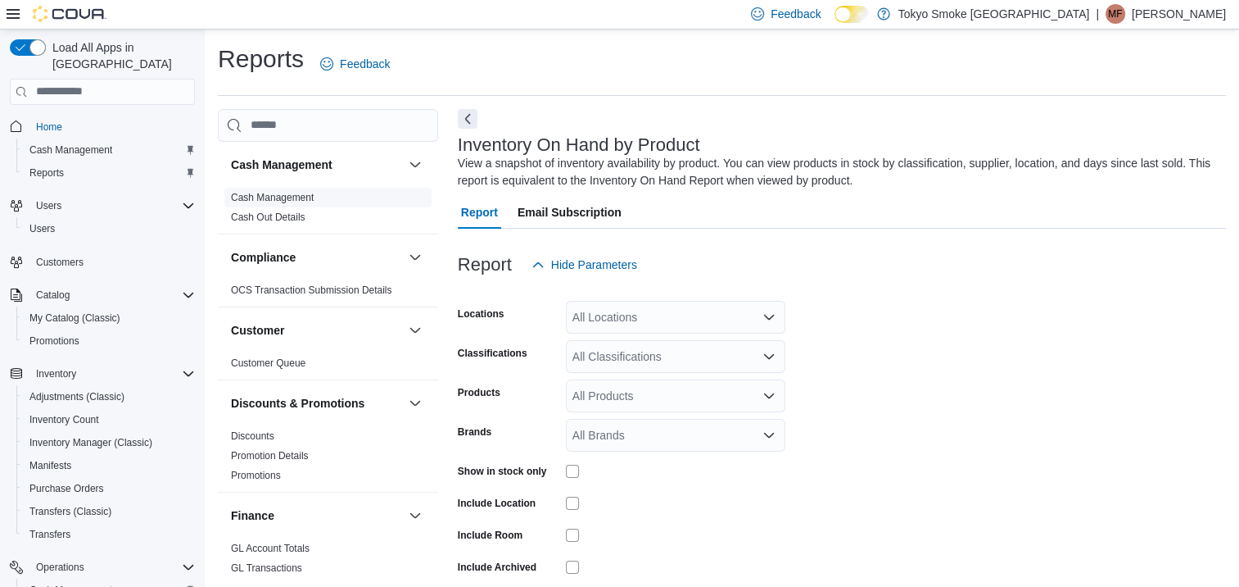
click at [285, 202] on link "Cash Management" at bounding box center [272, 197] width 83 height 11
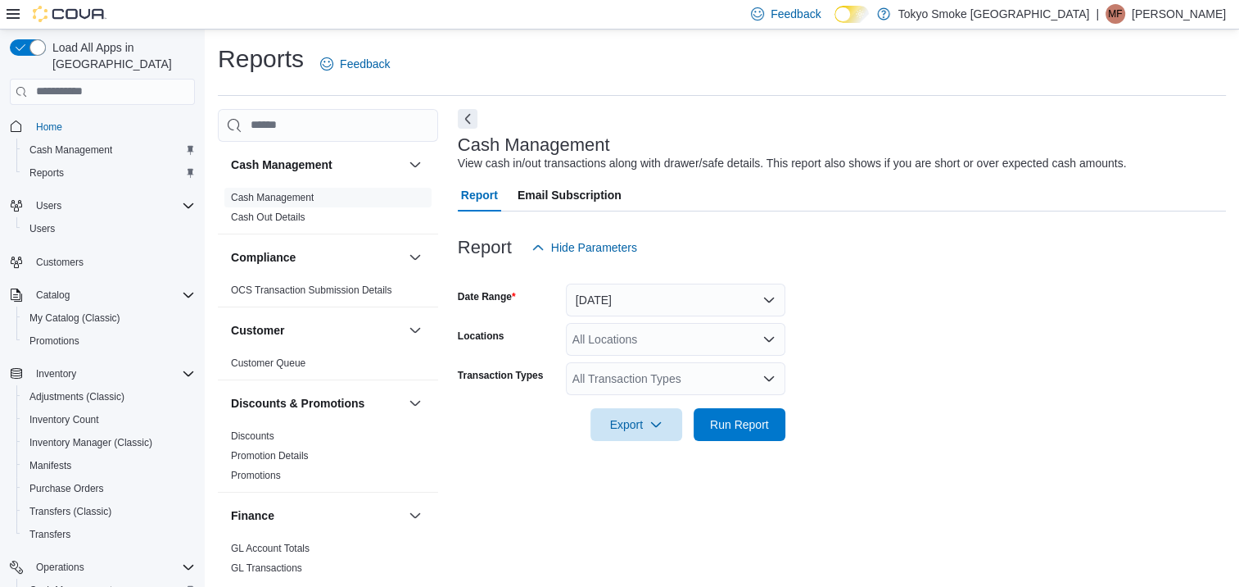
scroll to position [7, 0]
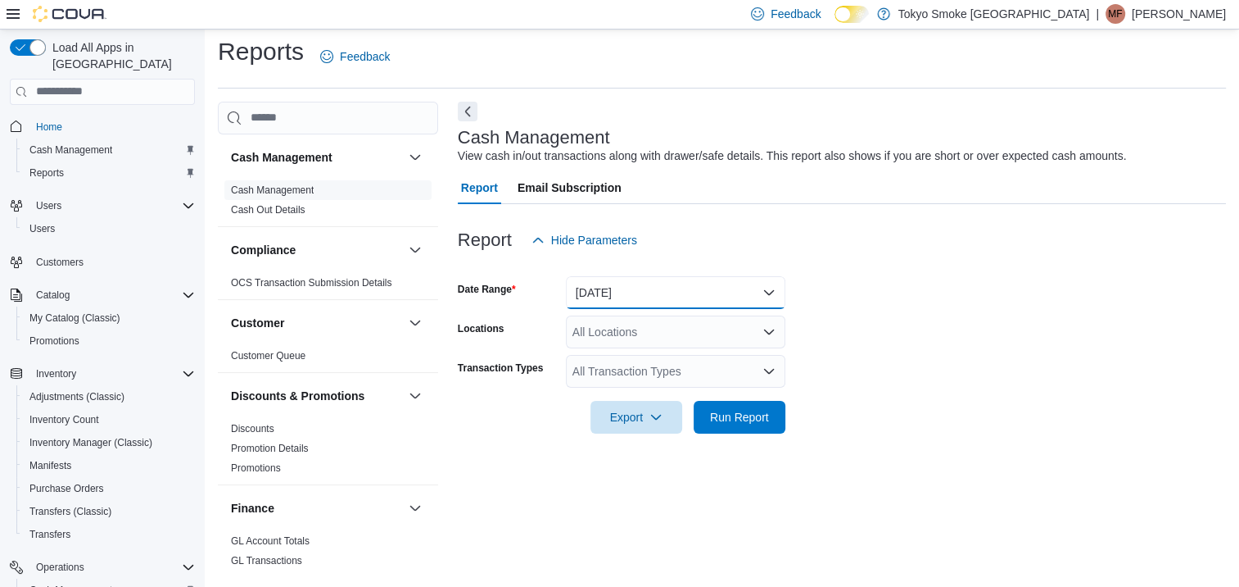
click at [713, 292] on button "[DATE]" at bounding box center [676, 292] width 220 height 33
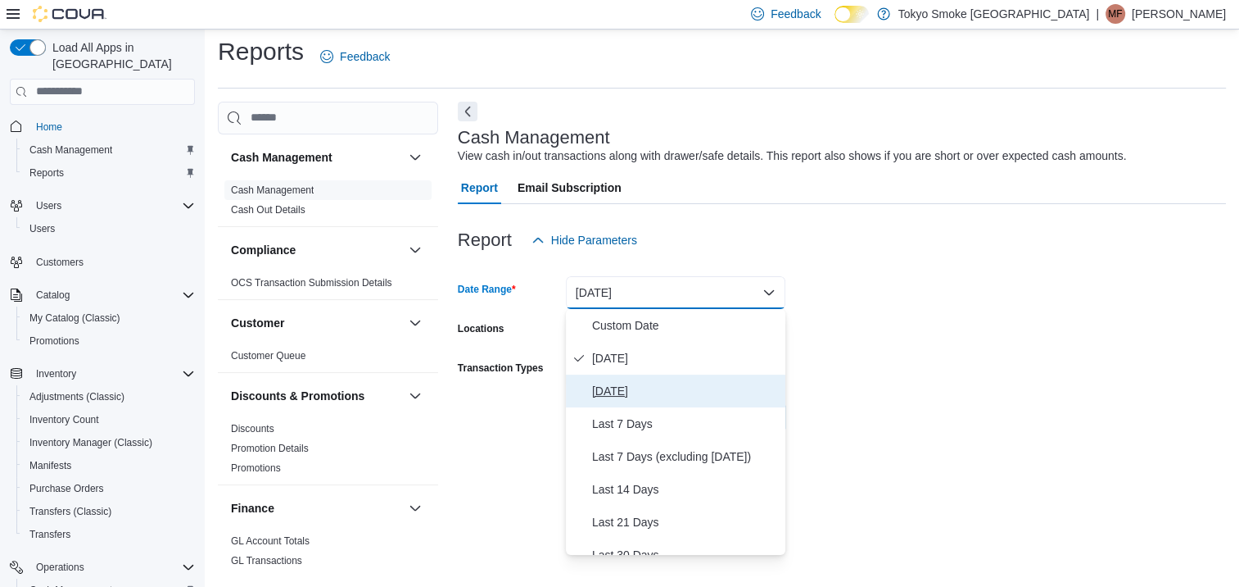
click at [669, 392] on span "[DATE]" at bounding box center [685, 391] width 187 height 20
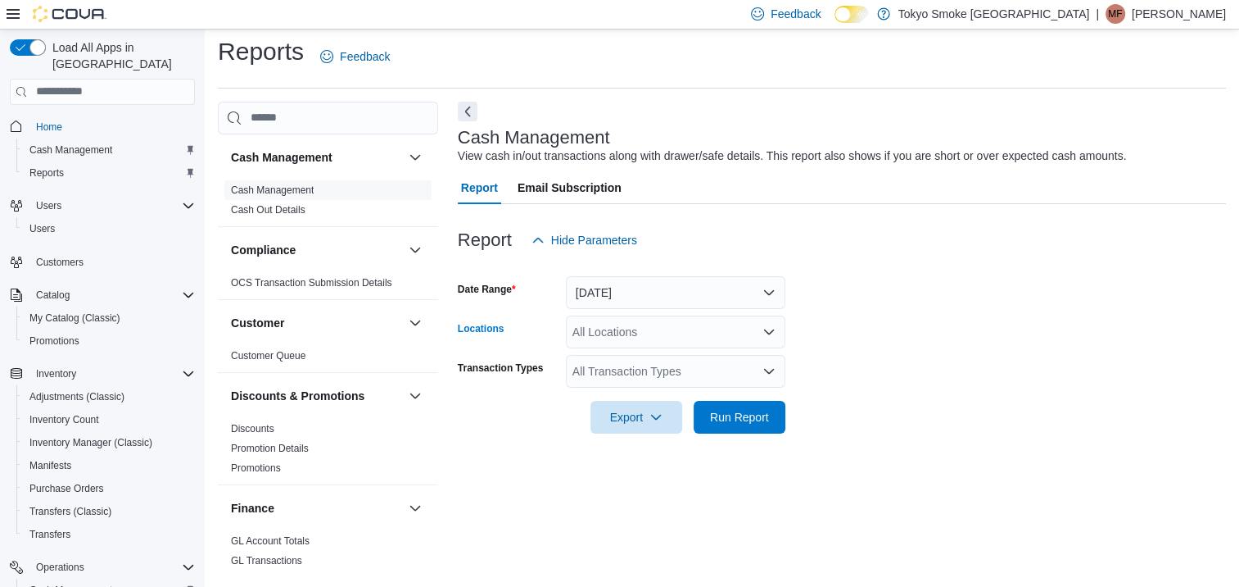
click at [715, 318] on div "All Locations" at bounding box center [676, 331] width 220 height 33
type input "***"
click at [669, 367] on button "Orleans Mer Bleue" at bounding box center [676, 360] width 220 height 24
click at [922, 339] on form "Date Range Yesterday Locations Orleans Mer Bleue Transaction Types All Transact…" at bounding box center [842, 344] width 768 height 177
click at [691, 383] on div "All Transaction Types" at bounding box center [676, 371] width 220 height 33
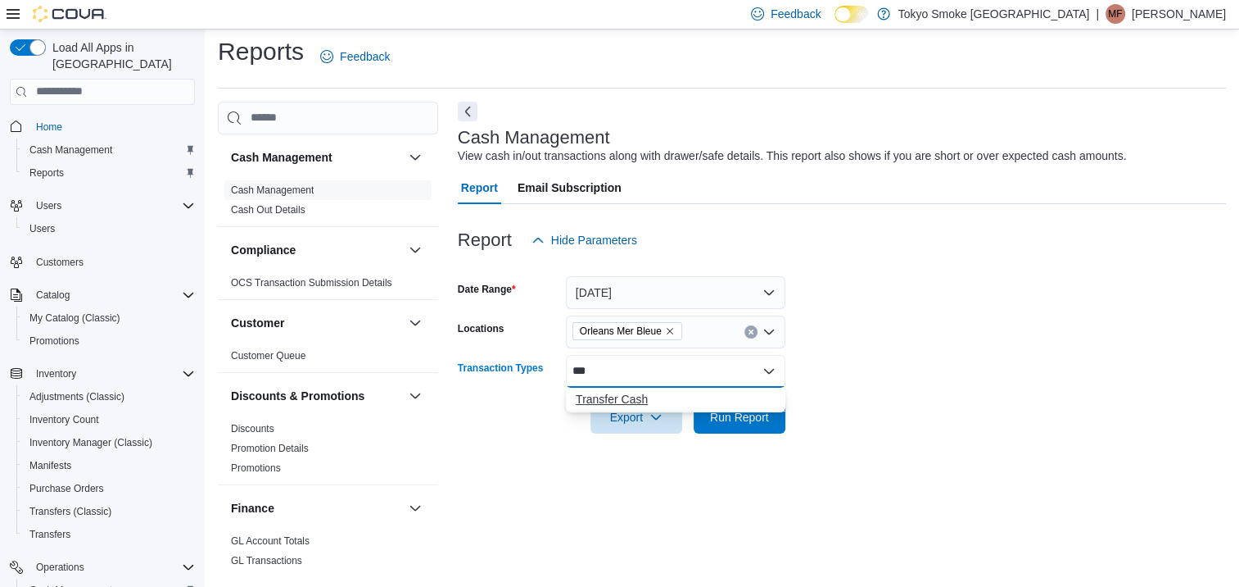
type input "***"
click at [624, 403] on span "Transfer Cash" at bounding box center [676, 399] width 200 height 16
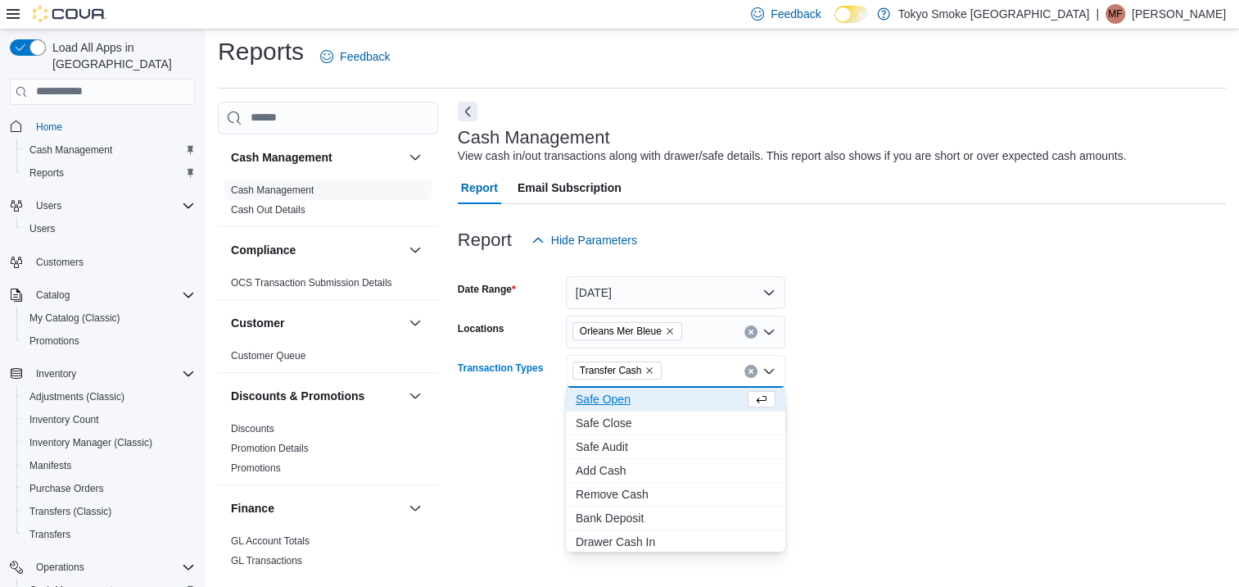
click at [867, 449] on div at bounding box center [842, 443] width 768 height 20
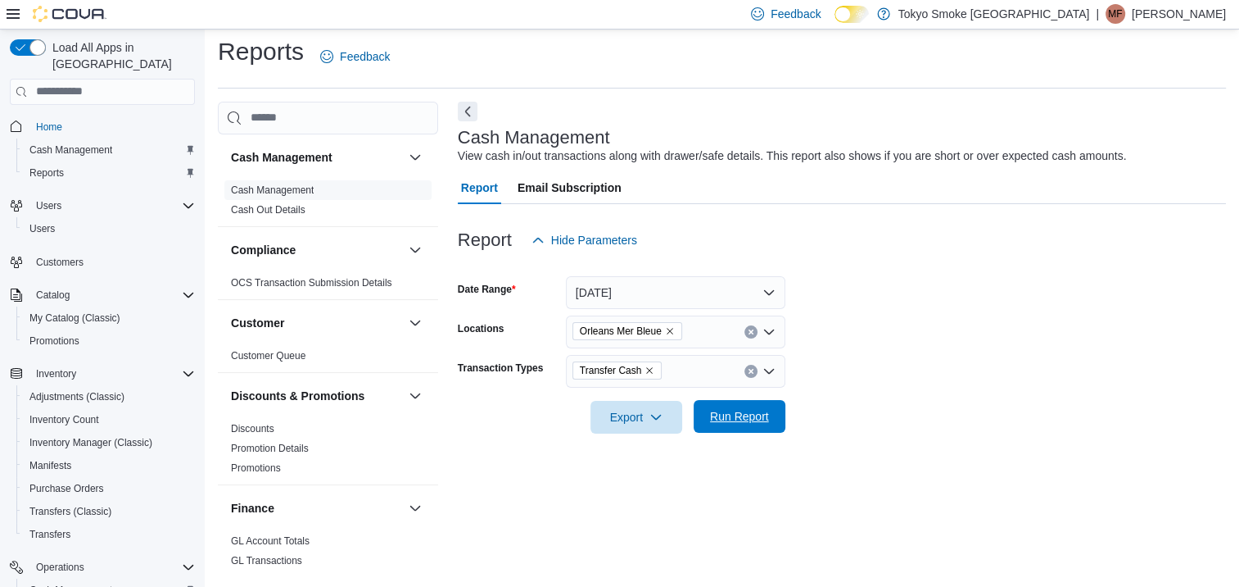
click at [730, 416] on span "Run Report" at bounding box center [739, 416] width 59 height 16
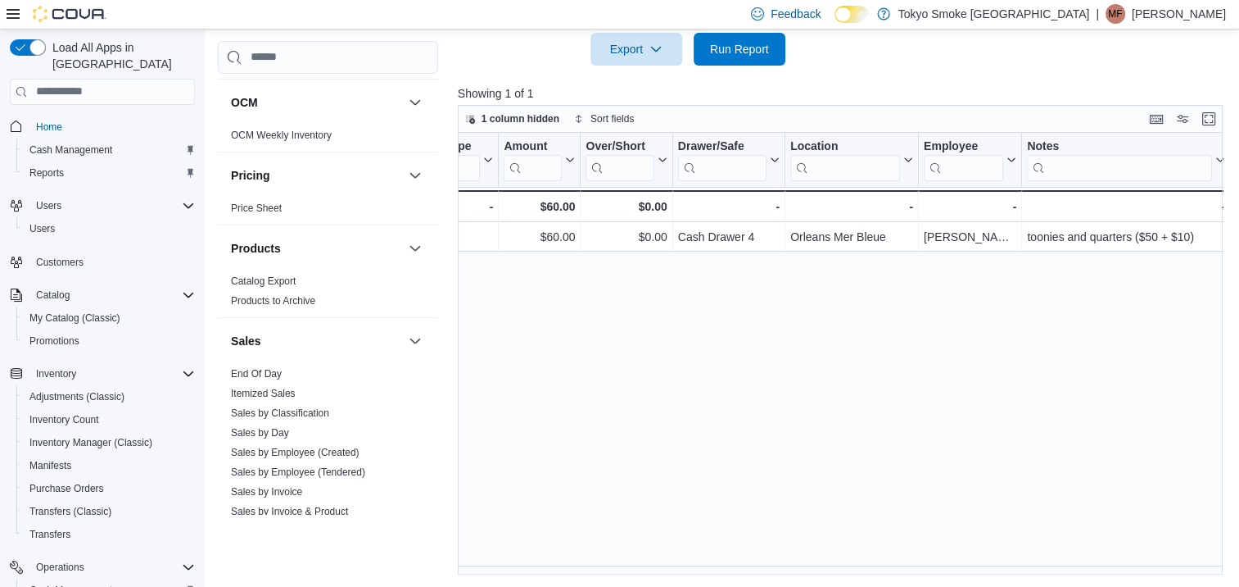
scroll to position [1058, 0]
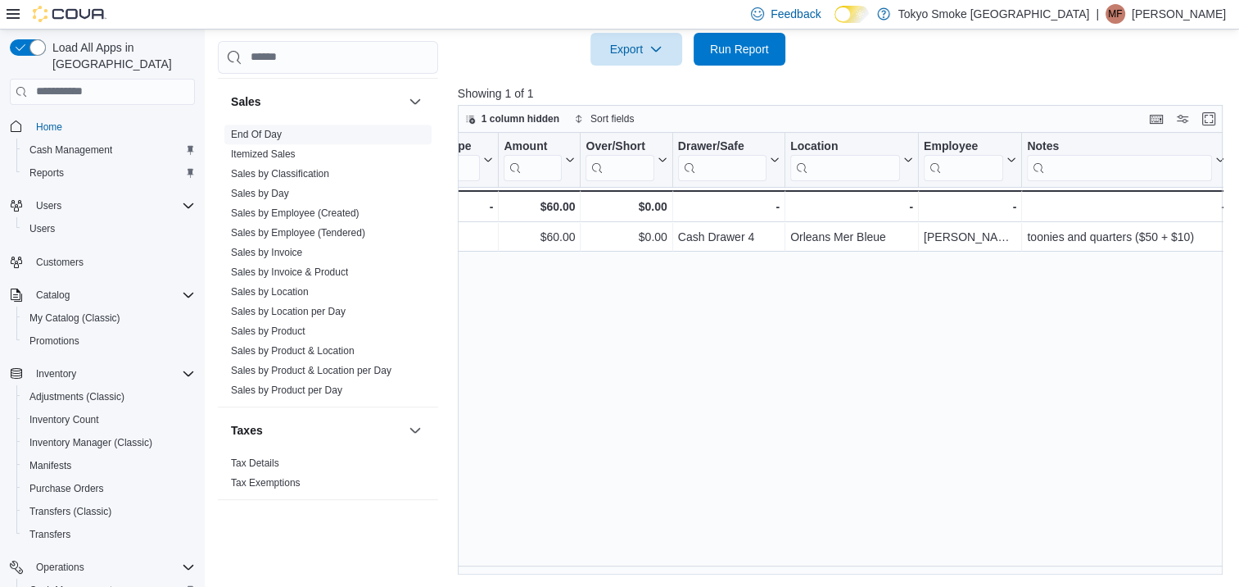
click at [252, 141] on span "End Of Day" at bounding box center [327, 135] width 207 height 20
click at [253, 137] on link "End Of Day" at bounding box center [256, 134] width 51 height 11
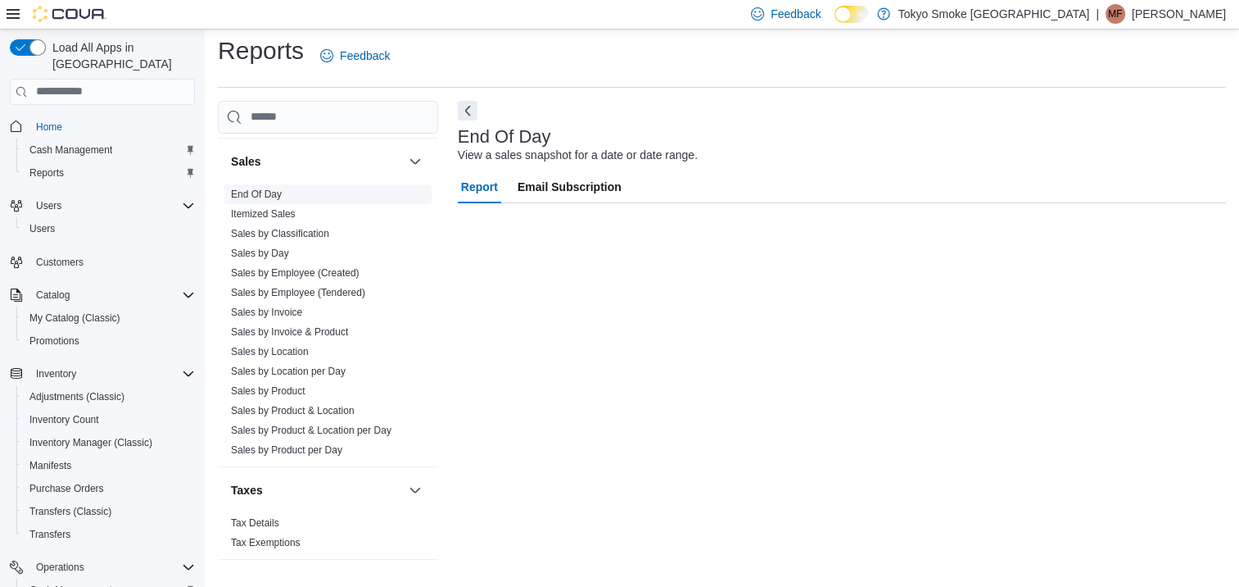
scroll to position [7, 0]
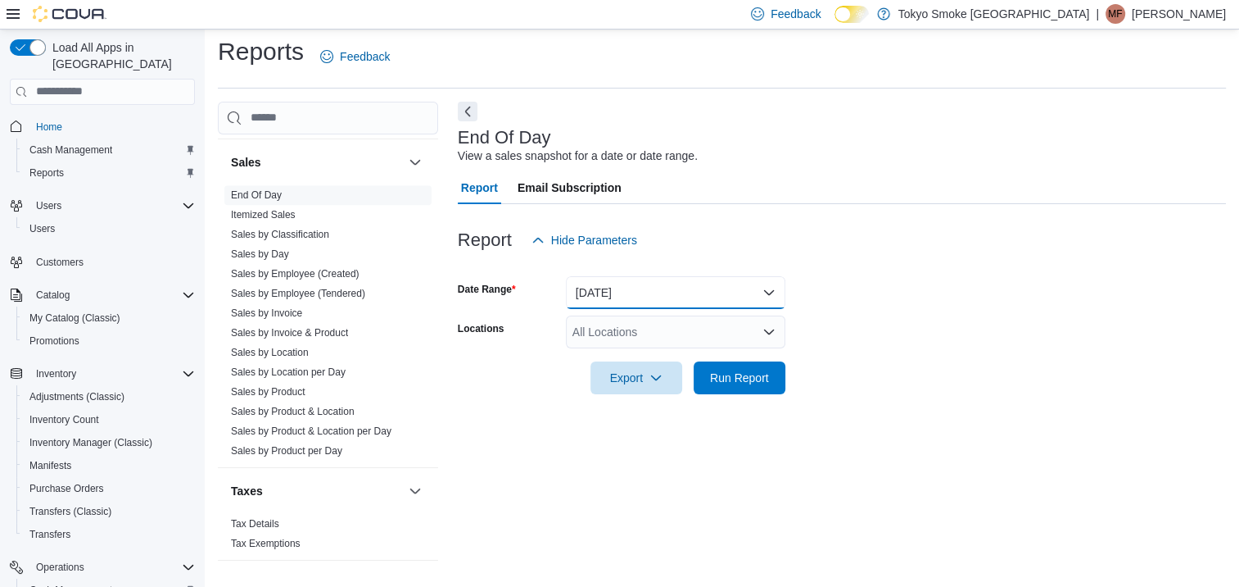
click at [695, 293] on button "Today" at bounding box center [676, 292] width 220 height 33
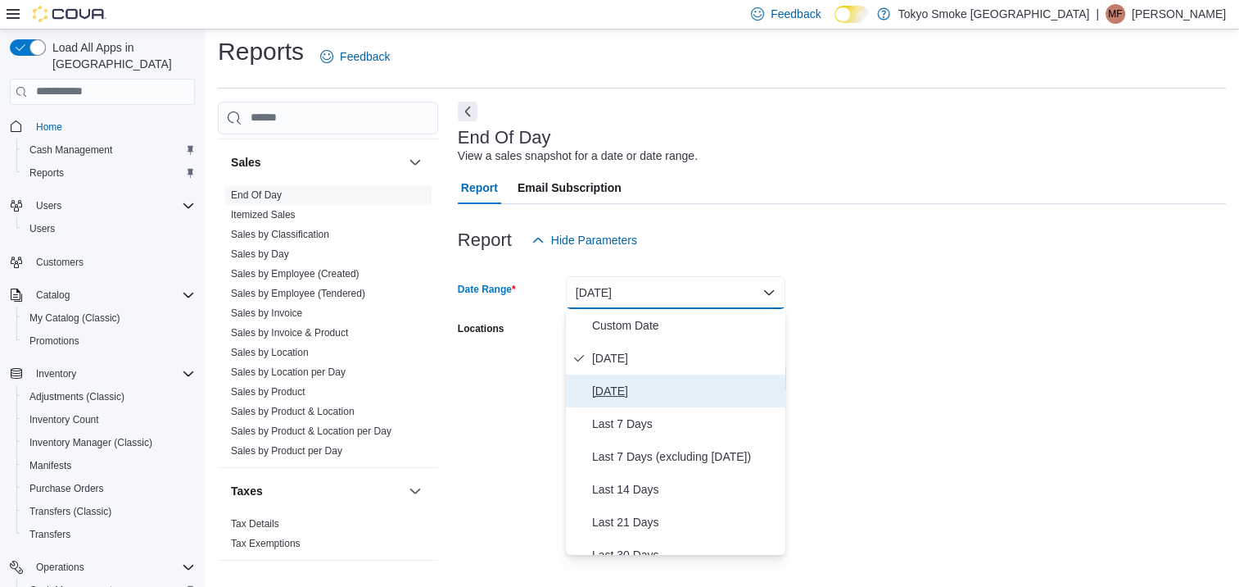
click at [649, 383] on span "Yesterday" at bounding box center [685, 391] width 187 height 20
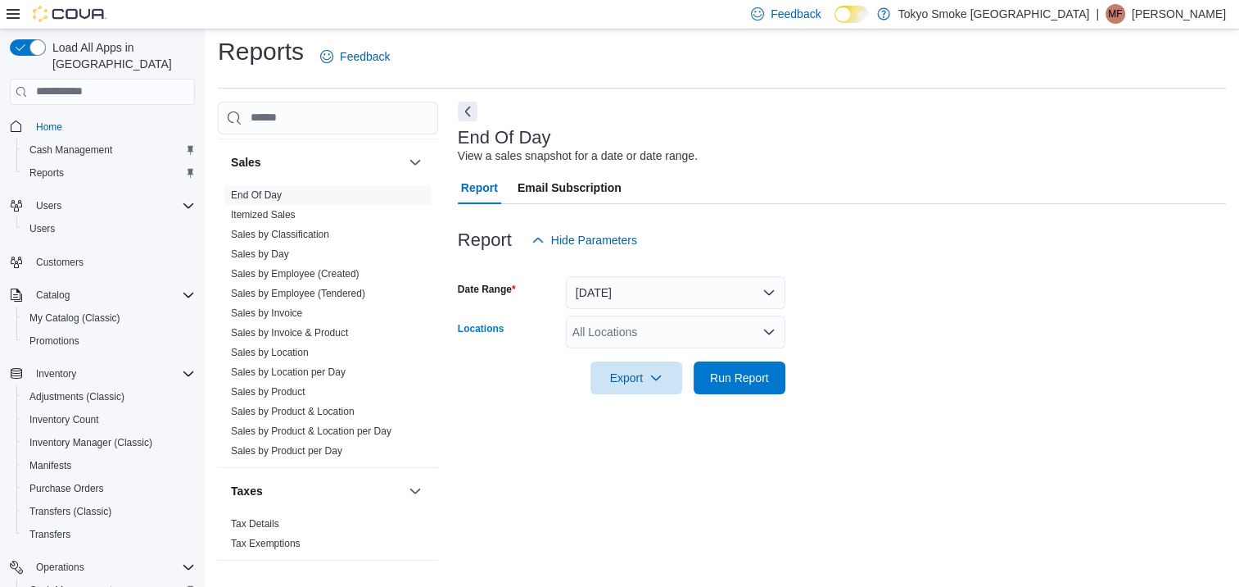
click at [667, 334] on div "All Locations" at bounding box center [676, 331] width 220 height 33
type input "***"
click at [663, 358] on span "Orleans Mer Bleue" at bounding box center [657, 359] width 96 height 16
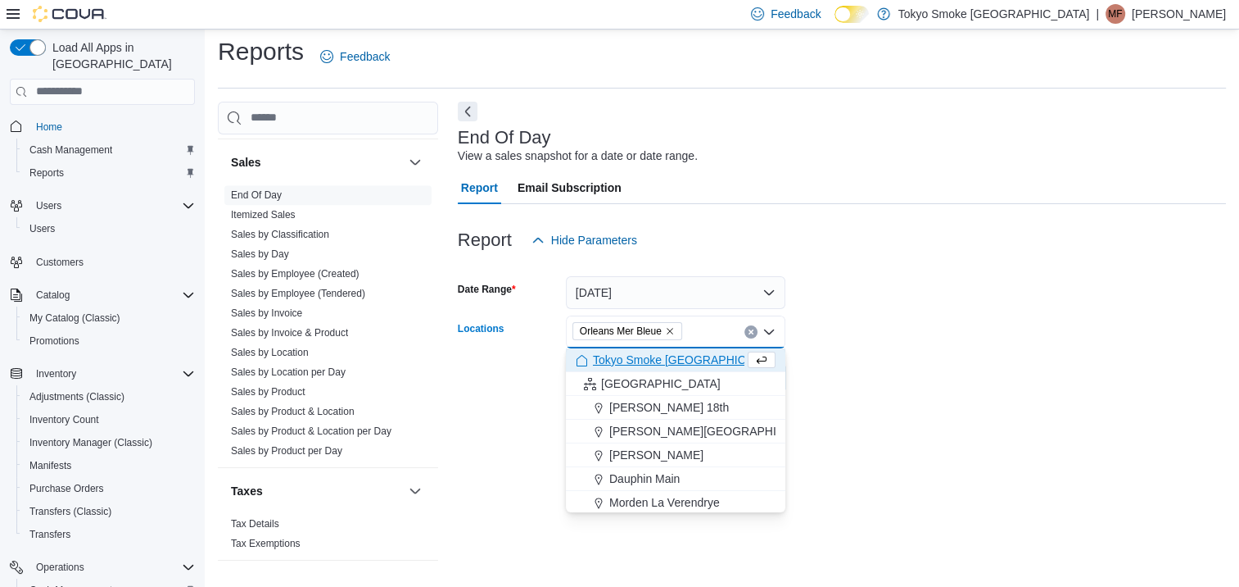
click at [842, 390] on form "Date Range Yesterday Locations Orleans Mer Bleue Combo box. Selected. Orleans M…" at bounding box center [842, 325] width 768 height 138
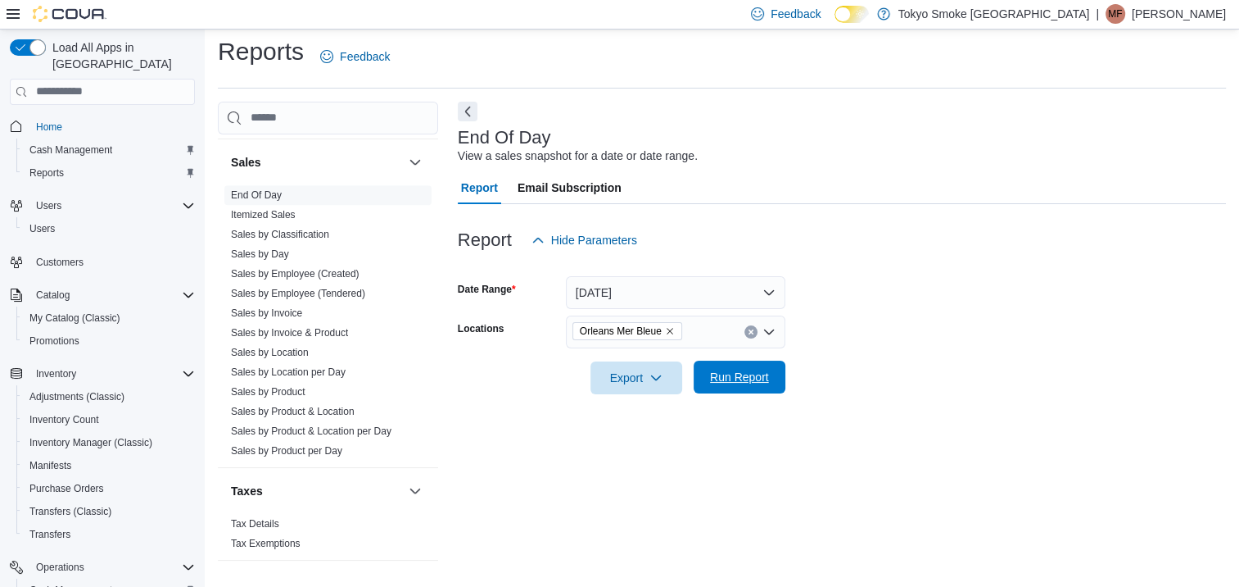
click at [737, 381] on span "Run Report" at bounding box center [739, 377] width 59 height 16
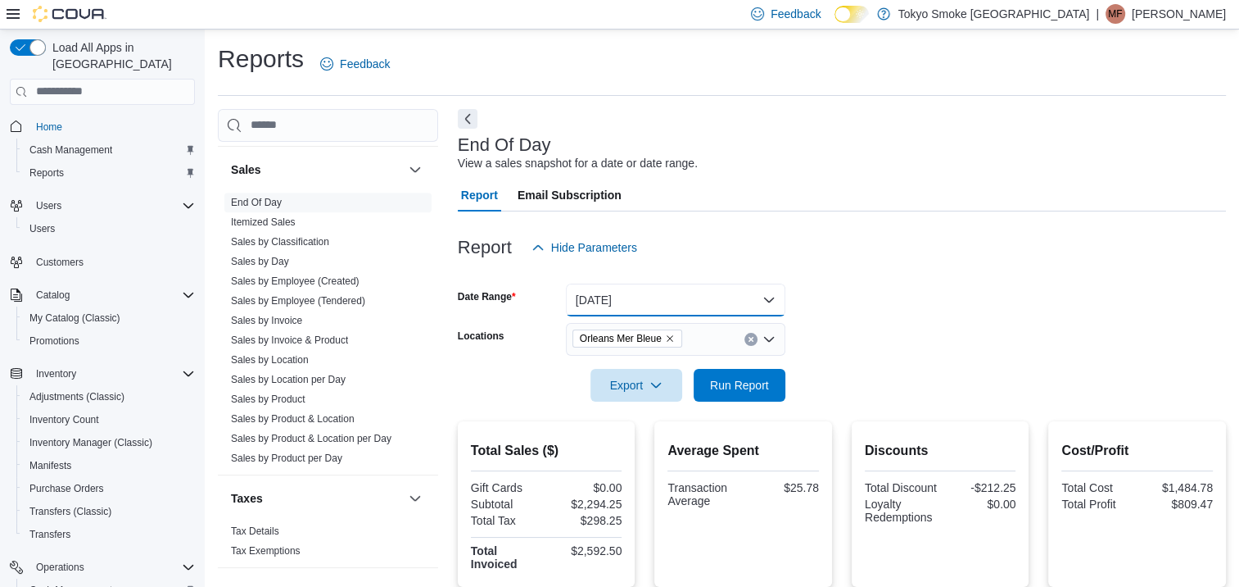
click at [701, 301] on button "Yesterday" at bounding box center [676, 299] width 220 height 33
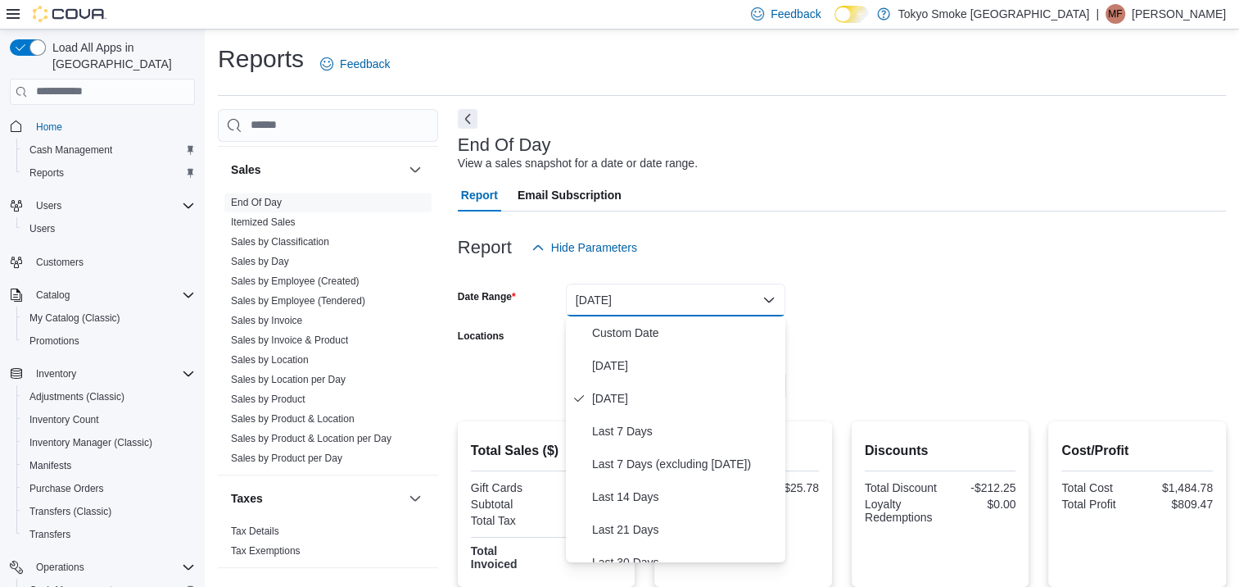
click at [1018, 346] on form "Date Range Yesterday Locations Orleans Mer Bleue Export Run Report" at bounding box center [842, 333] width 768 height 138
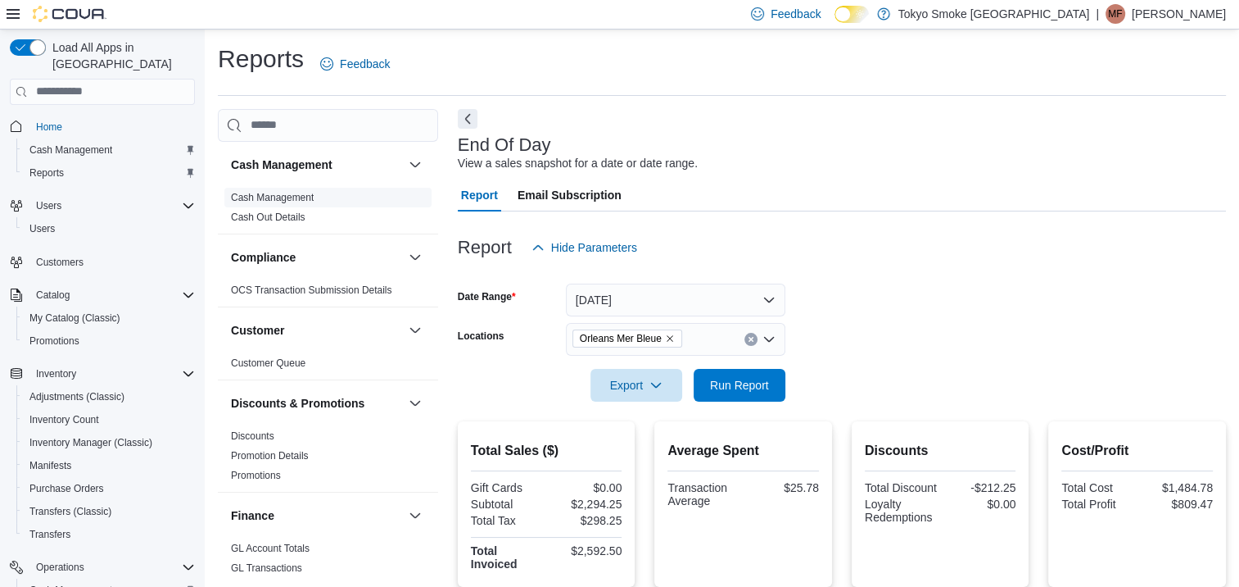
click at [274, 200] on link "Cash Management" at bounding box center [272, 197] width 83 height 11
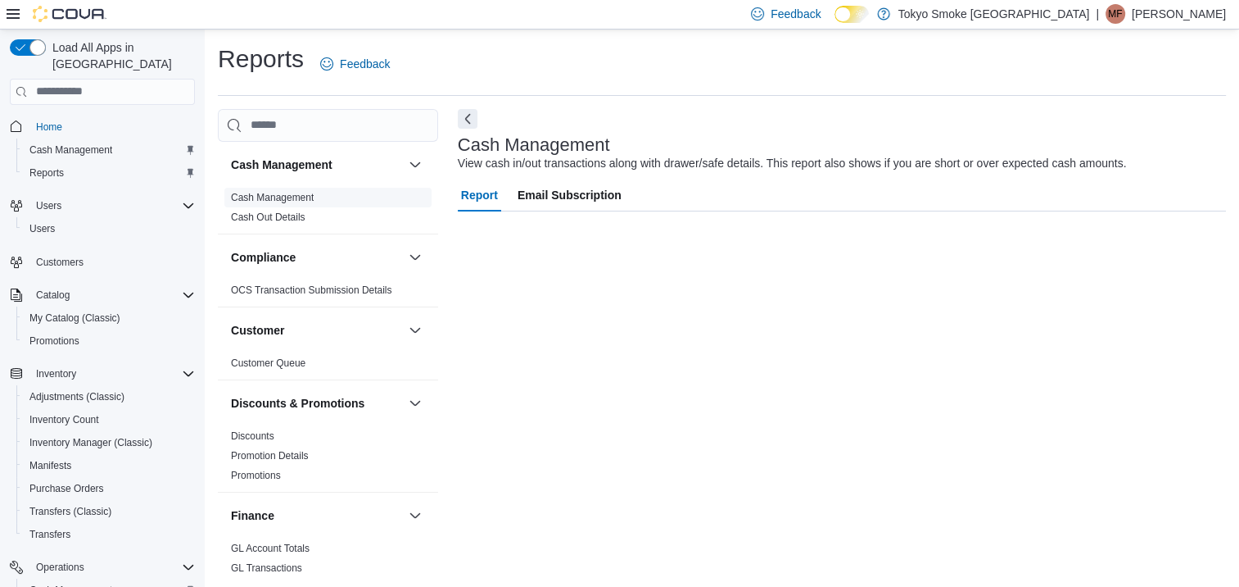
scroll to position [7, 0]
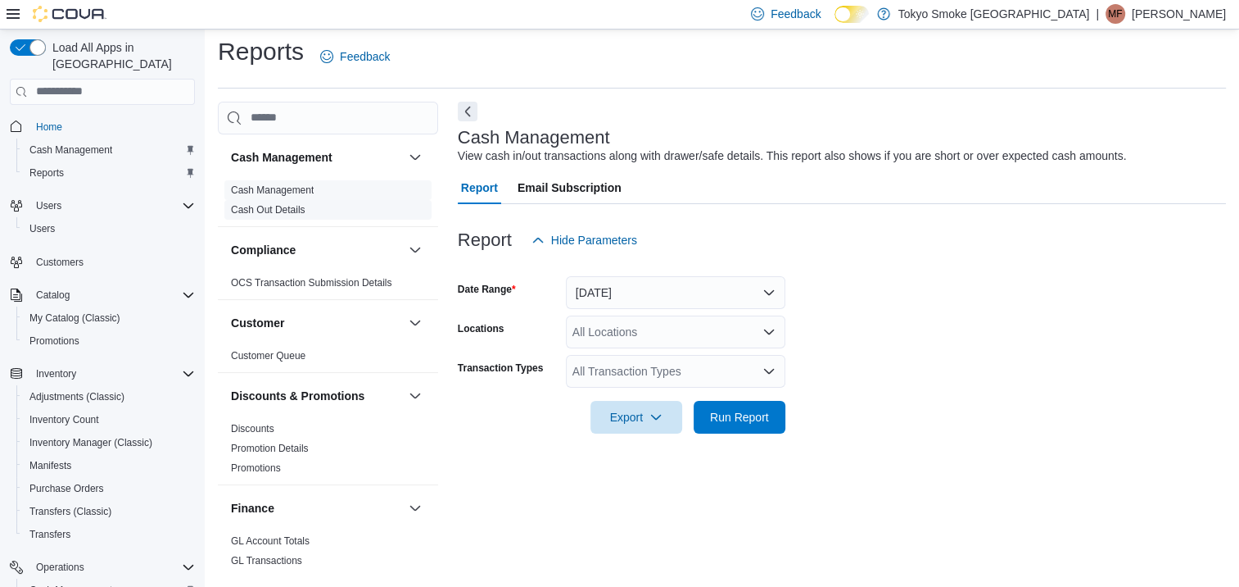
click at [270, 207] on link "Cash Out Details" at bounding box center [268, 209] width 75 height 11
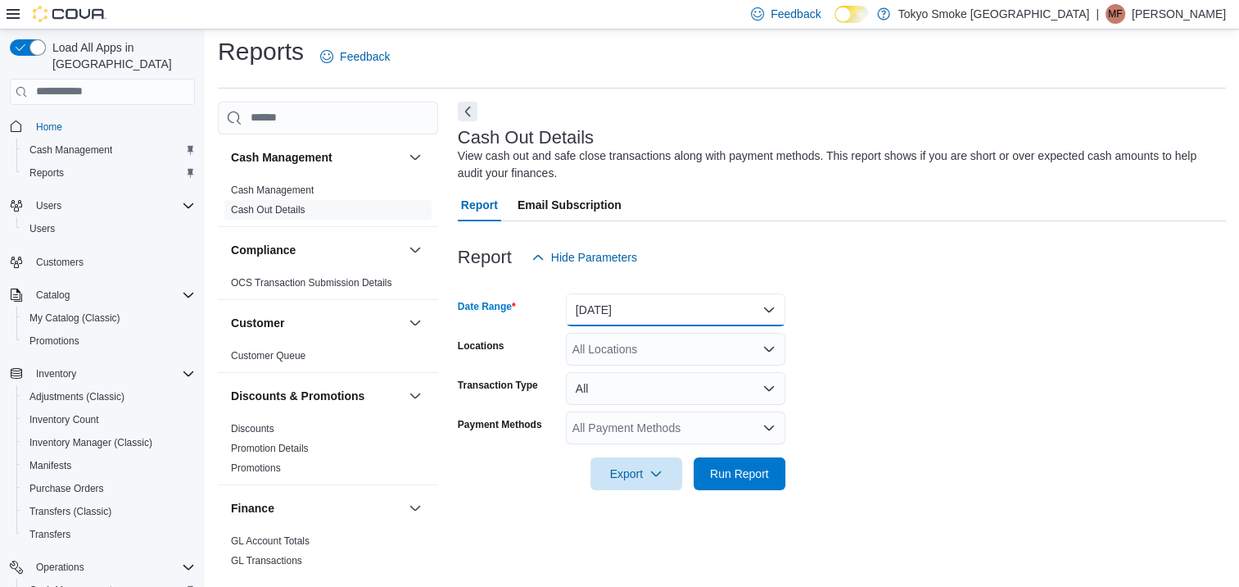
click at [668, 310] on button "Today" at bounding box center [676, 309] width 220 height 33
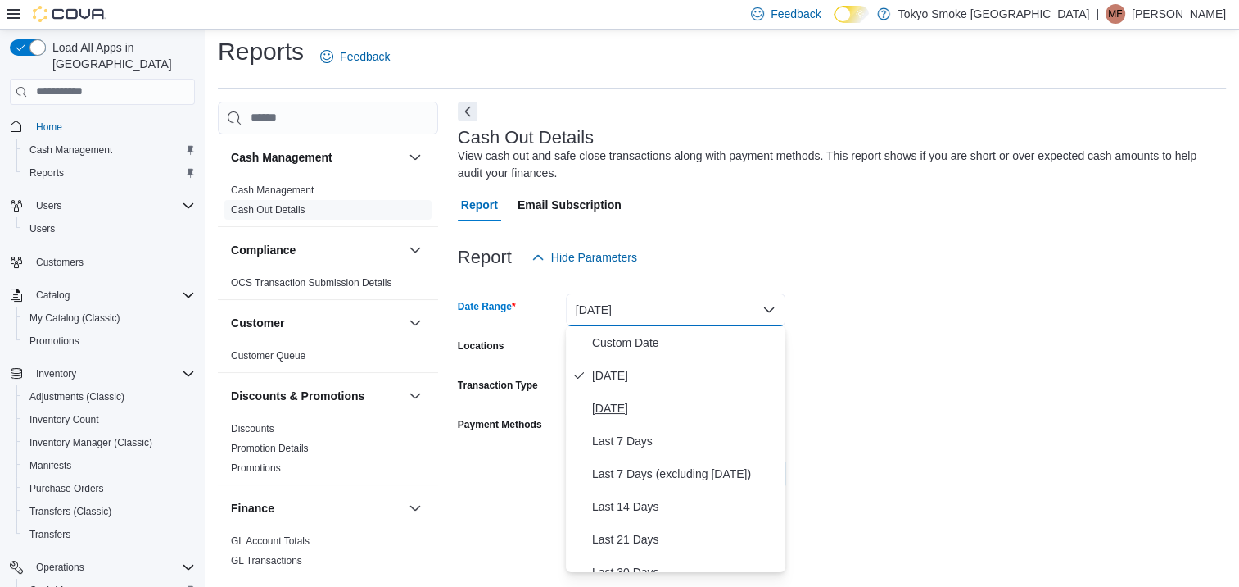
scroll to position [82, 0]
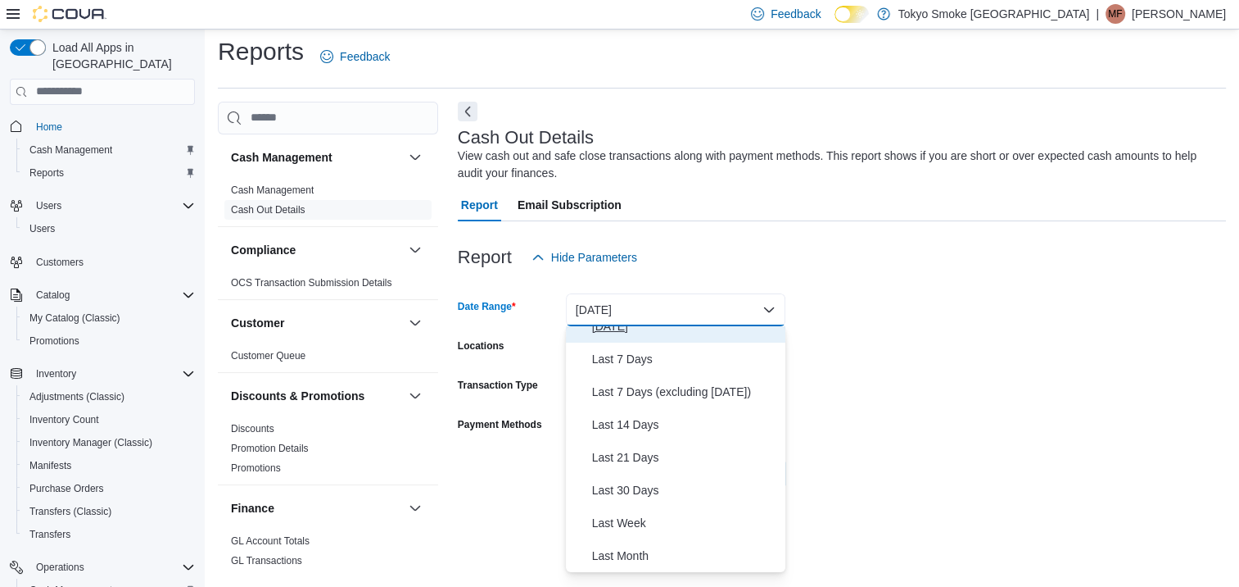
click at [649, 330] on span "Yesterday" at bounding box center [685, 326] width 187 height 20
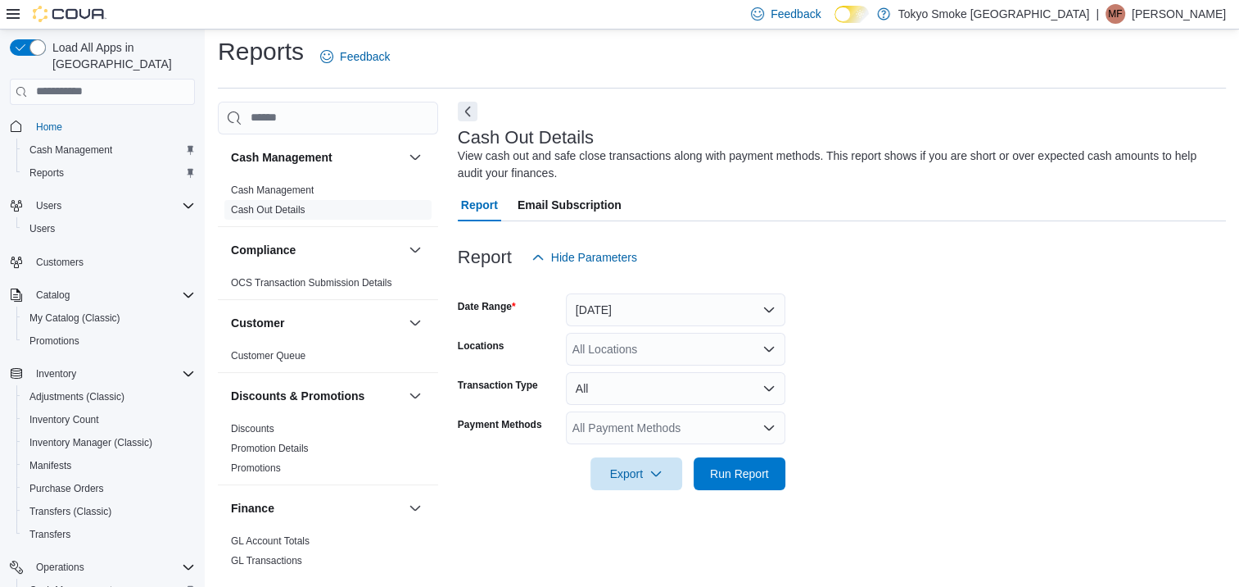
click at [936, 330] on form "Date Range Yesterday Locations All Locations Transaction Type All Payment Metho…" at bounding box center [842, 382] width 768 height 216
click at [689, 419] on div "All Payment Methods" at bounding box center [676, 427] width 220 height 33
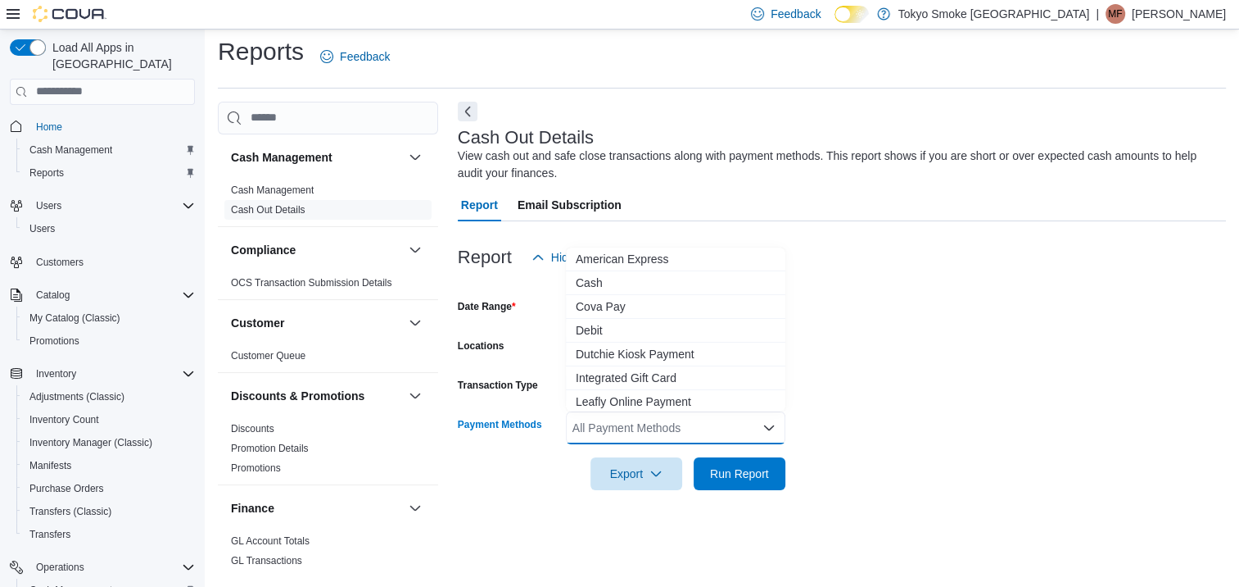
type input "*"
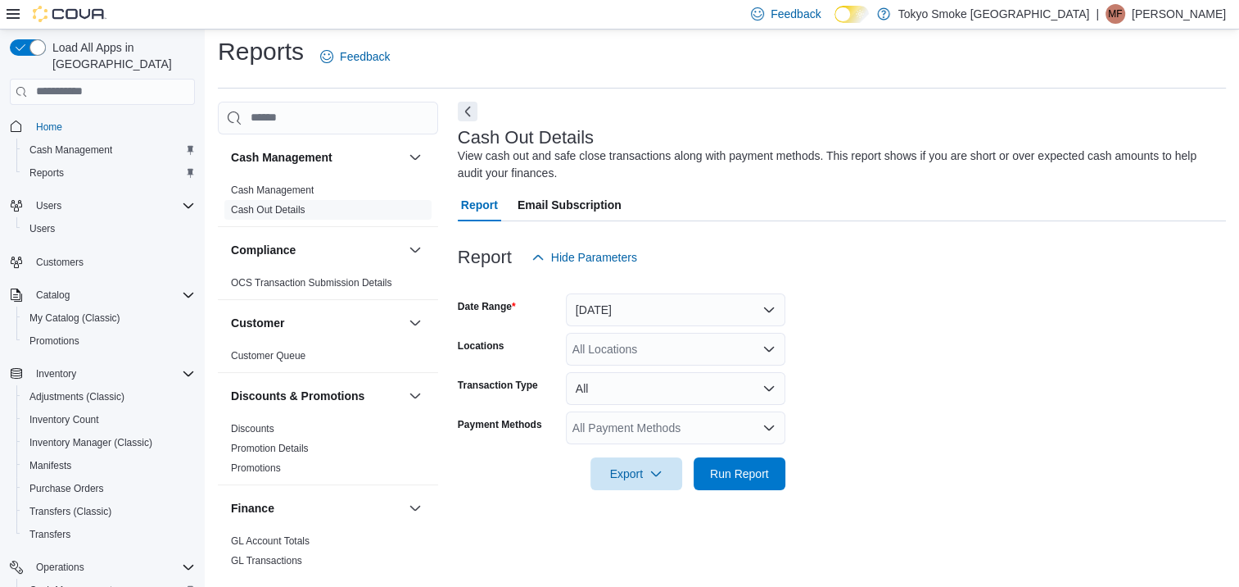
click at [1064, 306] on form "Date Range Yesterday Locations All Locations Transaction Type All Payment Metho…" at bounding box center [842, 382] width 768 height 216
click at [697, 338] on div "All Locations" at bounding box center [676, 349] width 220 height 33
type input "***"
click at [675, 373] on span "Orleans Mer Bleue" at bounding box center [657, 377] width 96 height 16
click at [940, 377] on form "Date Range Yesterday Locations Orleans Mer Bleue Transaction Type All Payment M…" at bounding box center [842, 382] width 768 height 216
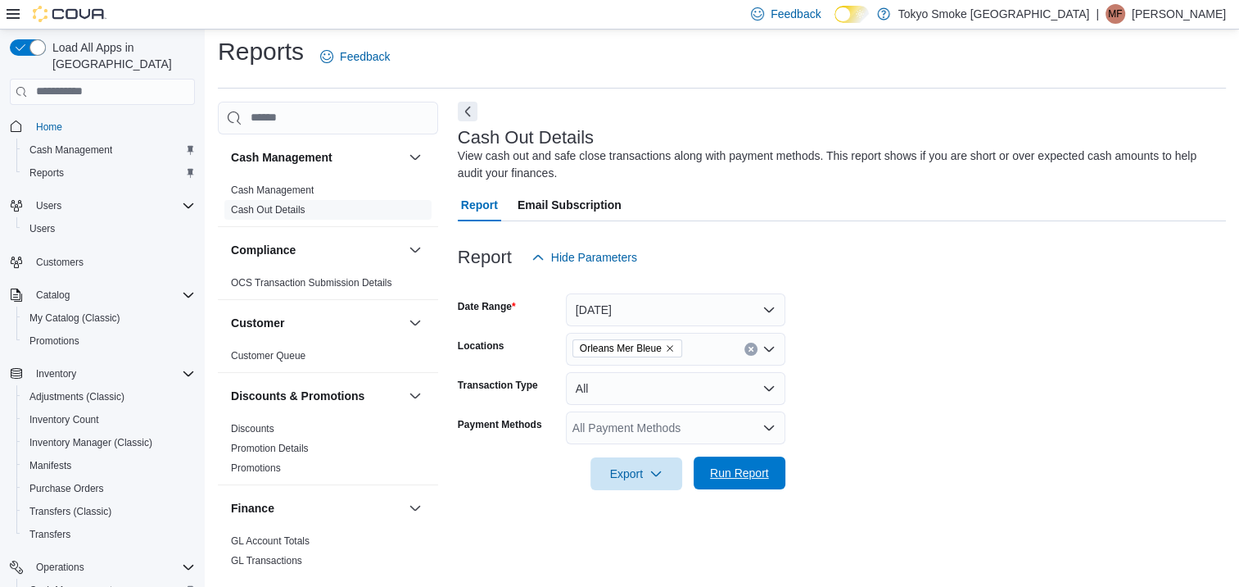
click at [747, 468] on span "Run Report" at bounding box center [739, 472] width 59 height 16
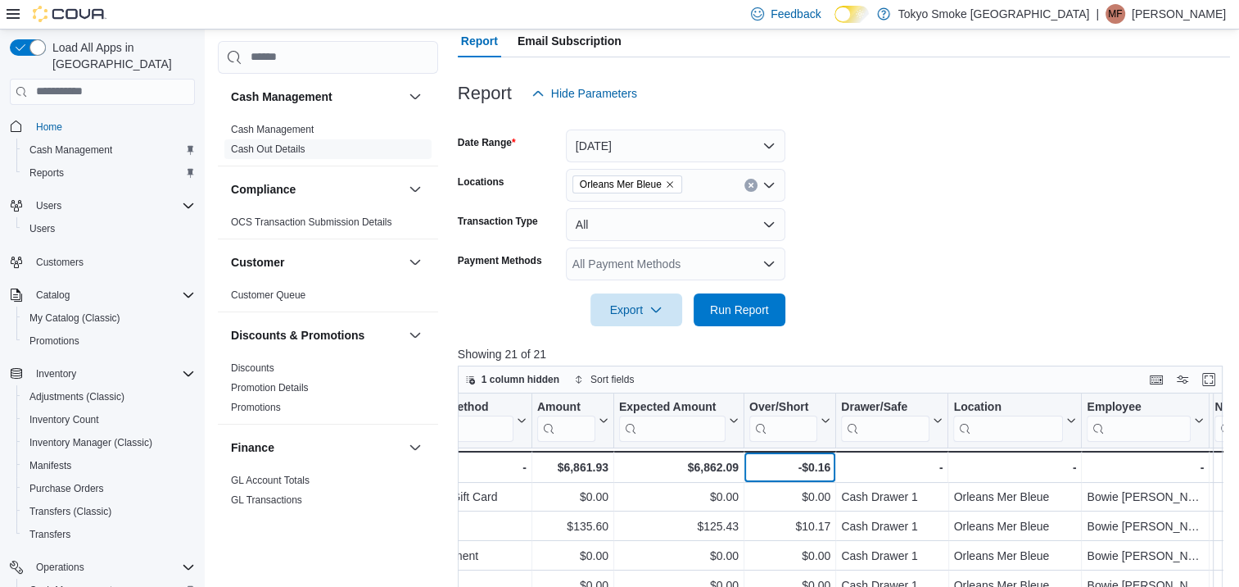
scroll to position [0, 507]
click at [931, 272] on form "Date Range Yesterday Locations Orleans Mer Bleue Transaction Type All Payment M…" at bounding box center [844, 218] width 773 height 216
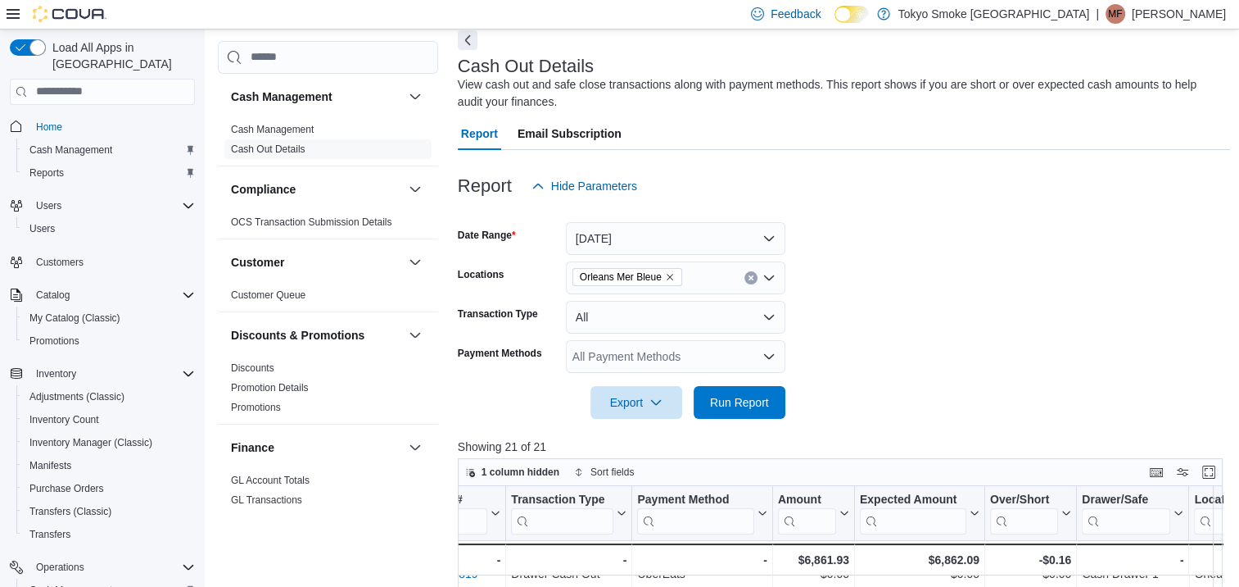
scroll to position [0, 0]
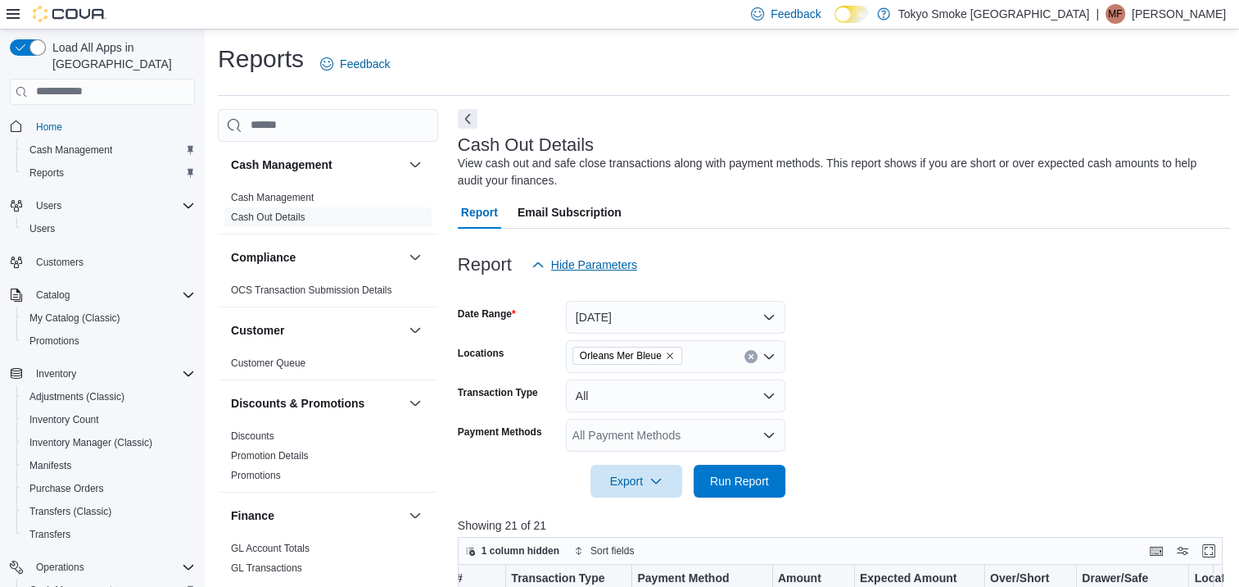
drag, startPoint x: 279, startPoint y: 197, endPoint x: 580, endPoint y: 262, distance: 307.5
click at [279, 197] on link "Cash Management" at bounding box center [272, 197] width 83 height 11
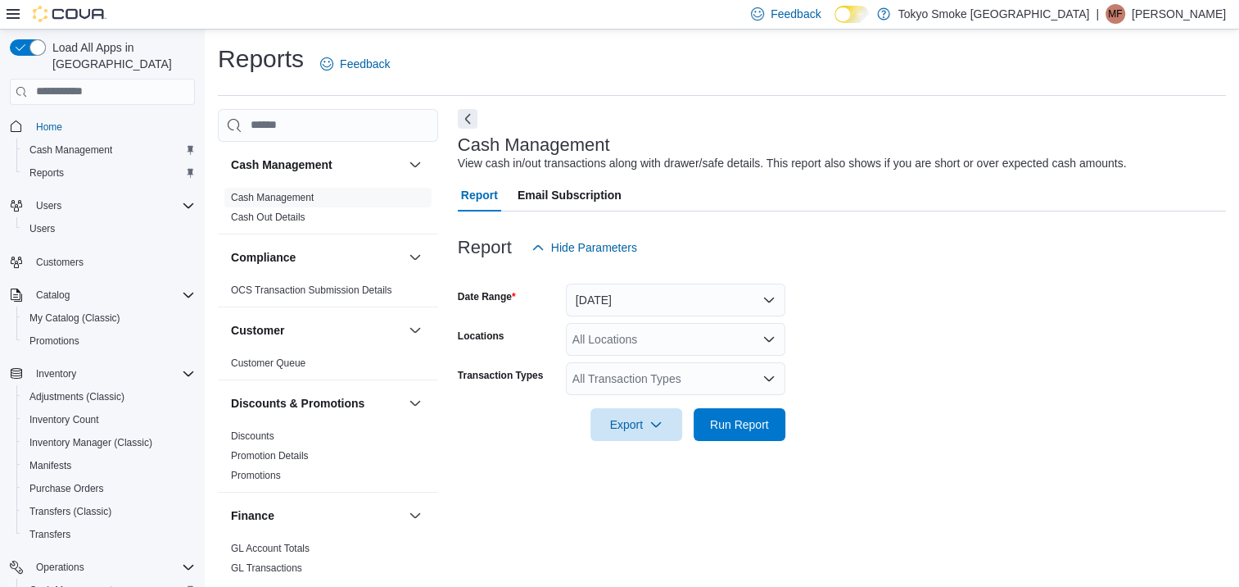
scroll to position [7, 0]
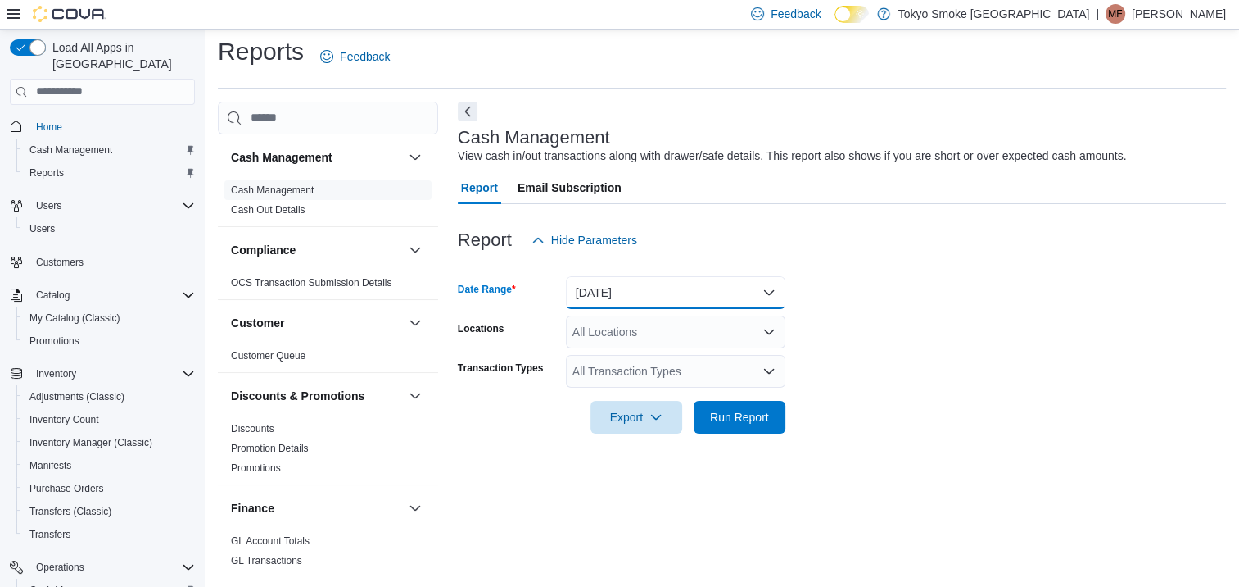
click at [674, 286] on button "Today" at bounding box center [676, 292] width 220 height 33
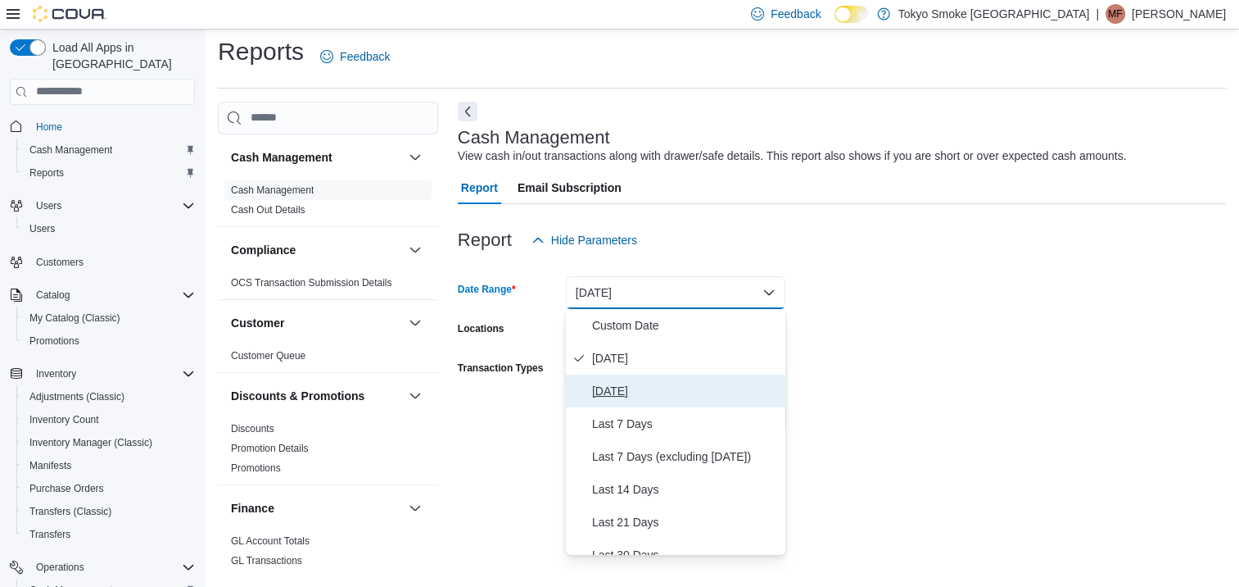
click at [638, 381] on span "Yesterday" at bounding box center [685, 391] width 187 height 20
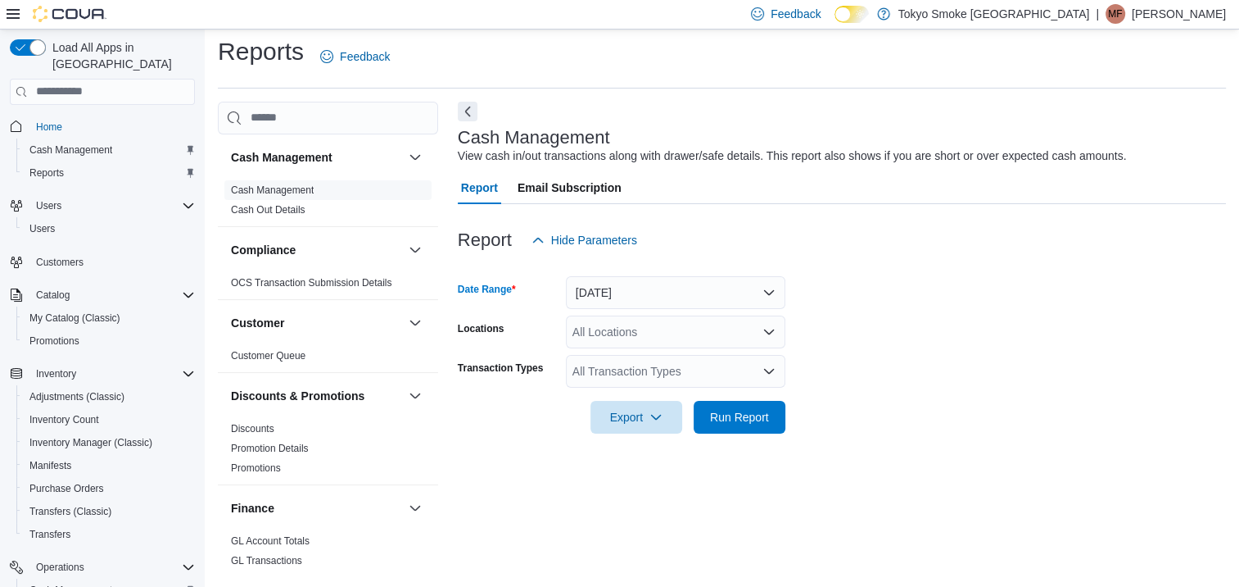
click at [643, 371] on div "All Transaction Types" at bounding box center [676, 371] width 220 height 33
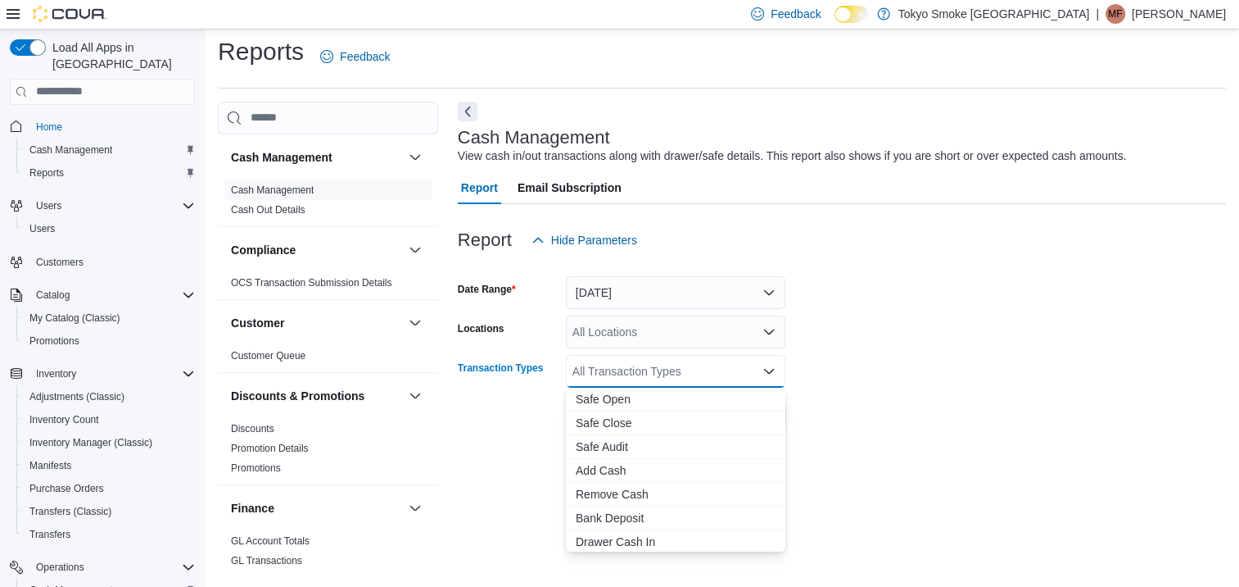
click at [655, 328] on div "All Locations" at bounding box center [676, 331] width 220 height 33
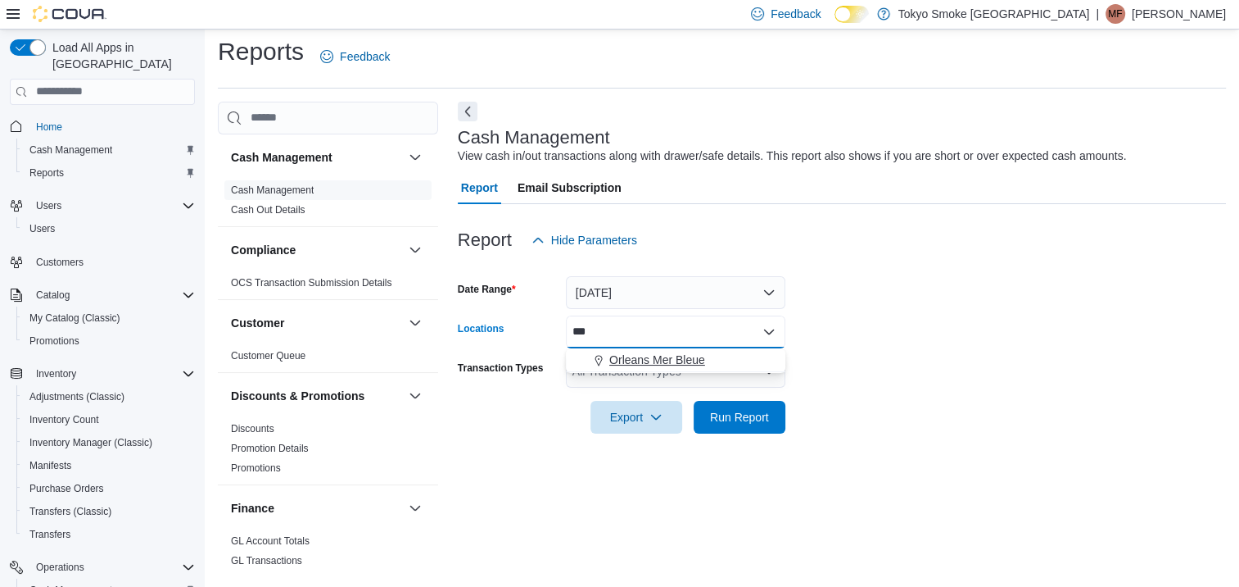
type input "***"
click at [647, 357] on span "Orleans Mer Bleue" at bounding box center [657, 359] width 96 height 16
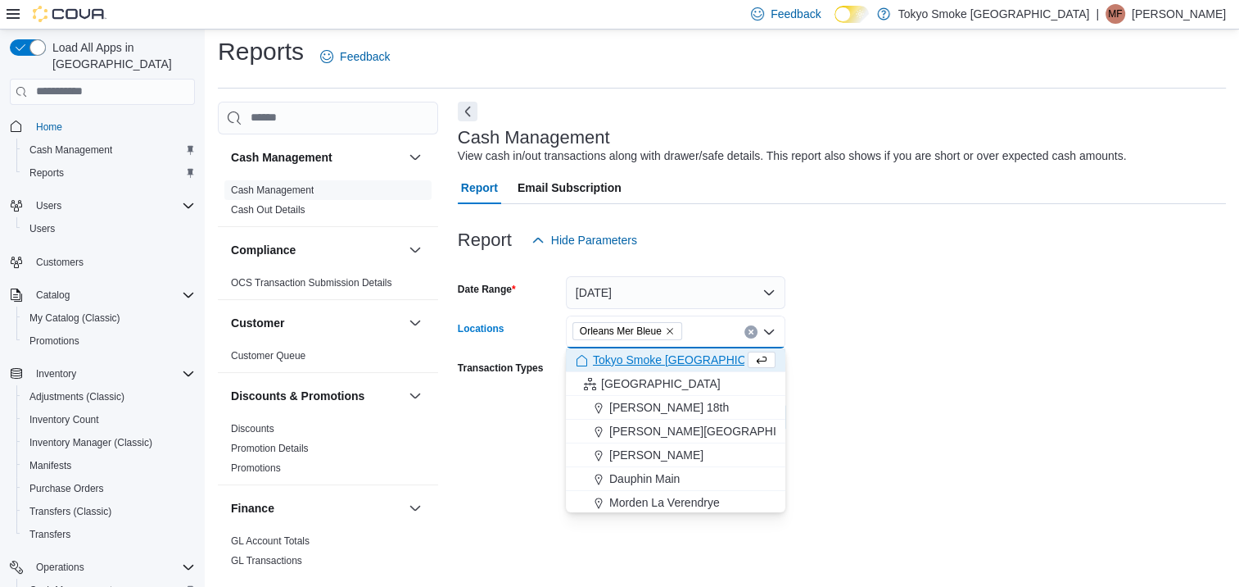
drag, startPoint x: 1031, startPoint y: 393, endPoint x: 831, endPoint y: 377, distance: 200.5
click at [1021, 393] on div at bounding box center [842, 393] width 768 height 13
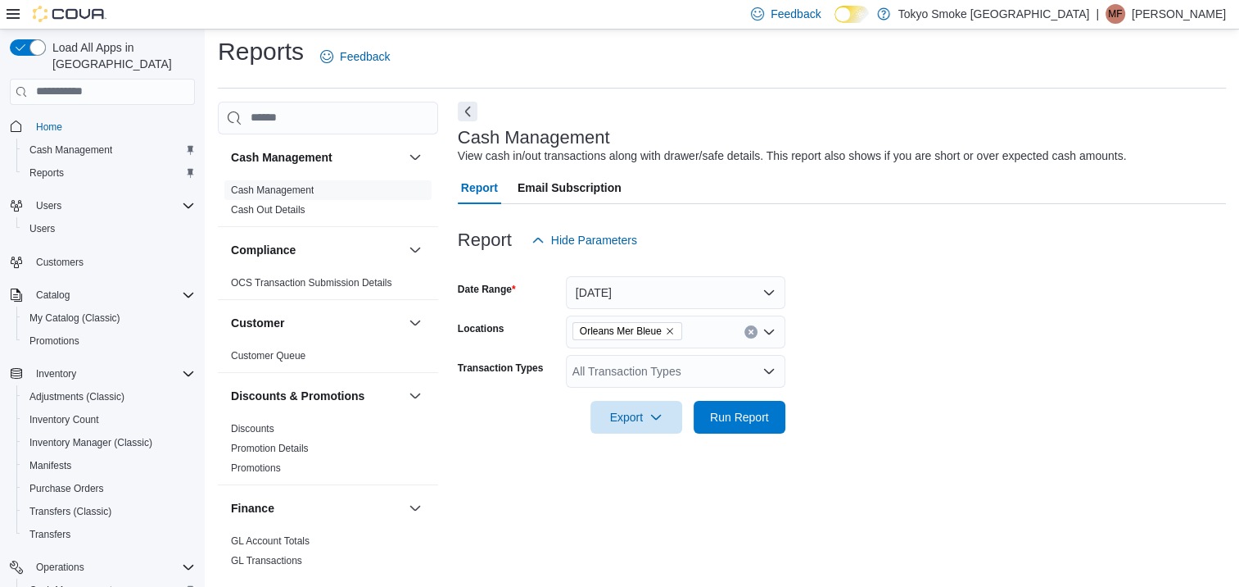
click at [612, 363] on div "All Transaction Types" at bounding box center [676, 371] width 220 height 33
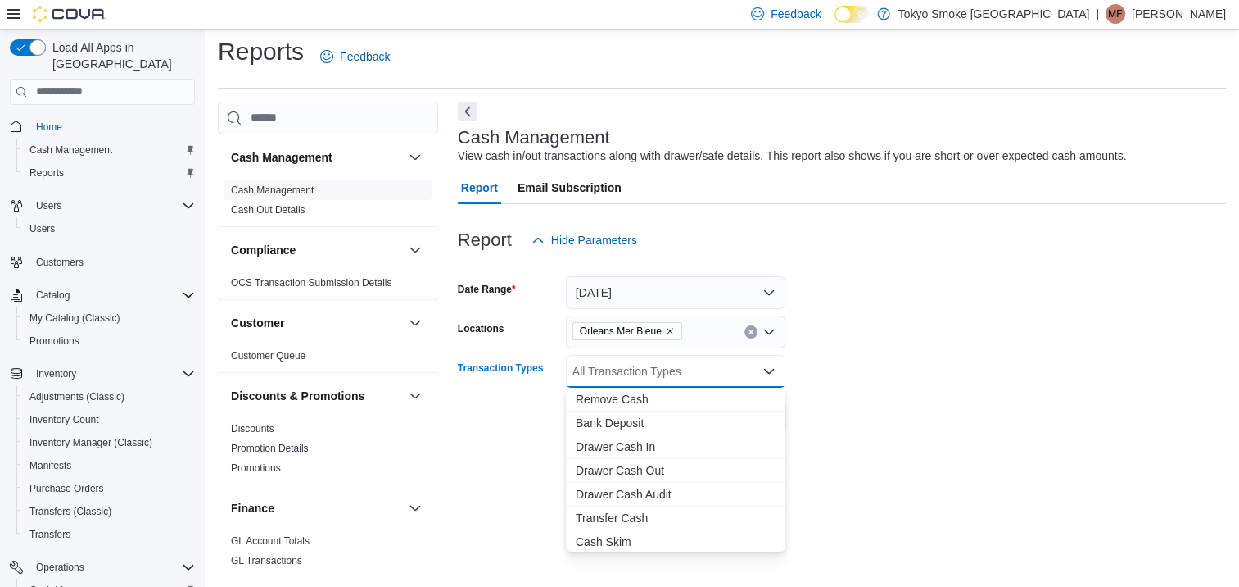
scroll to position [97, 0]
click at [600, 516] on span "Transfer Cash" at bounding box center [676, 515] width 200 height 16
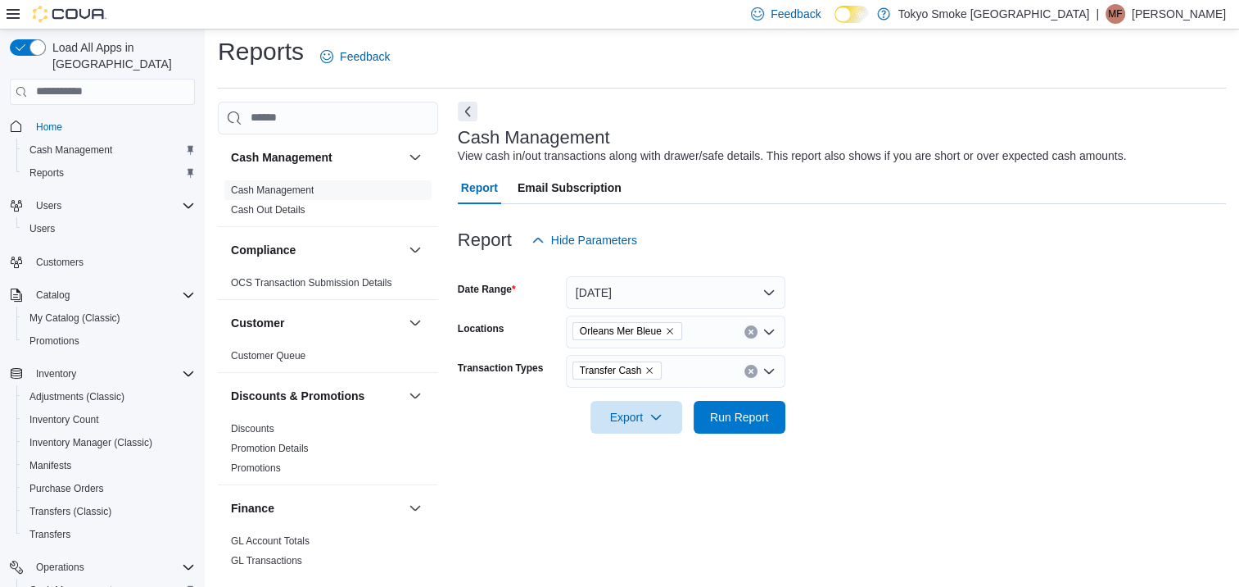
click at [1027, 494] on div "Cash Management View cash in/out transactions along with drawer/safe details. T…" at bounding box center [842, 338] width 768 height 473
click at [763, 416] on span "Run Report" at bounding box center [739, 416] width 59 height 16
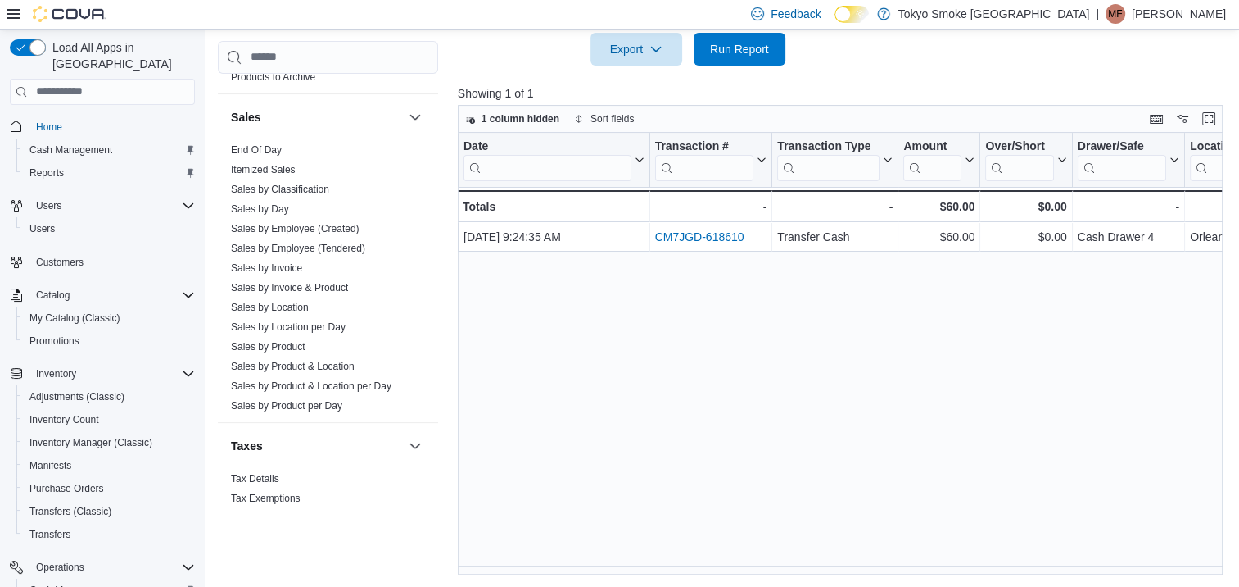
scroll to position [1058, 0]
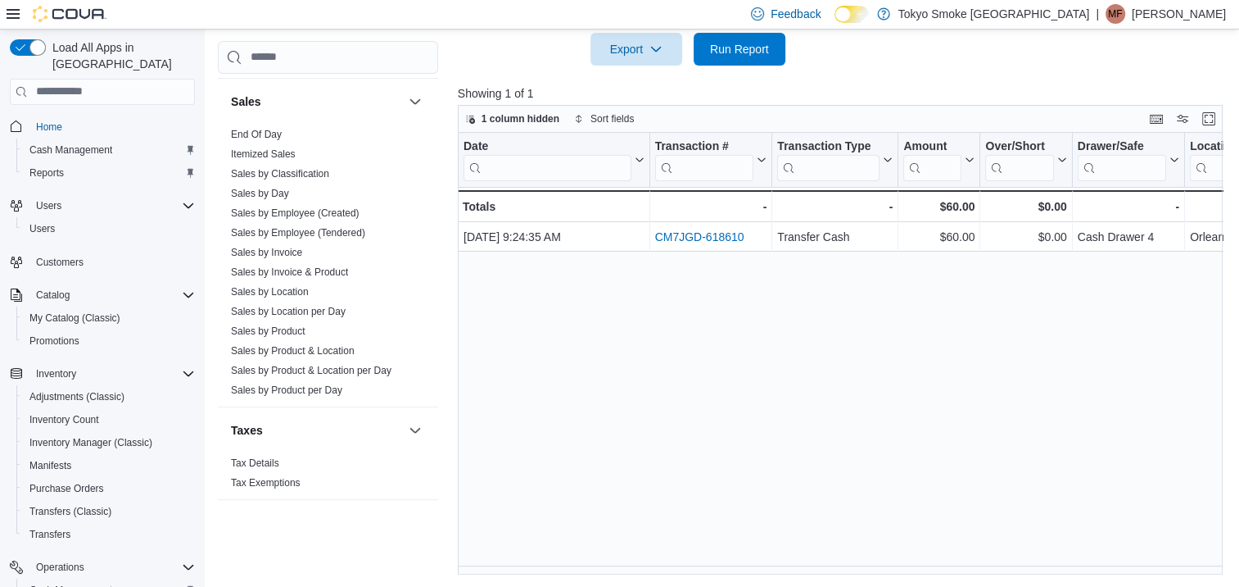
drag, startPoint x: 259, startPoint y: 133, endPoint x: 726, endPoint y: 344, distance: 512.5
click at [259, 133] on link "End Of Day" at bounding box center [256, 134] width 51 height 11
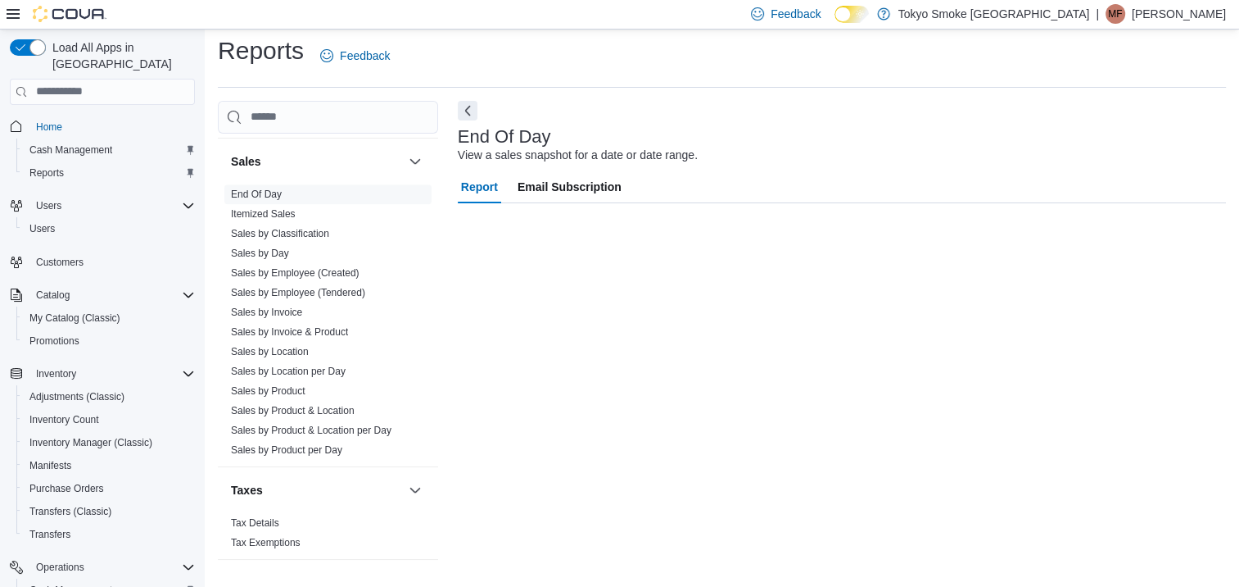
scroll to position [7, 0]
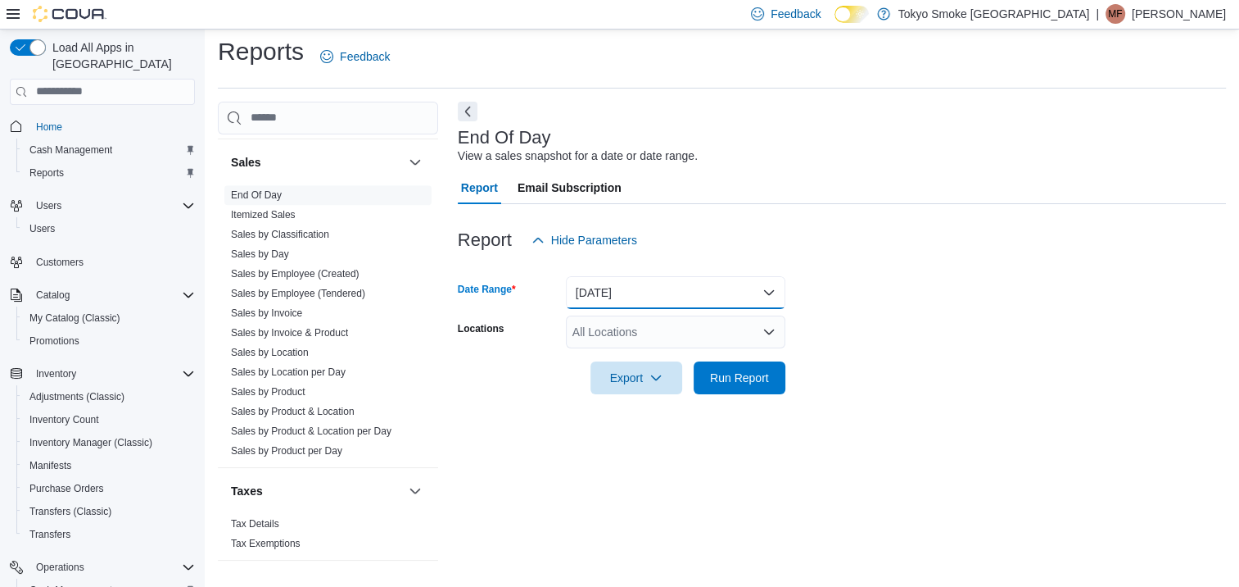
click at [682, 284] on button "Today" at bounding box center [676, 292] width 220 height 33
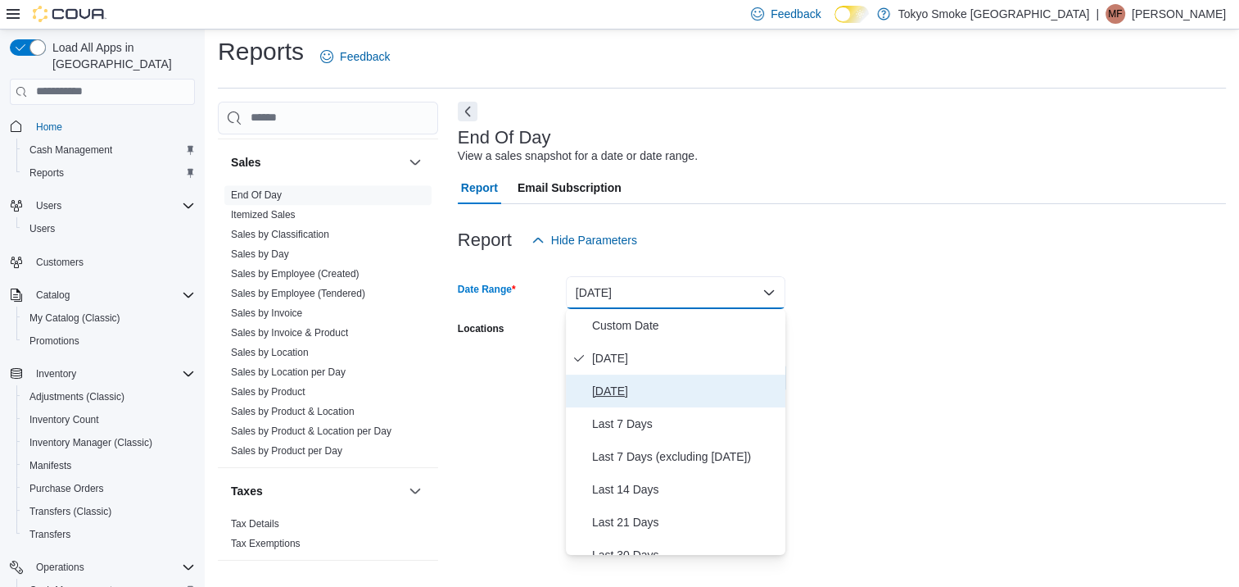
click at [631, 383] on span "Yesterday" at bounding box center [685, 391] width 187 height 20
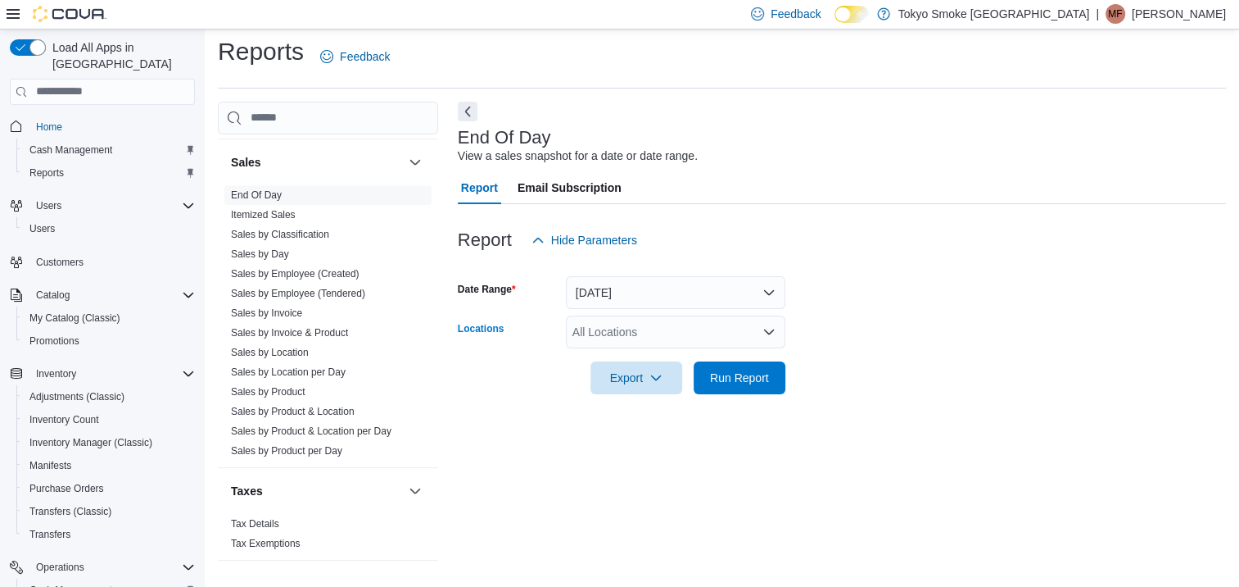
click at [648, 336] on div "All Locations" at bounding box center [676, 331] width 220 height 33
type input "***"
click at [639, 360] on span "Orleans Mer Bleue" at bounding box center [657, 359] width 96 height 16
drag, startPoint x: 1153, startPoint y: 380, endPoint x: 734, endPoint y: 387, distance: 419.5
click at [1146, 382] on form "Date Range Yesterday Locations Orleans Mer Bleue Export Run Report" at bounding box center [842, 325] width 768 height 138
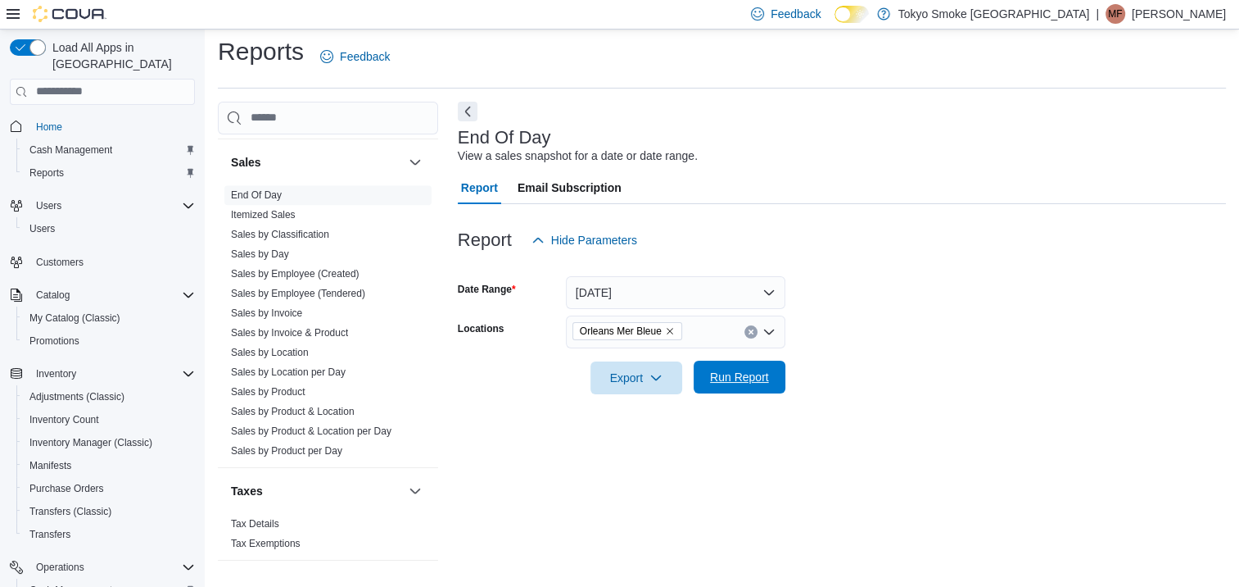
click at [744, 369] on span "Run Report" at bounding box center [740, 376] width 72 height 33
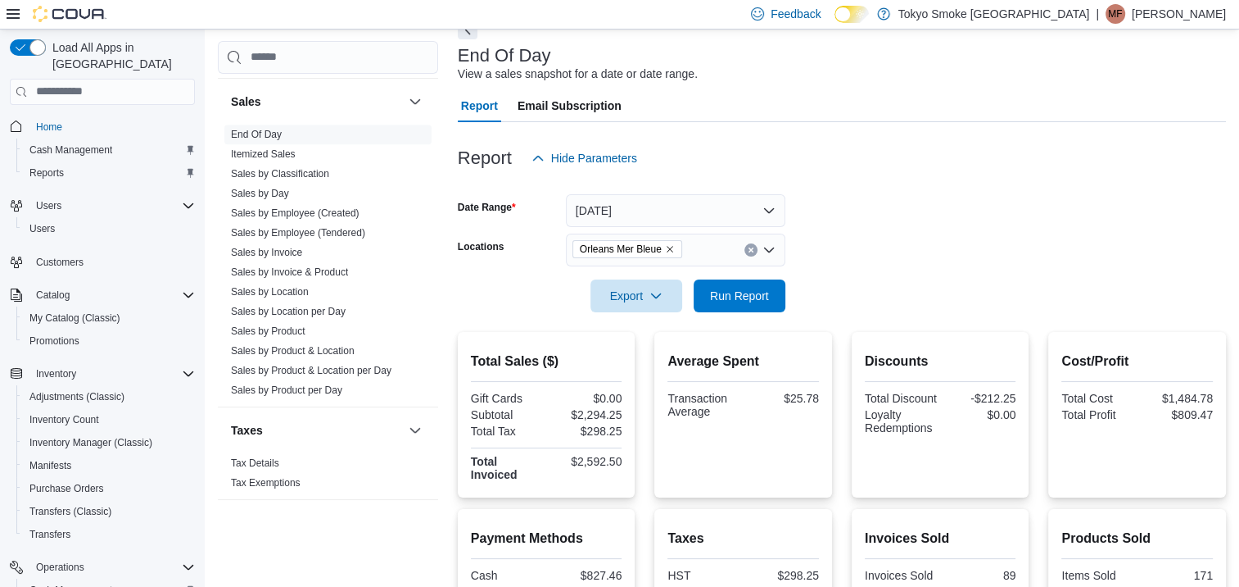
scroll to position [253, 0]
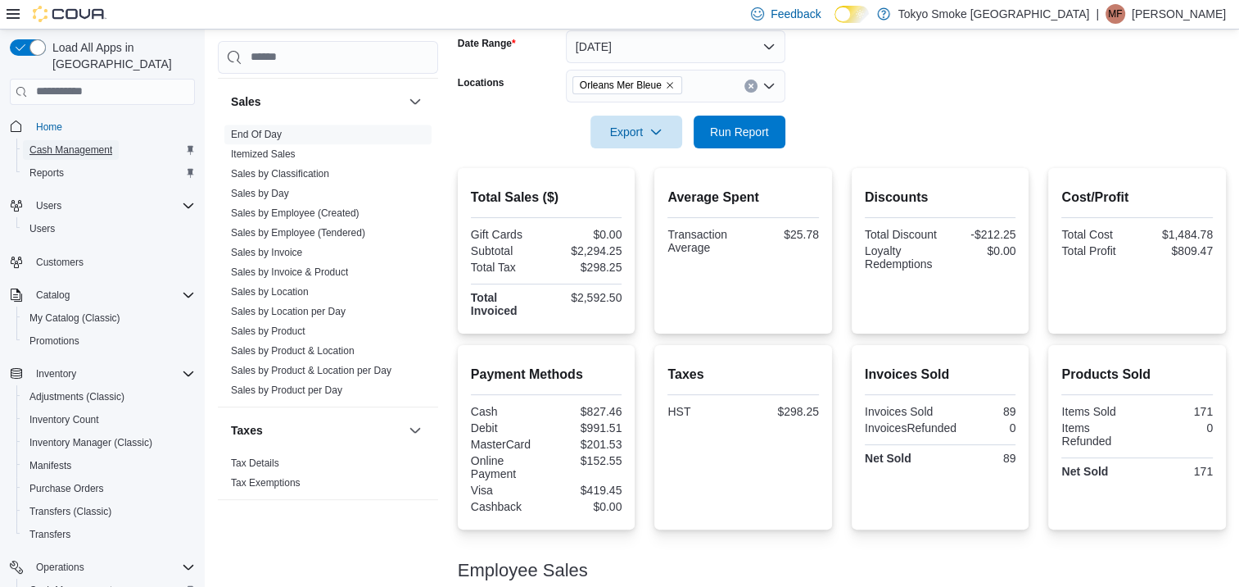
click at [82, 143] on span "Cash Management" at bounding box center [70, 149] width 83 height 13
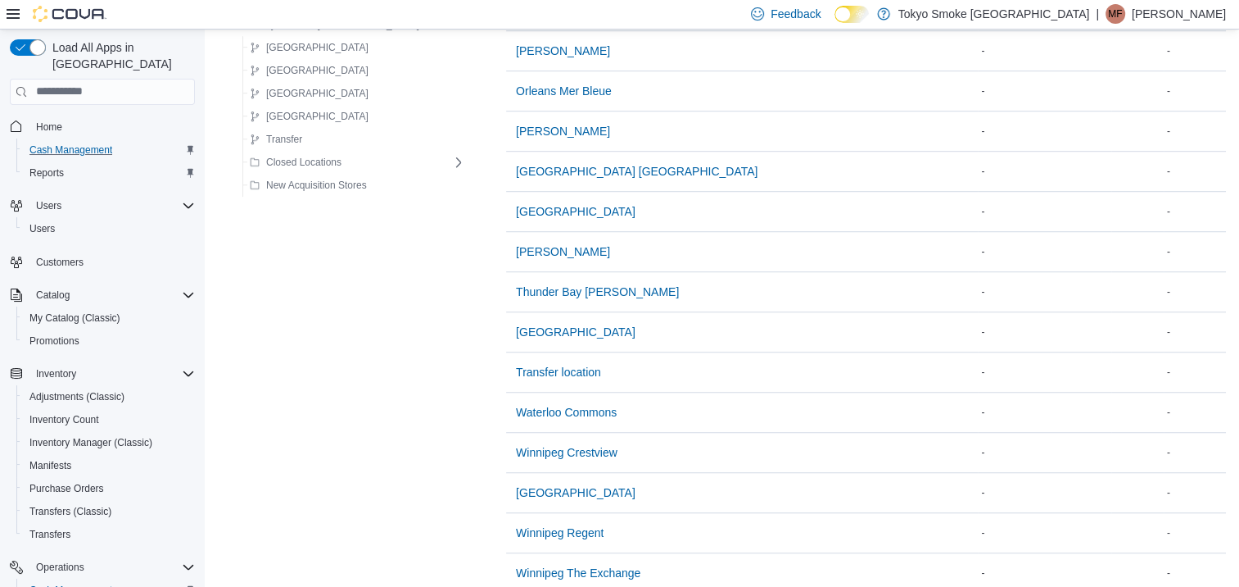
scroll to position [1147, 0]
click at [541, 93] on span "Orleans Mer Bleue" at bounding box center [564, 91] width 96 height 16
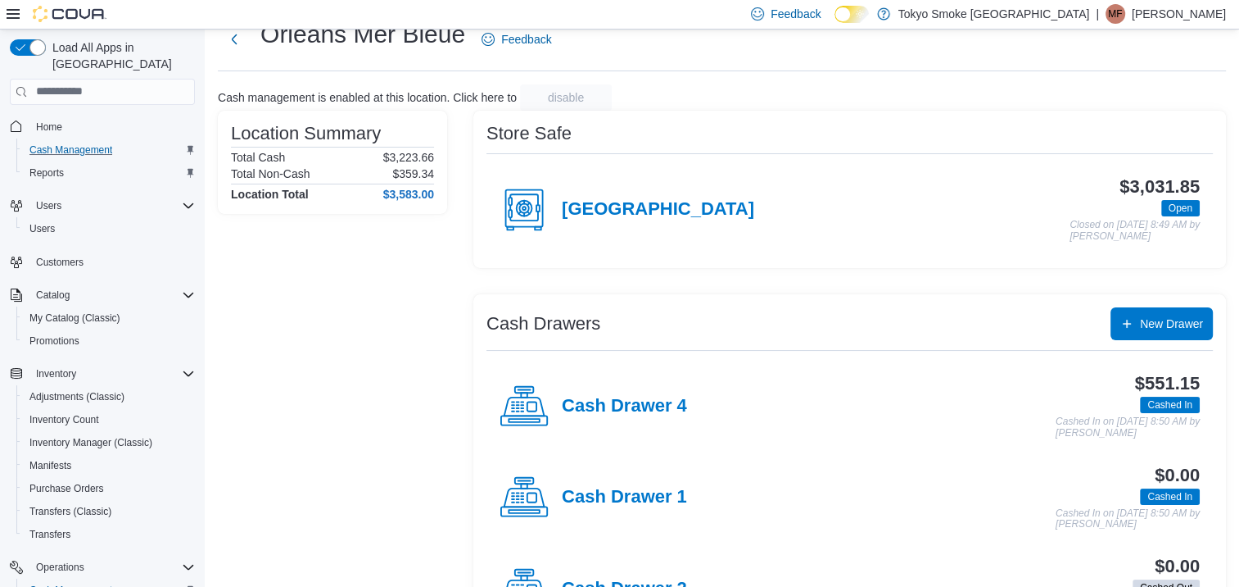
scroll to position [164, 0]
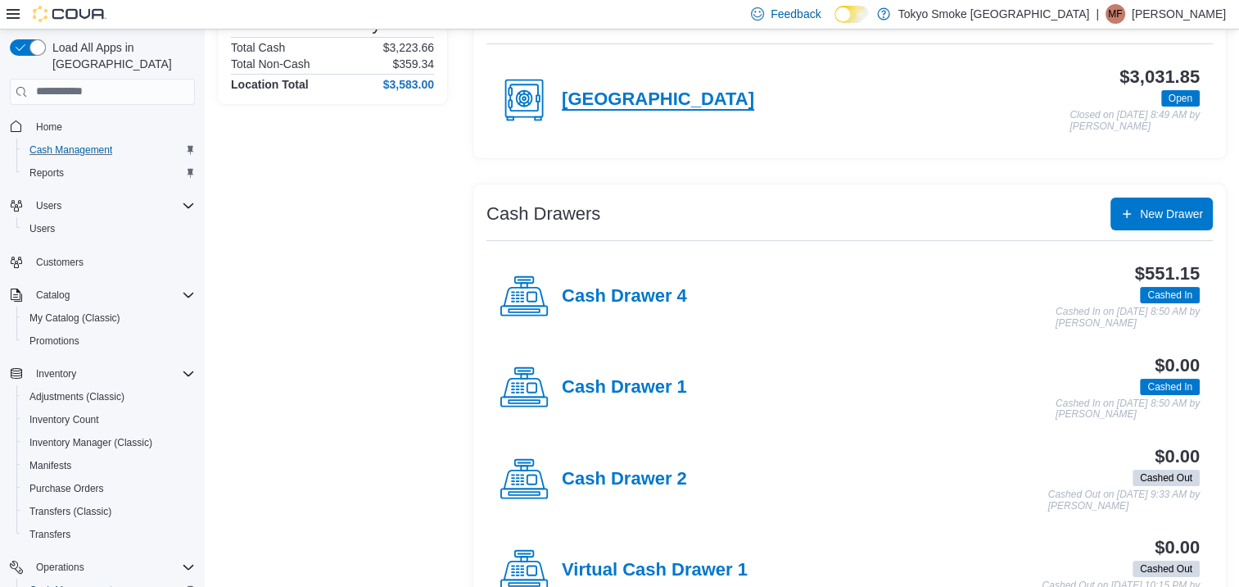
click at [591, 95] on h4 "Orleans" at bounding box center [658, 99] width 192 height 21
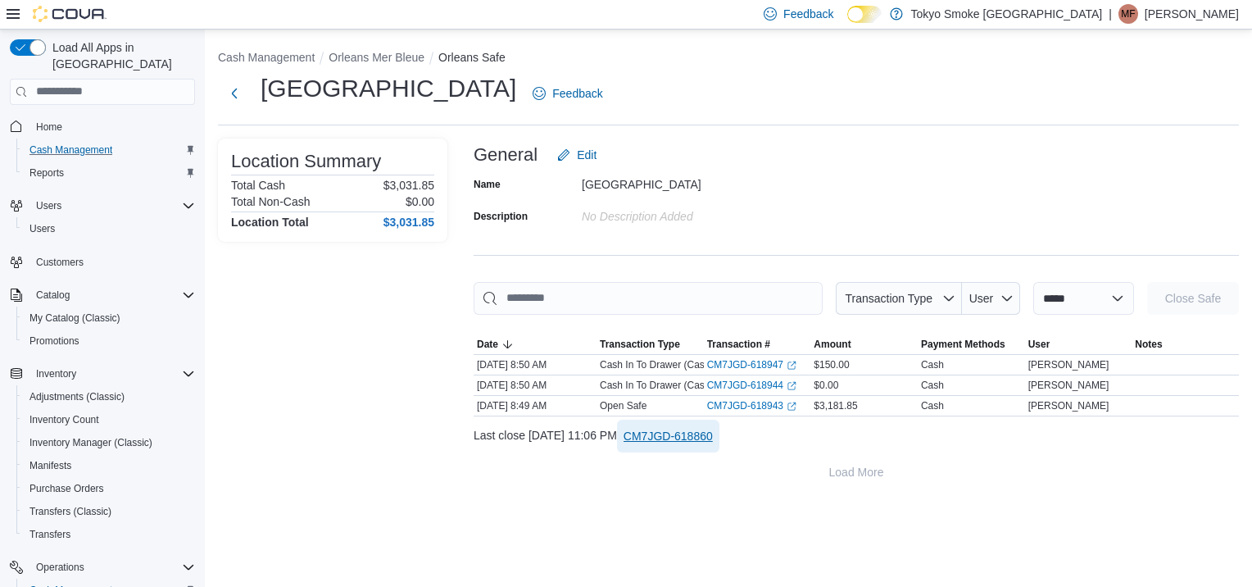
click at [713, 433] on span "CM7JGD-618860" at bounding box center [667, 436] width 89 height 16
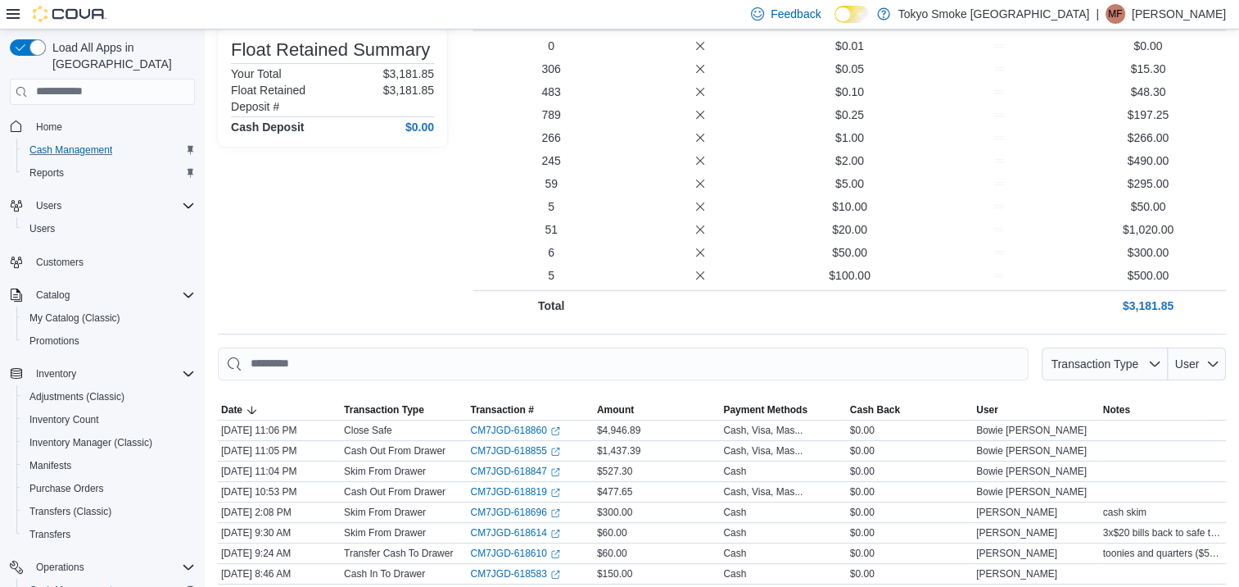
scroll to position [410, 0]
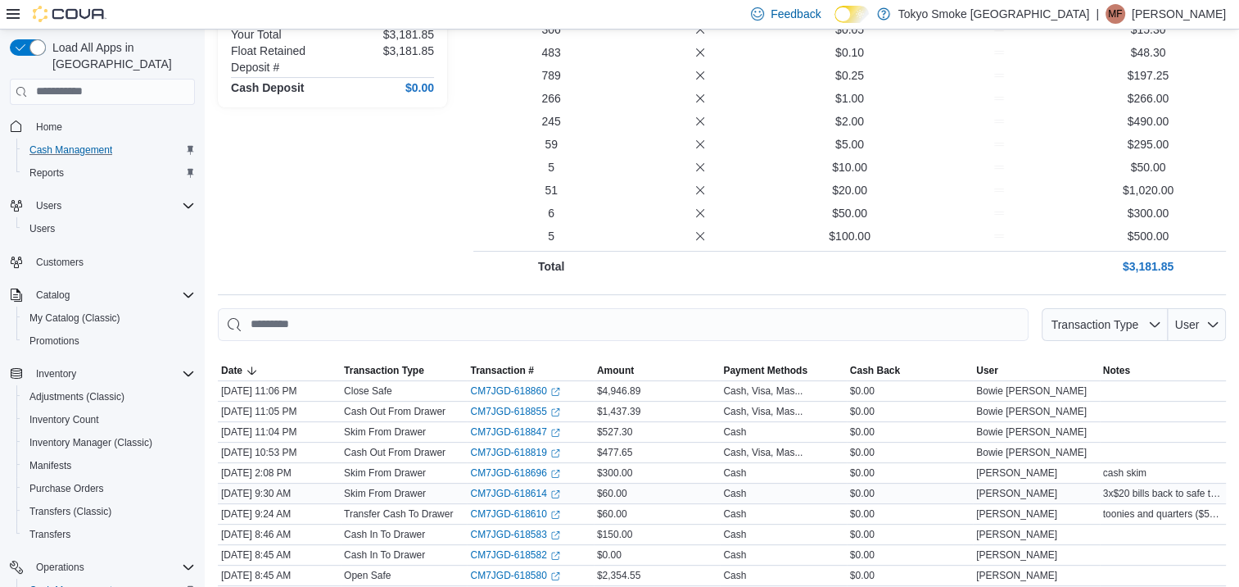
click at [1128, 491] on span "3x$20 bills back to safe to make up for transferred rolls" at bounding box center [1163, 493] width 120 height 13
click at [515, 491] on link "CM7JGD-618614 (opens in a new tab or window)" at bounding box center [514, 493] width 89 height 13
click at [518, 514] on link "CM7JGD-618610 (opens in a new tab or window)" at bounding box center [514, 513] width 89 height 13
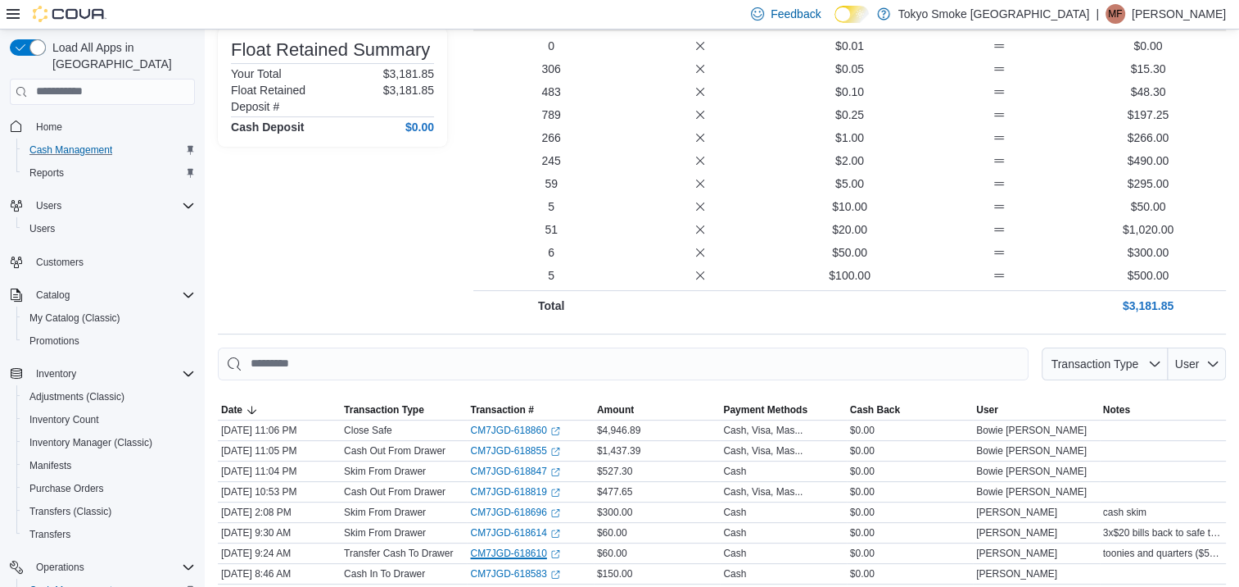
scroll to position [0, 0]
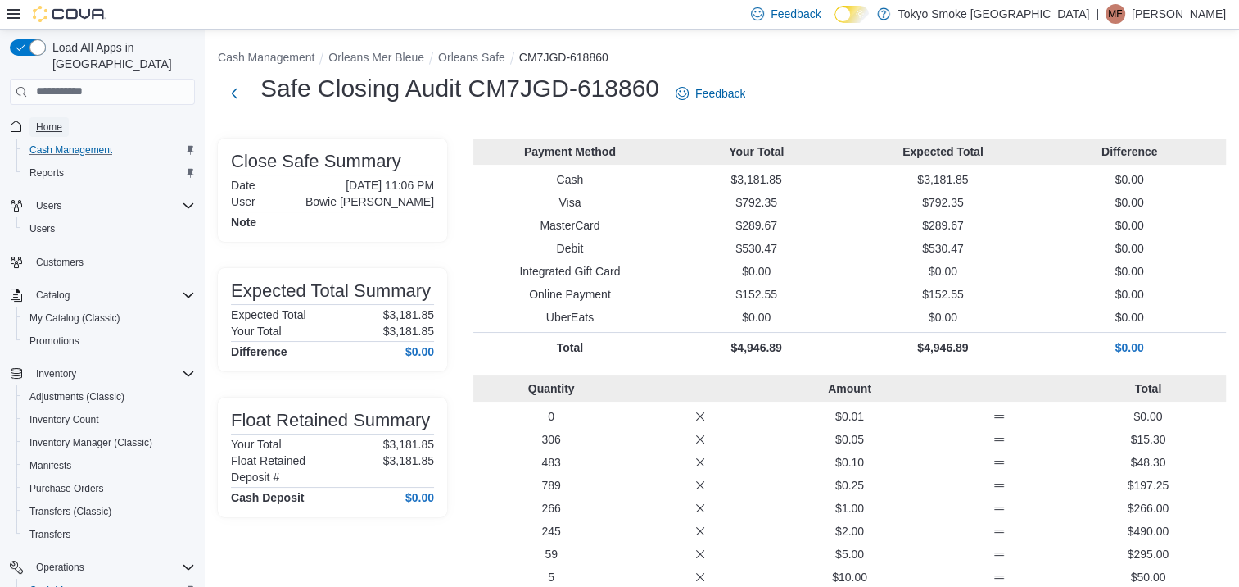
click at [43, 120] on span "Home" at bounding box center [49, 126] width 26 height 13
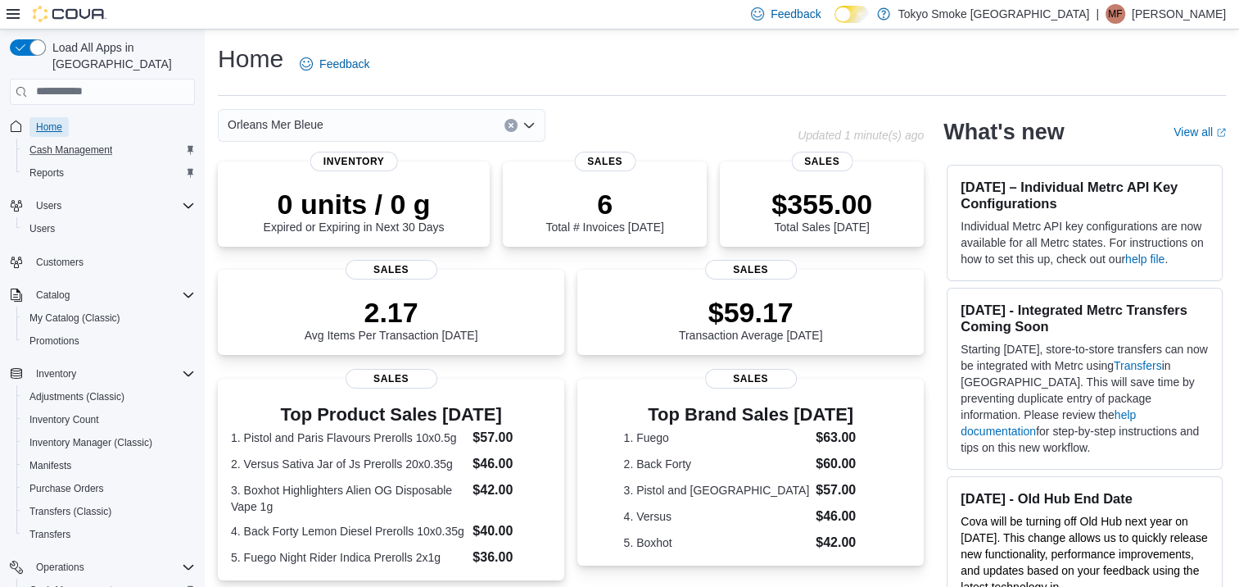
click at [56, 120] on span "Home" at bounding box center [49, 126] width 26 height 13
drag, startPoint x: 531, startPoint y: 3, endPoint x: 795, endPoint y: 102, distance: 281.8
click at [795, 102] on div "Home Feedback Orleans Mer Bleue Updated 1 minute(s) ago 0 units / 0 g Expired o…" at bounding box center [722, 490] width 1035 height 922
drag, startPoint x: 856, startPoint y: 0, endPoint x: 741, endPoint y: 52, distance: 126.1
click at [741, 52] on div "Home Feedback" at bounding box center [722, 64] width 1008 height 43
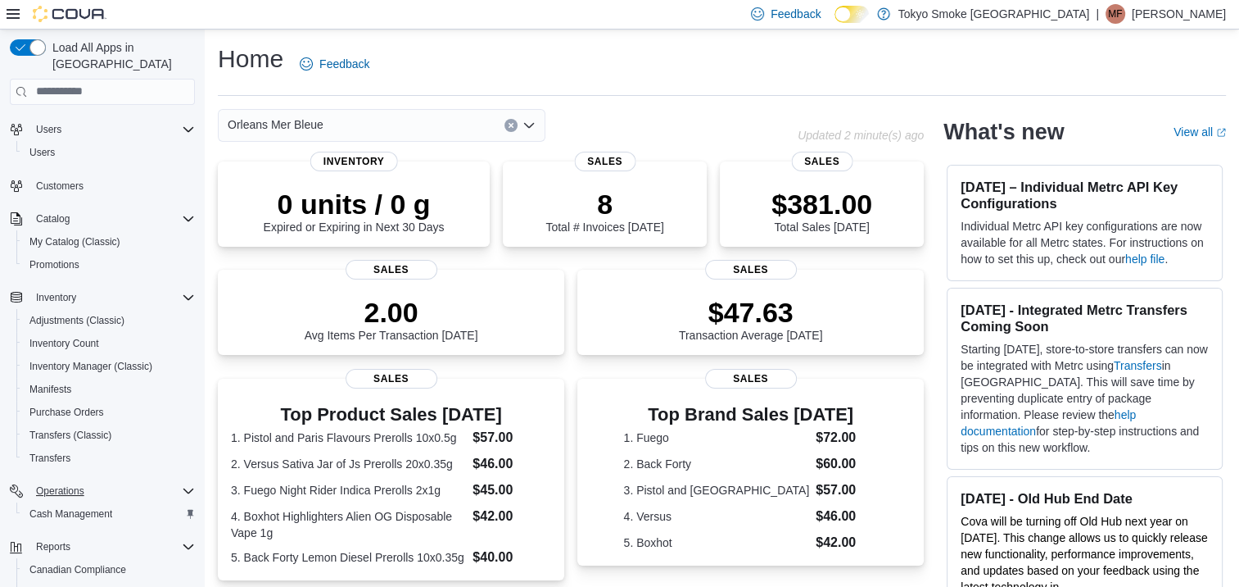
scroll to position [171, 0]
